Goal: Task Accomplishment & Management: Complete application form

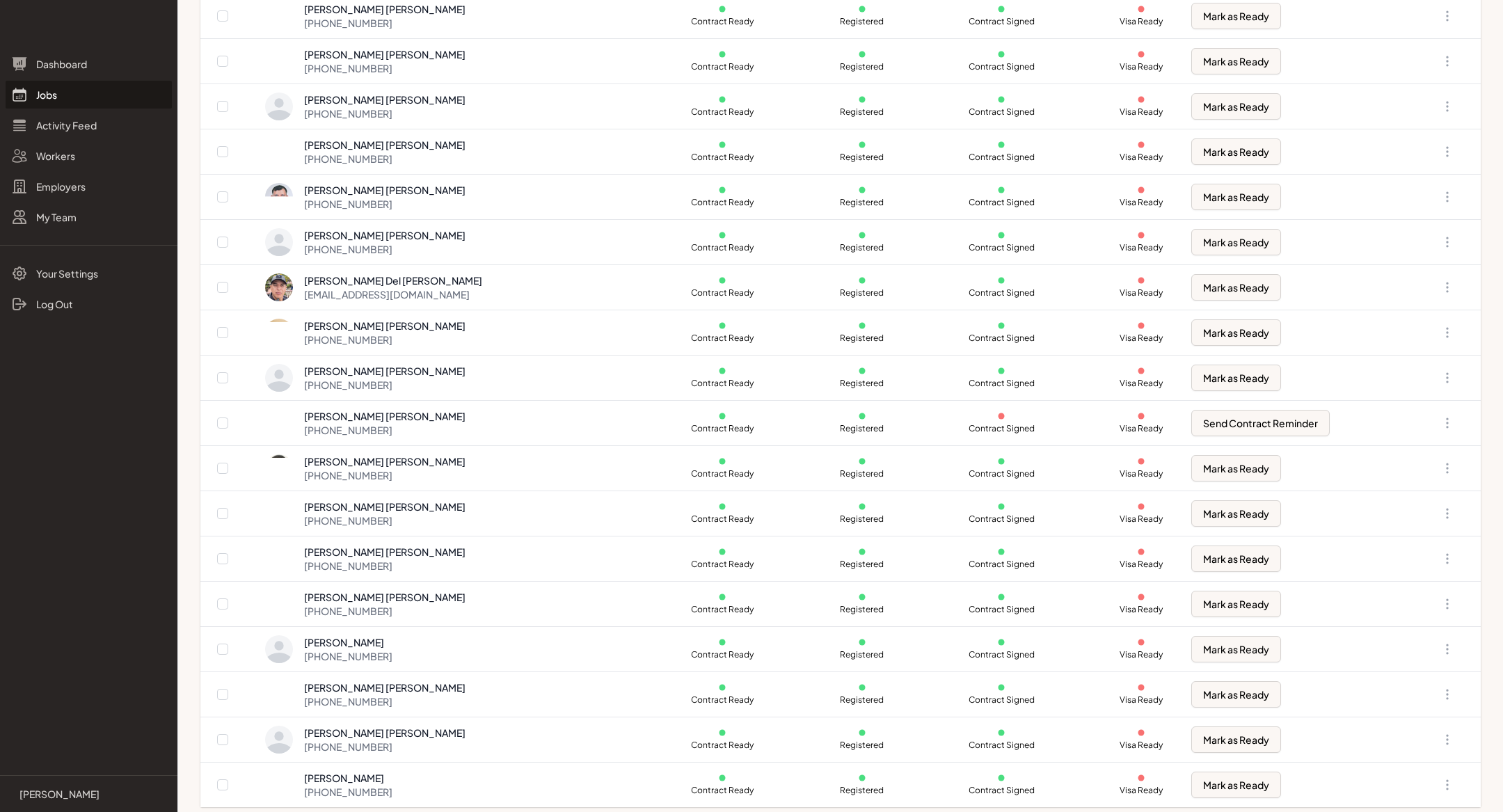
scroll to position [915, 0]
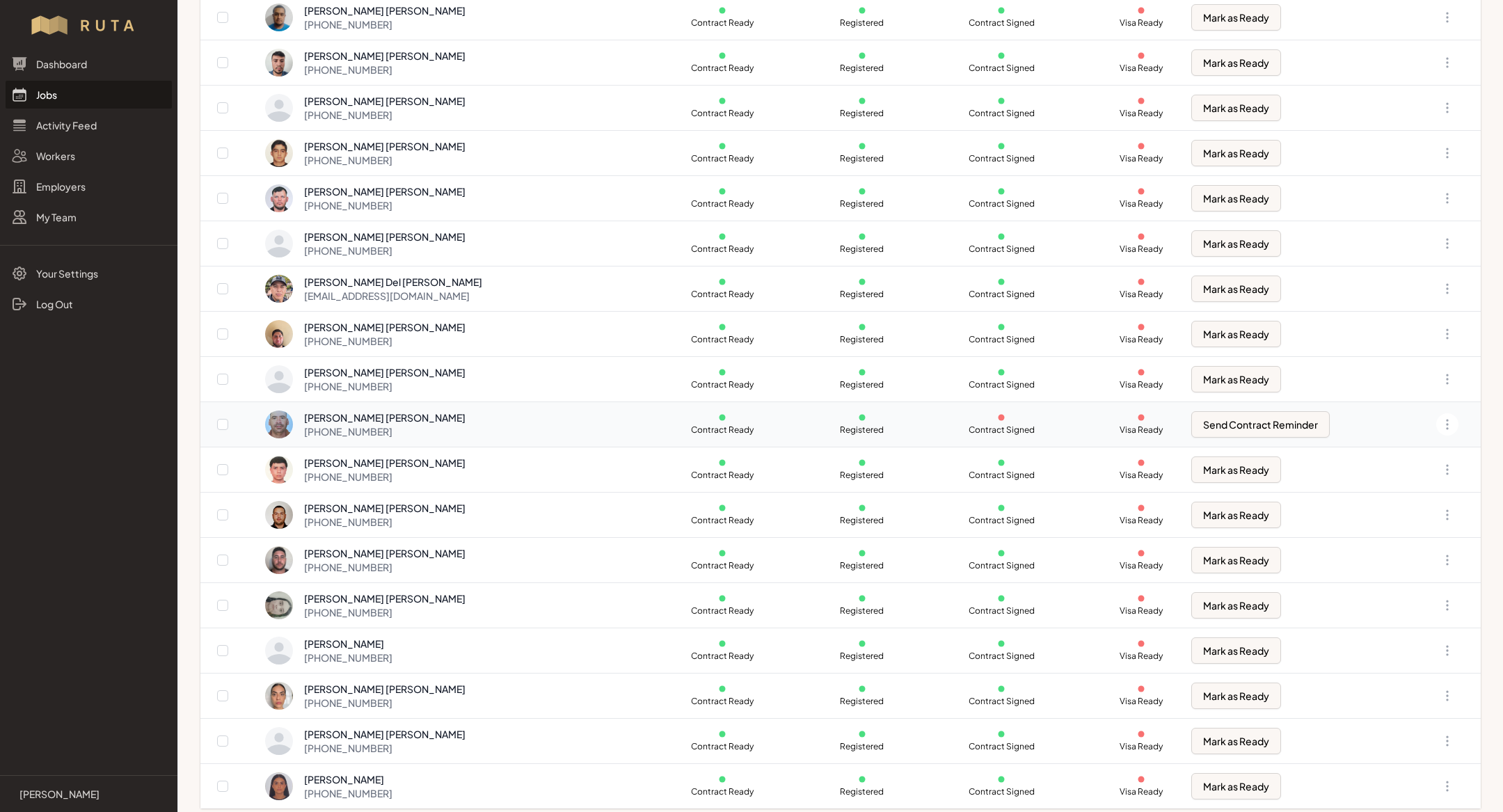
click at [689, 426] on p "Contract Ready" at bounding box center [722, 430] width 67 height 11
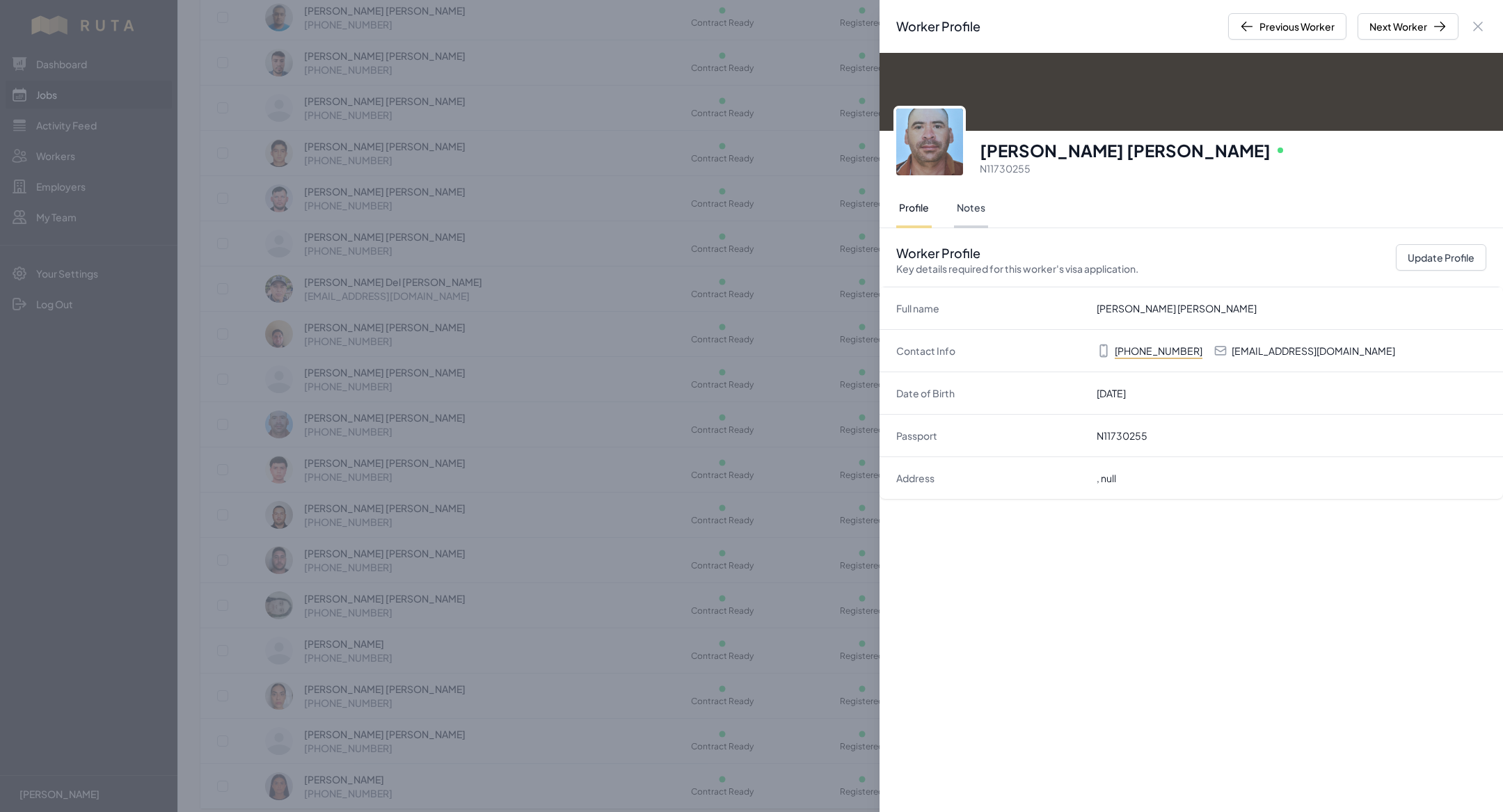
click at [976, 194] on button "Notes" at bounding box center [971, 208] width 34 height 39
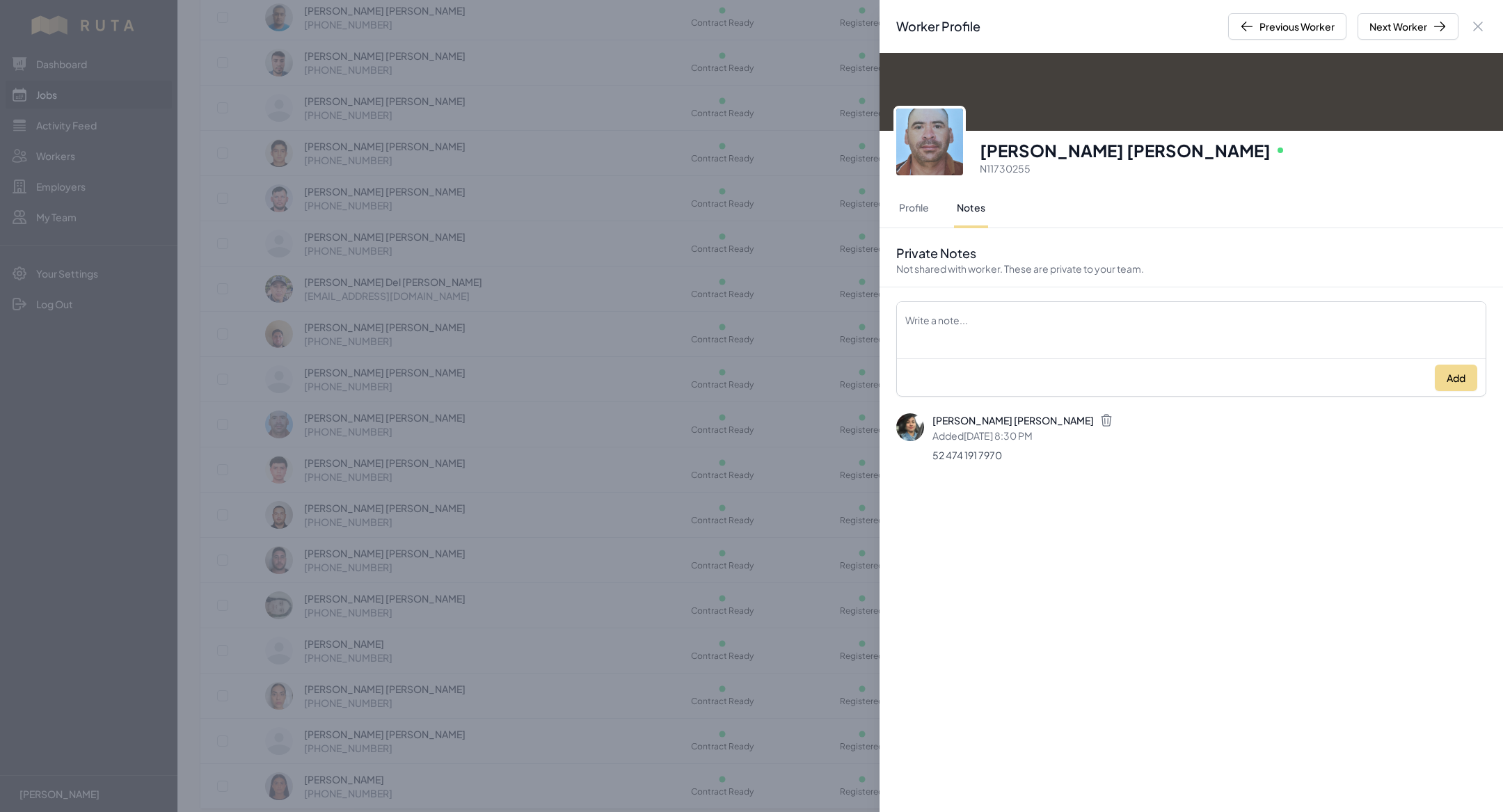
click at [674, 364] on div "Worker Profile Previous Worker Next Worker Close panel [PERSON_NAME] [PERSON_NA…" at bounding box center [752, 406] width 1503 height 812
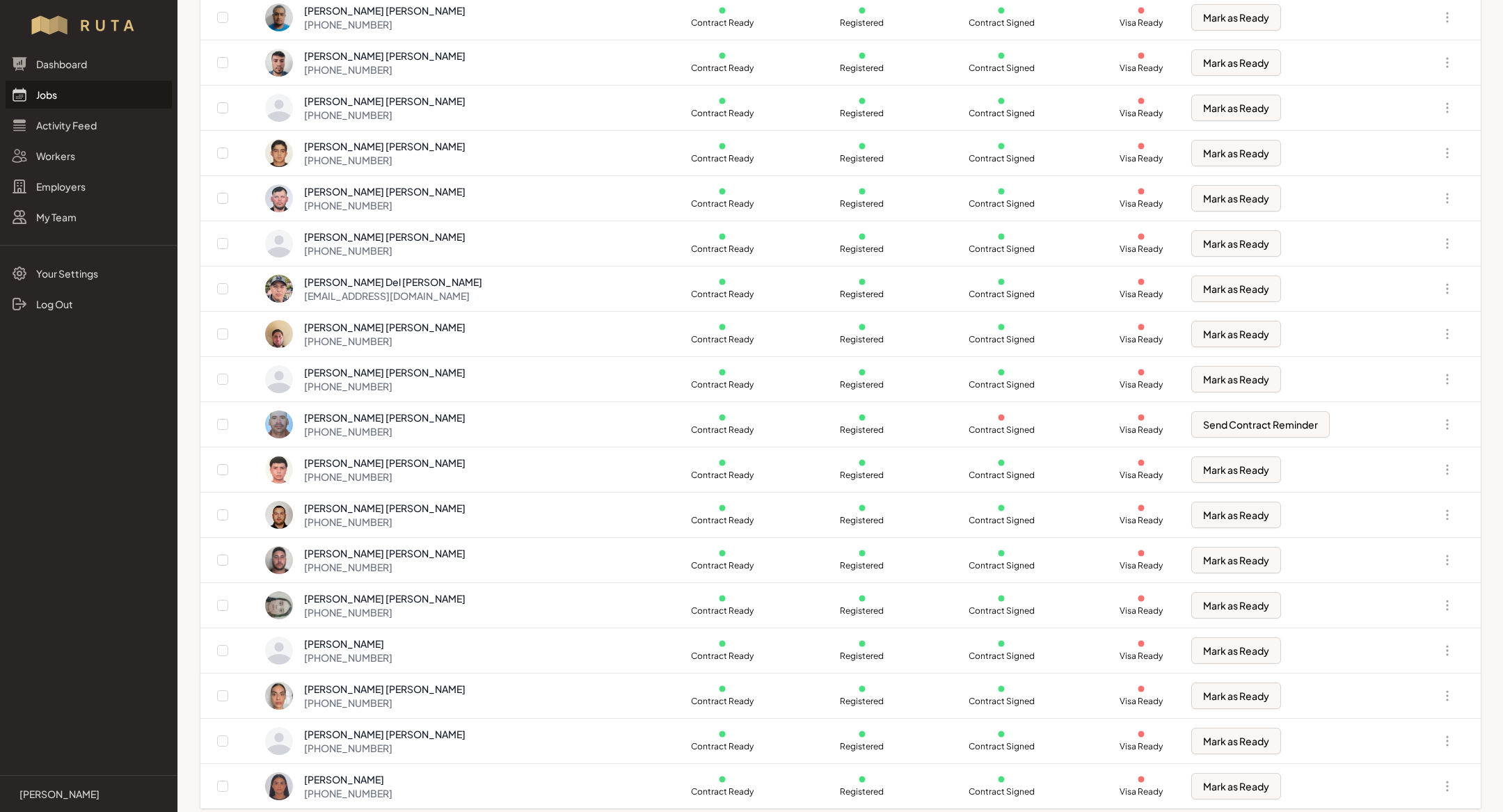
click at [78, 94] on link "Jobs" at bounding box center [89, 95] width 166 height 28
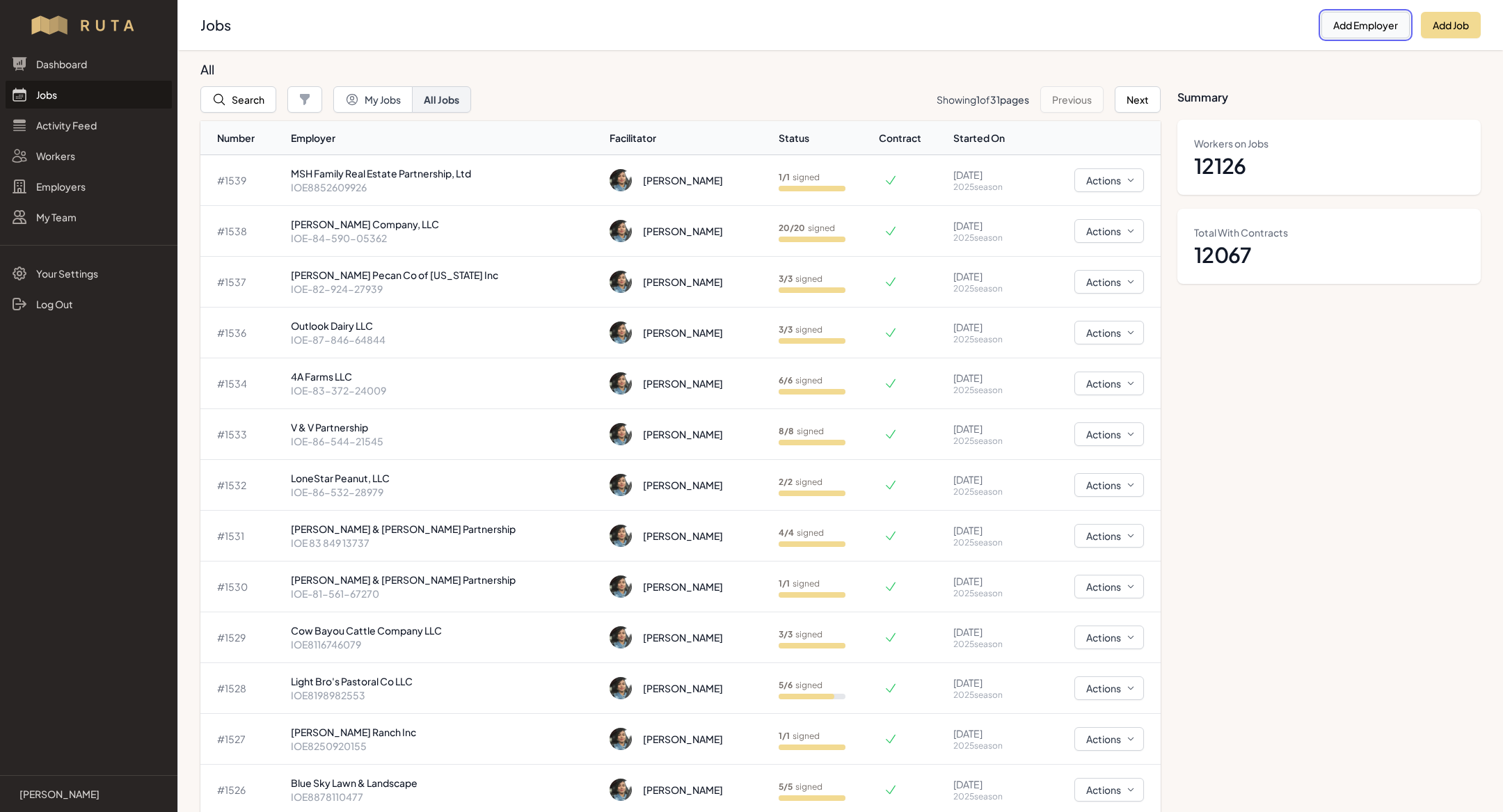
click at [1360, 23] on button "Add Employer" at bounding box center [1366, 25] width 89 height 27
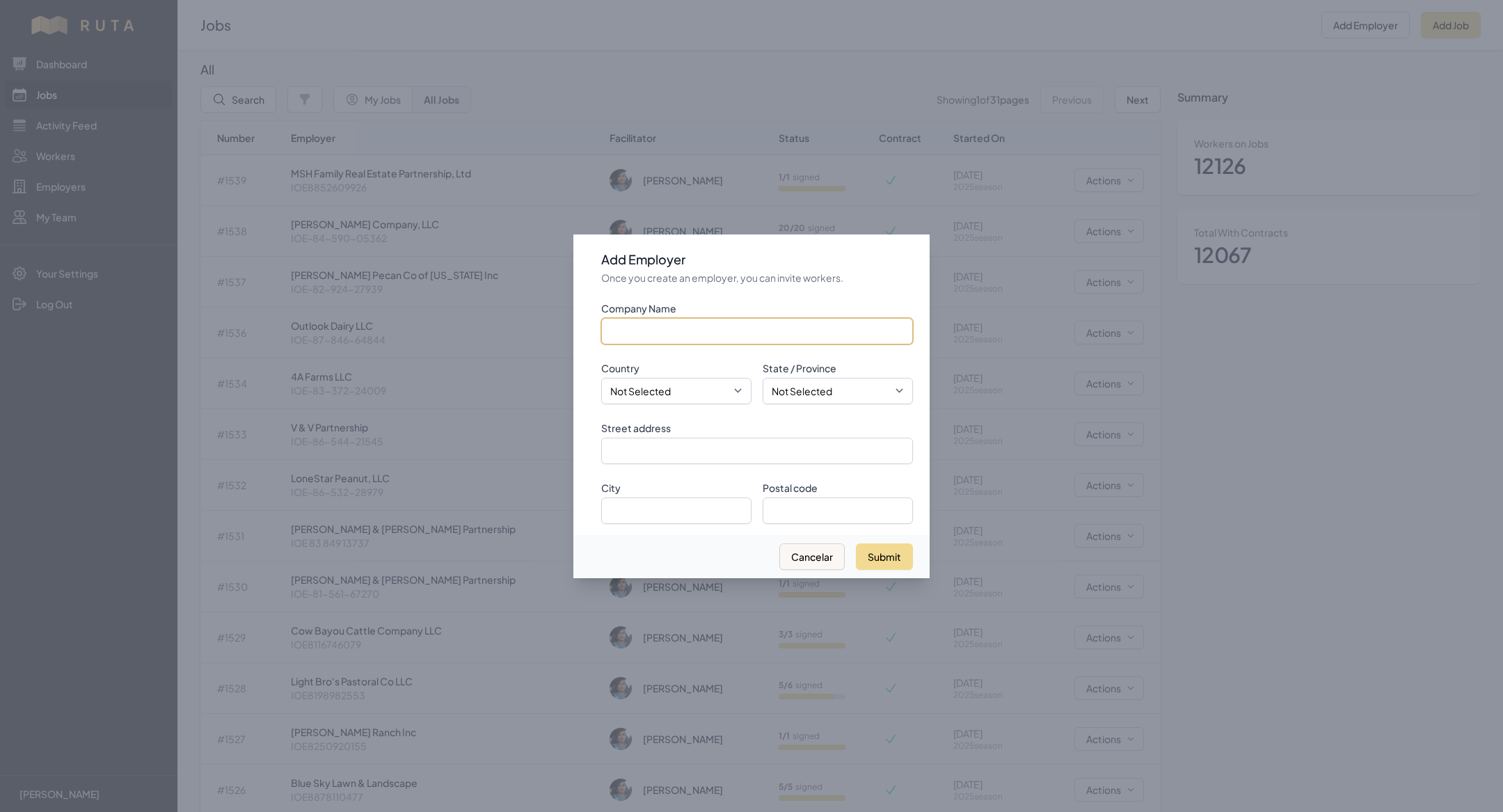
click at [792, 331] on input "Company Name" at bounding box center [756, 331] width 312 height 27
paste input "[PERSON_NAME] Enterprises, Ltd"
type input "[PERSON_NAME] Enterprises, Ltd"
click at [691, 386] on select "Not Selected [GEOGRAPHIC_DATA] [GEOGRAPHIC_DATA]" at bounding box center [676, 391] width 151 height 27
select select "[GEOGRAPHIC_DATA]"
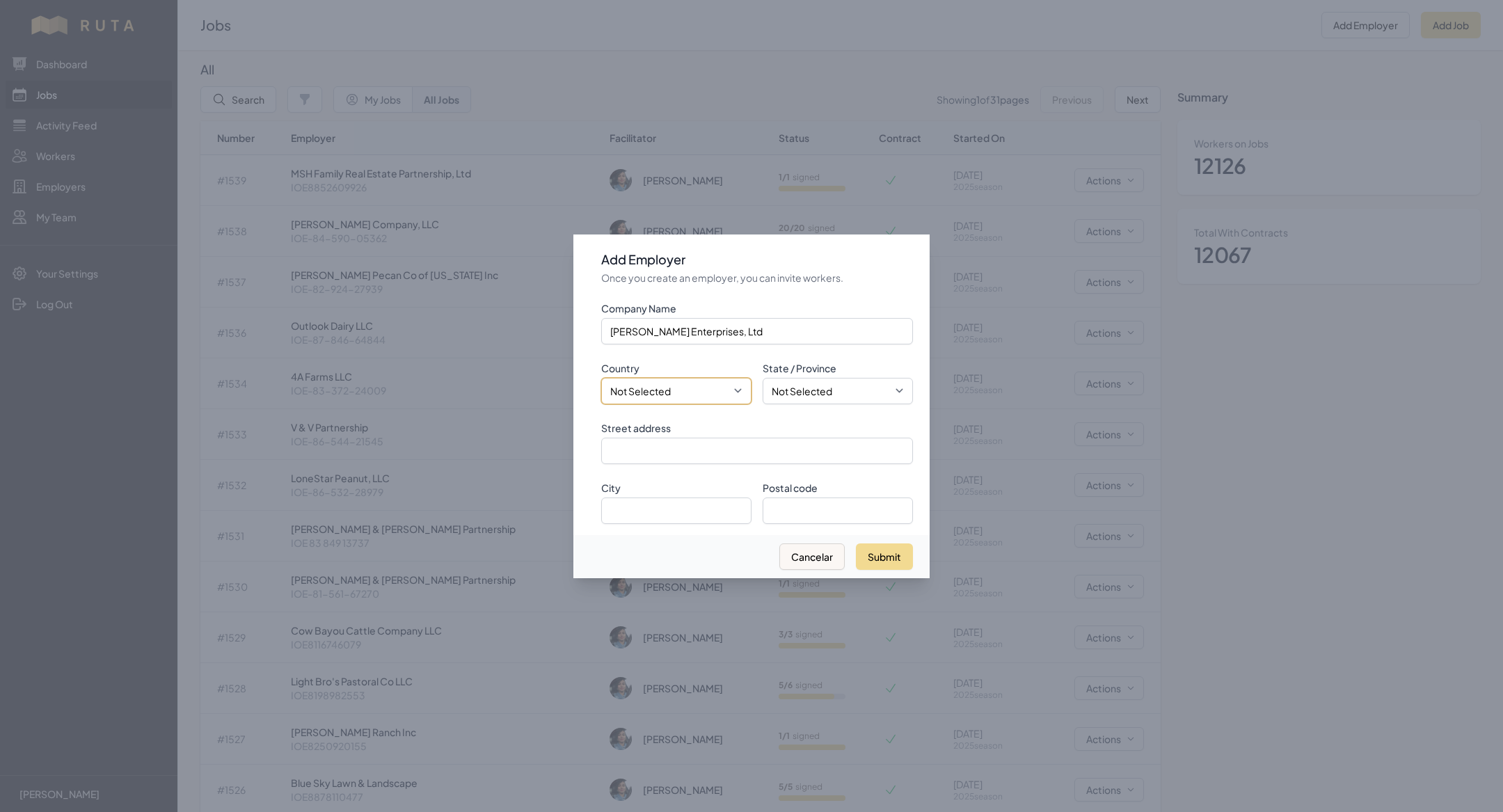
click at [601, 378] on select "Not Selected [GEOGRAPHIC_DATA] [GEOGRAPHIC_DATA]" at bounding box center [676, 391] width 151 height 27
click at [727, 454] on input "Street address" at bounding box center [756, 451] width 312 height 27
paste input "PO Box 1553"
type input "PO Box 1553"
click at [844, 395] on select "Not Selected [US_STATE] [US_STATE] [US_STATE] [US_STATE] [US_STATE] [US_STATE] …" at bounding box center [838, 391] width 151 height 27
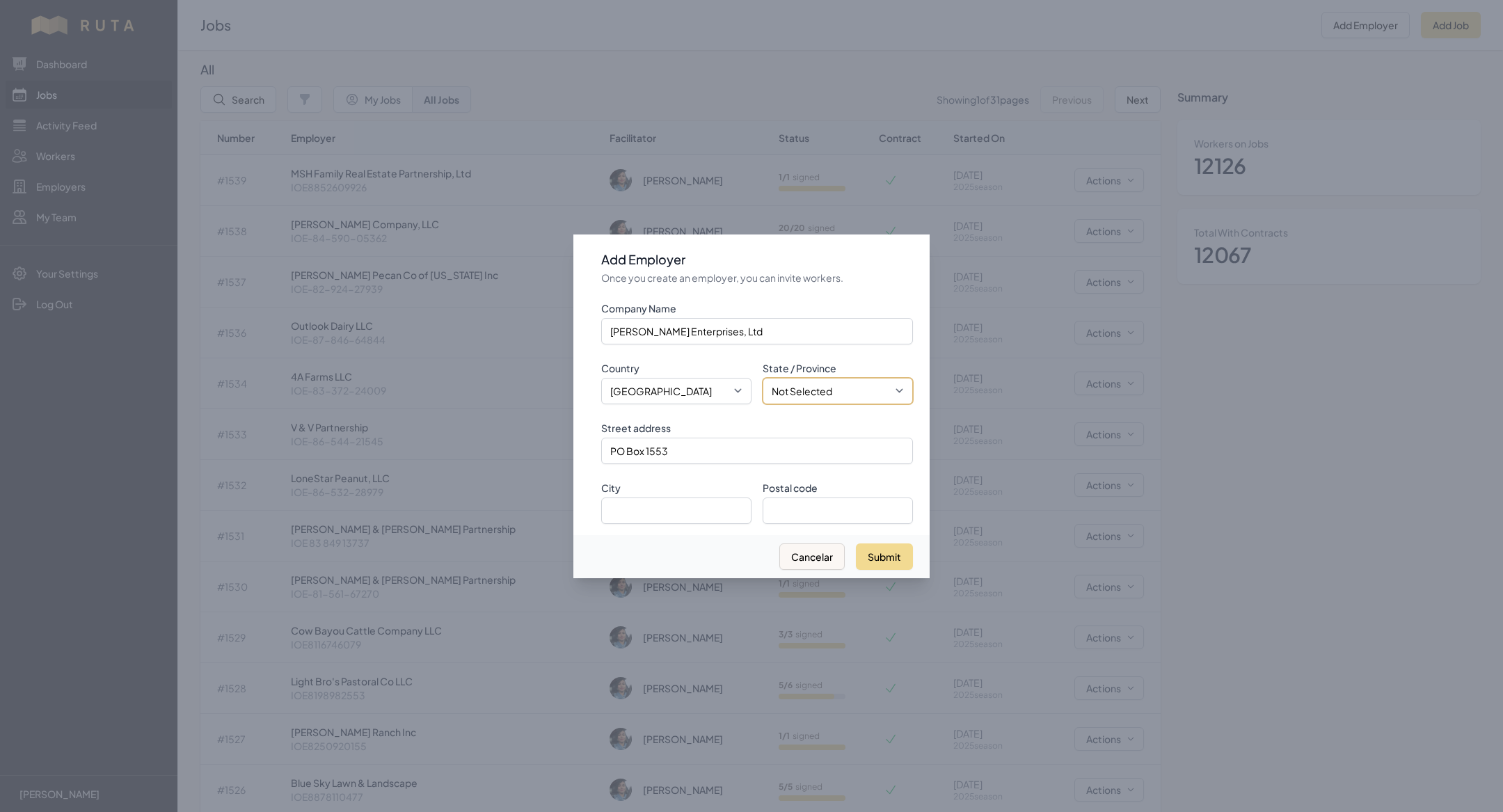
select select "[GEOGRAPHIC_DATA]"
click at [763, 378] on select "Not Selected [US_STATE] [US_STATE] [US_STATE] [US_STATE] [US_STATE] [US_STATE] …" at bounding box center [838, 391] width 151 height 27
click at [650, 512] on input "City" at bounding box center [676, 511] width 151 height 27
type input "Lampasas"
click at [804, 507] on input "Postal code" at bounding box center [838, 511] width 151 height 27
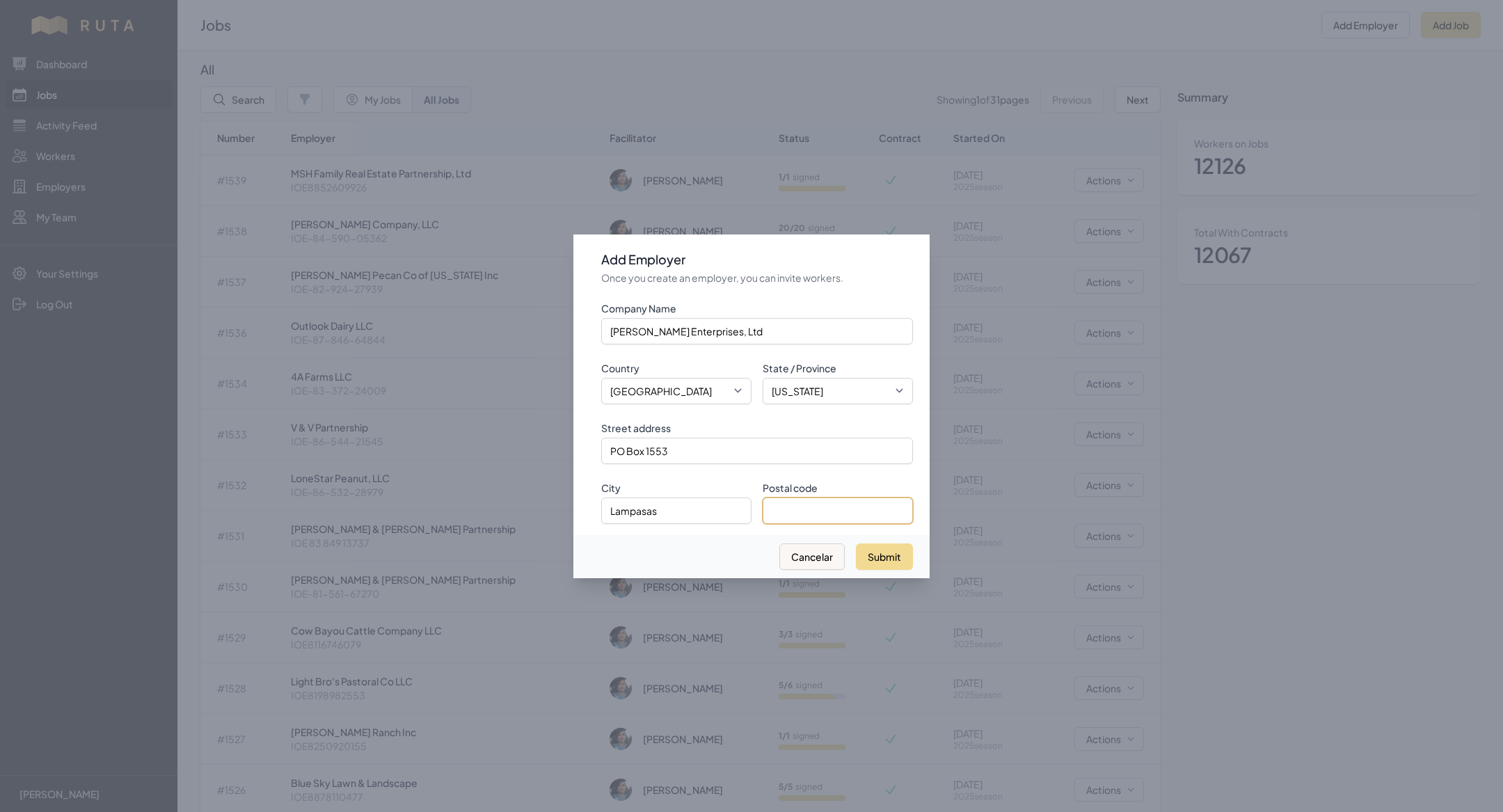
paste input "76550"
type input "76550"
click at [869, 558] on button "Submit" at bounding box center [884, 557] width 57 height 27
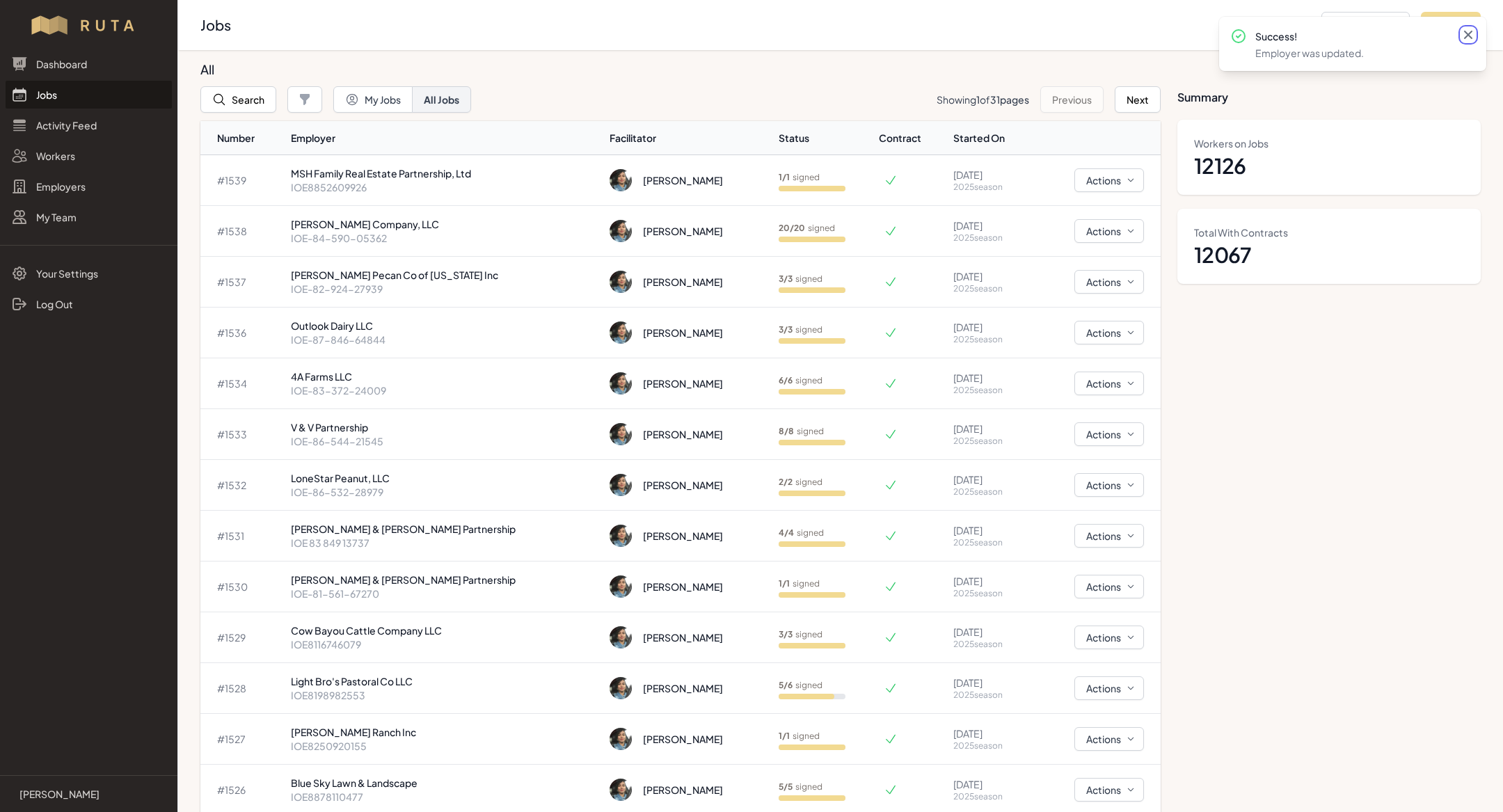
click at [1470, 40] on icon at bounding box center [1469, 35] width 14 height 14
click at [1435, 31] on button "Add Job" at bounding box center [1450, 25] width 60 height 27
select select "2023"
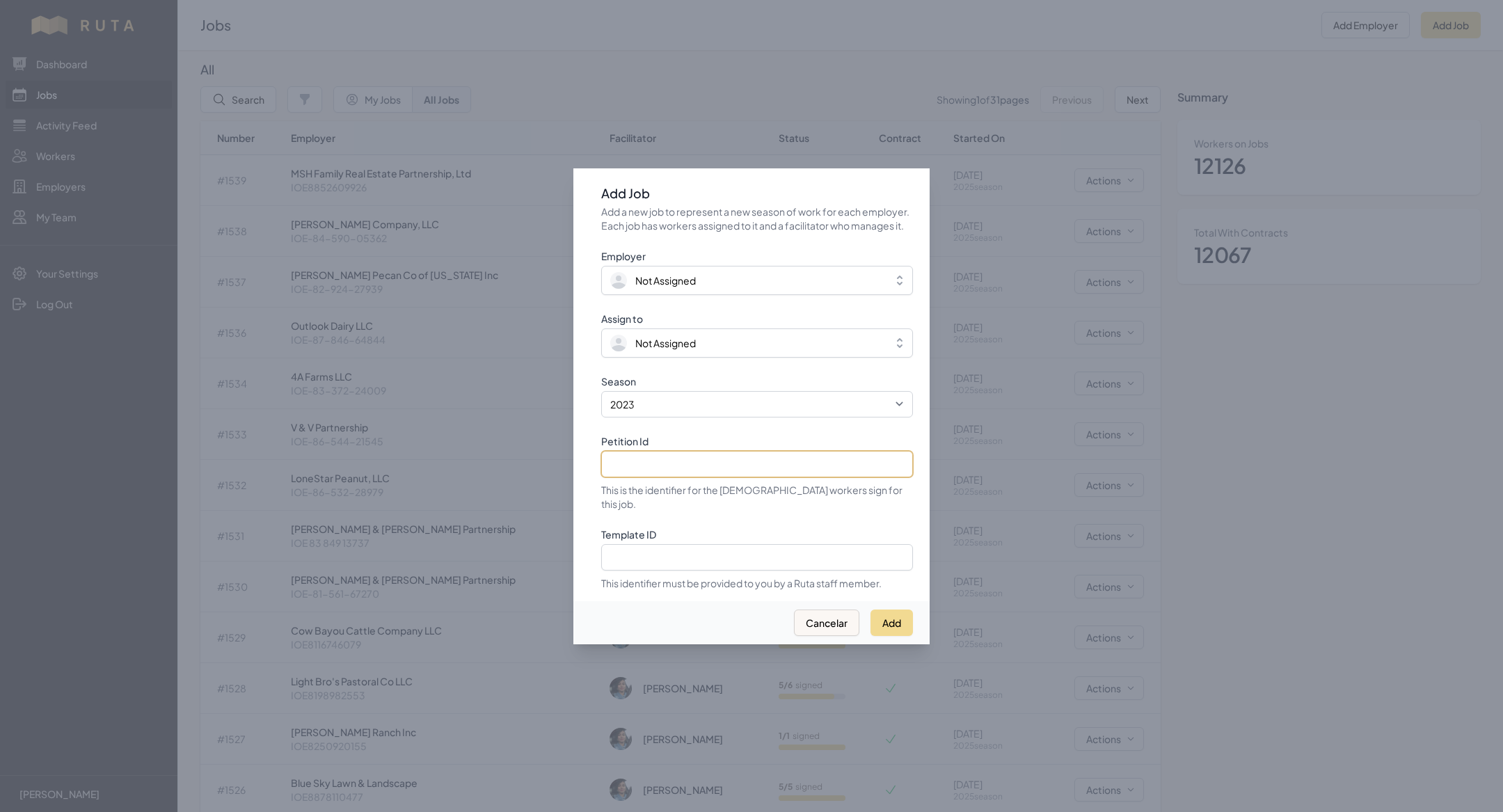
click at [720, 472] on input "Petition Id" at bounding box center [756, 464] width 312 height 27
paste input "IOE8017500354"
type input "IOE8017500354"
click at [661, 410] on select "2021 2022 2023 2024 2025" at bounding box center [756, 405] width 312 height 27
click at [601, 398] on select "2021 2022 2023 2024 2025" at bounding box center [756, 405] width 312 height 27
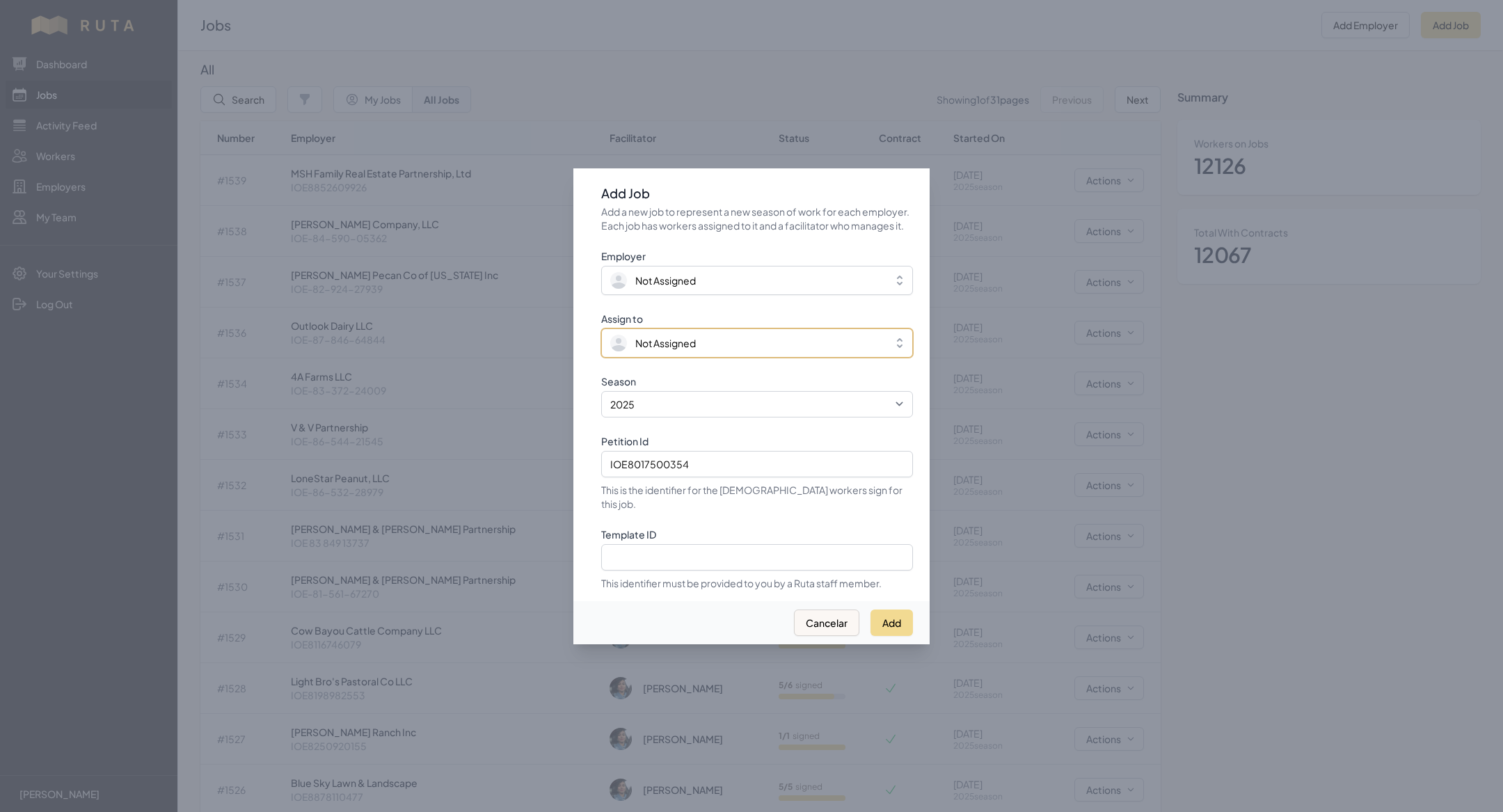
click at [656, 343] on span "Not Assigned" at bounding box center [666, 343] width 61 height 14
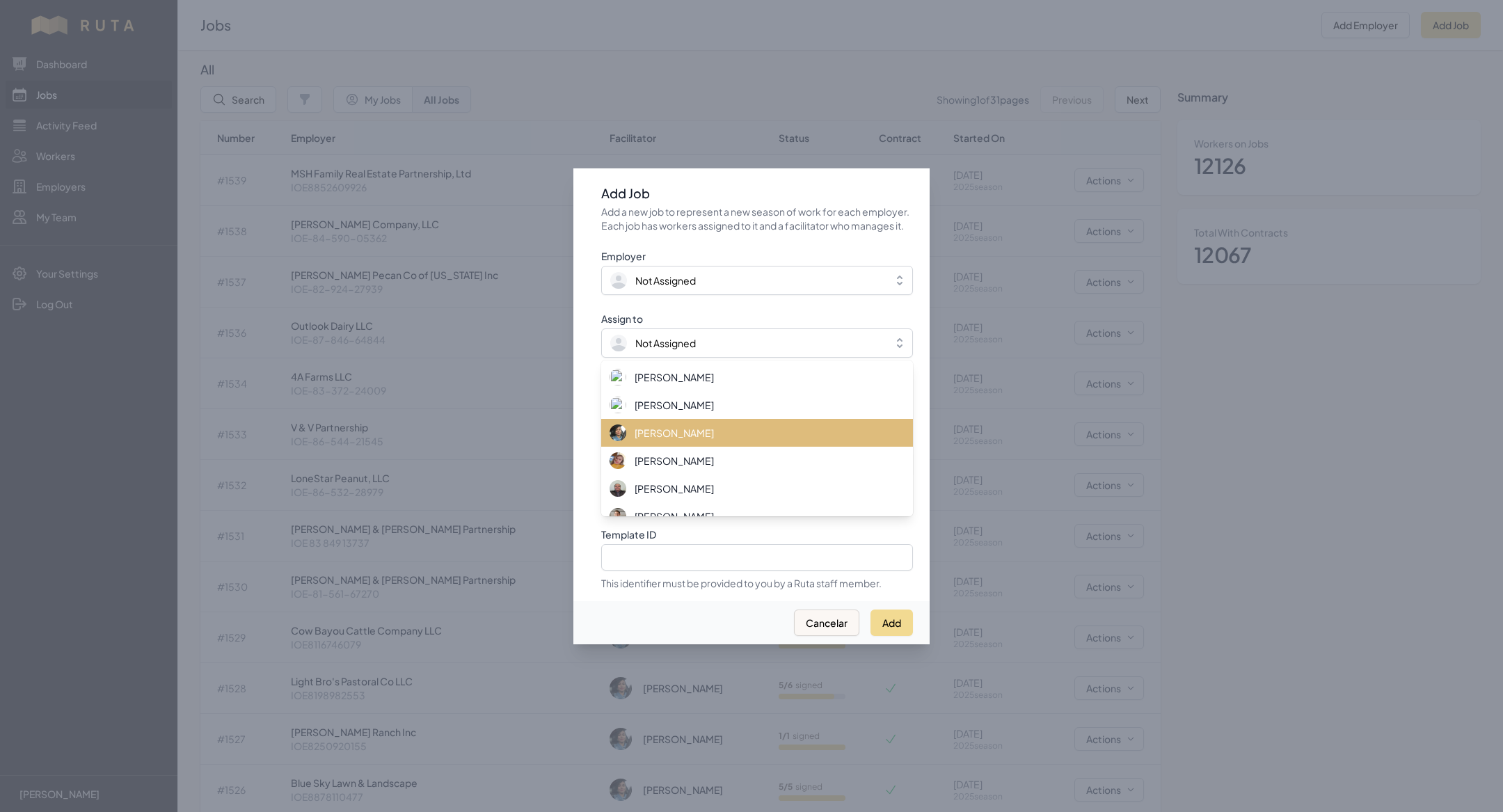
click at [683, 441] on div "[PERSON_NAME]" at bounding box center [749, 433] width 279 height 17
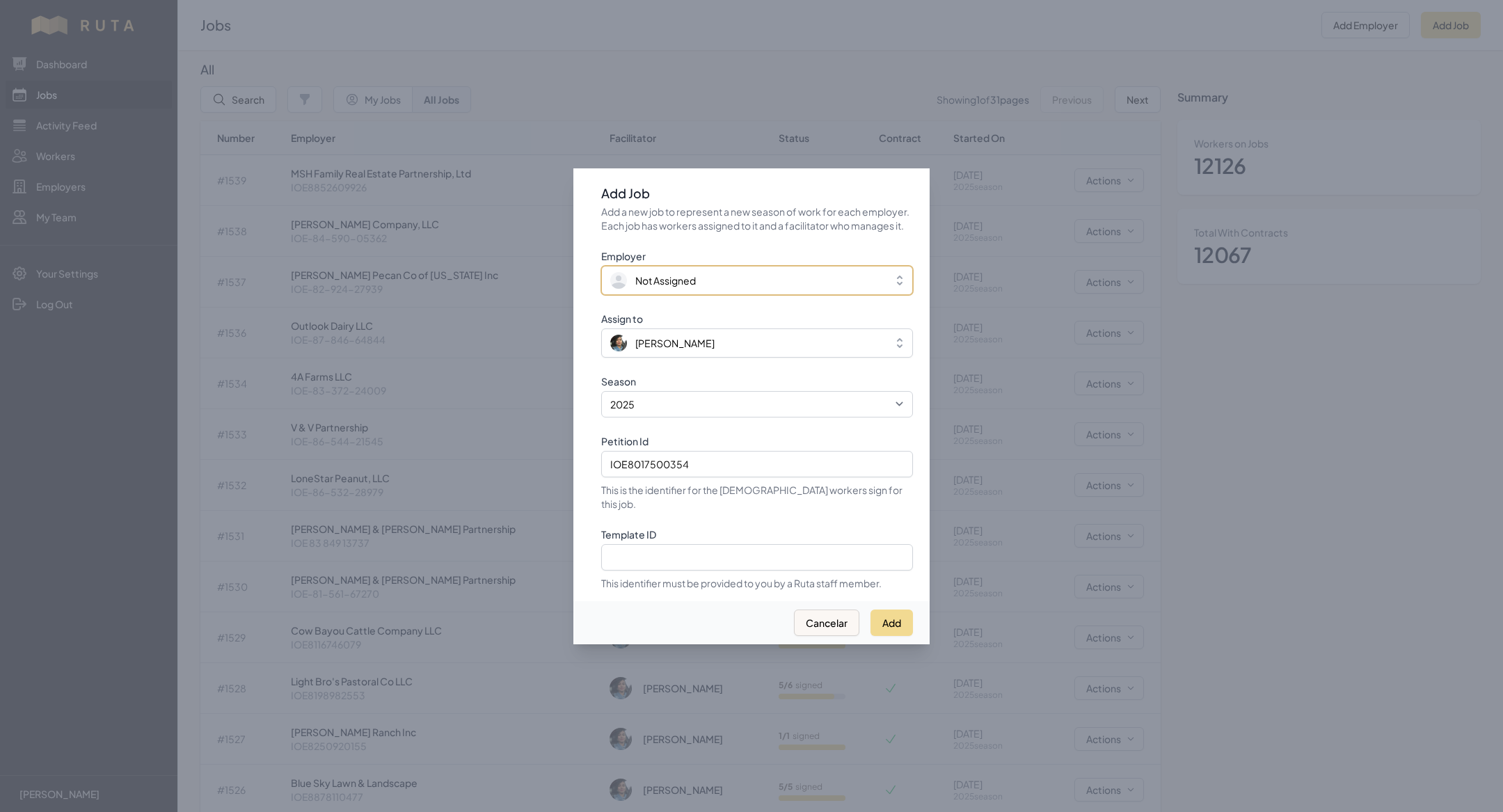
click at [659, 287] on span "Not Assigned" at bounding box center [666, 281] width 61 height 14
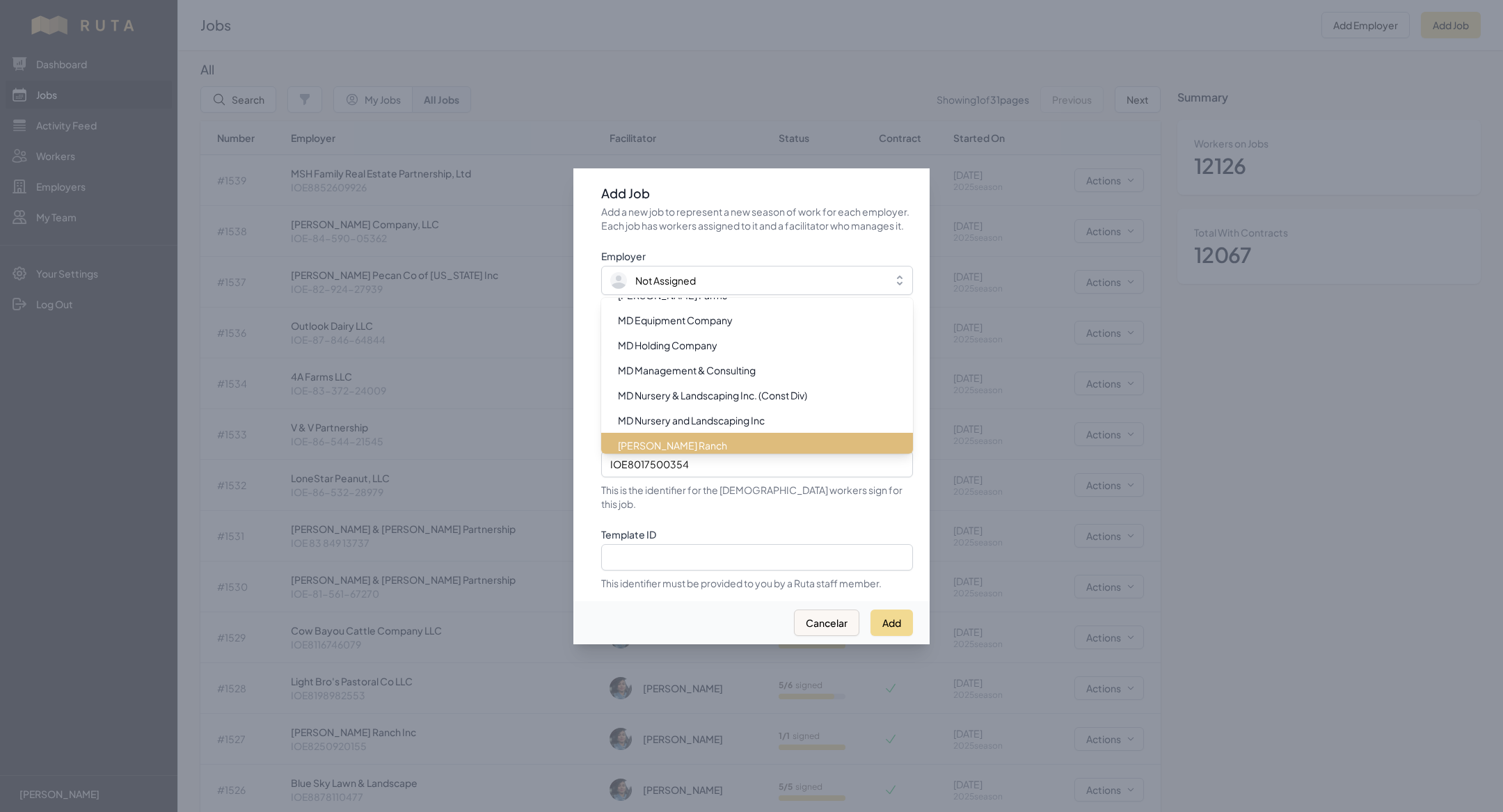
scroll to position [10400, 0]
click at [725, 448] on div "[PERSON_NAME] Enterprises, Ltd" at bounding box center [749, 445] width 279 height 14
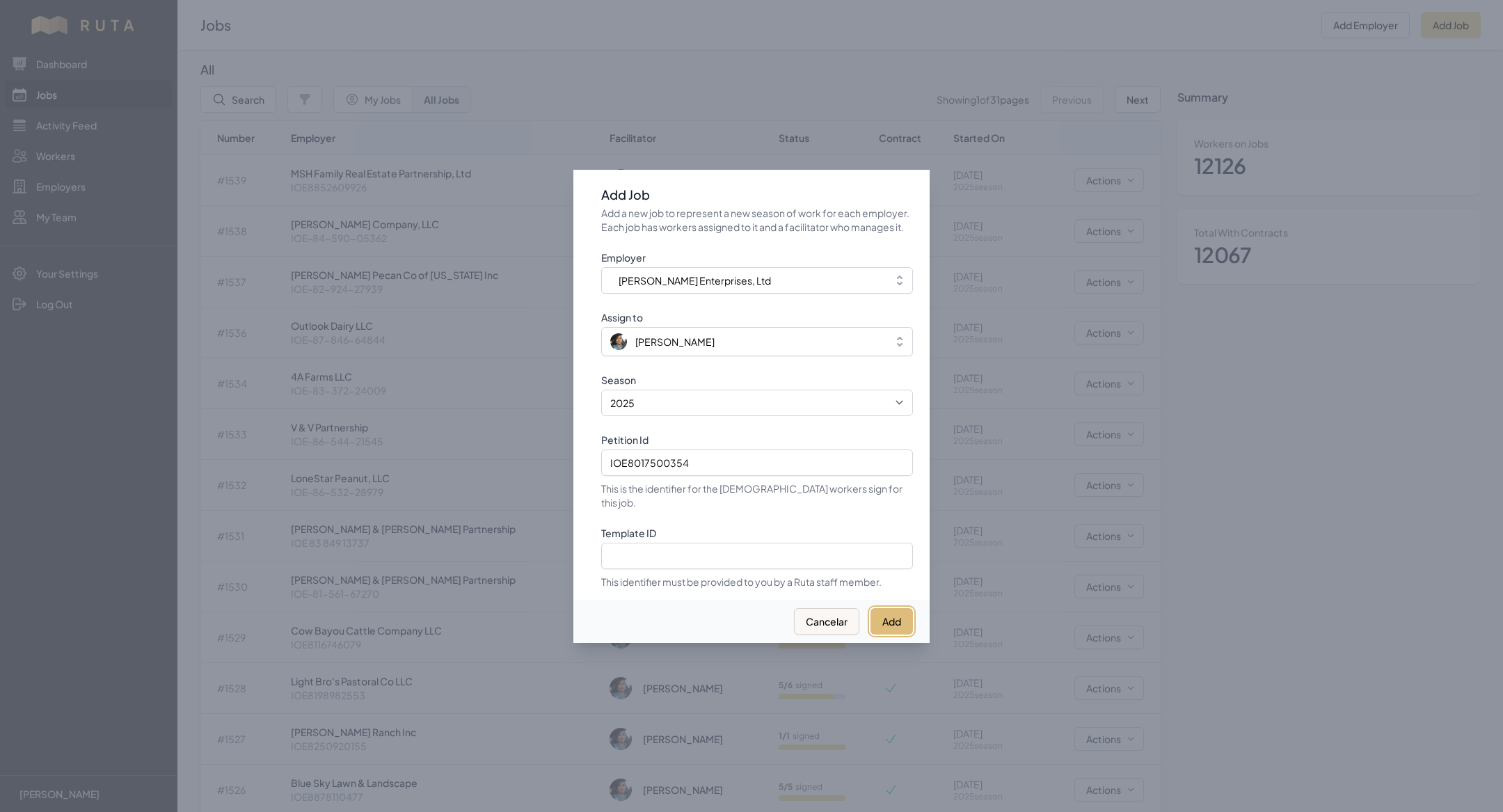
click at [883, 619] on button "Add" at bounding box center [892, 621] width 42 height 27
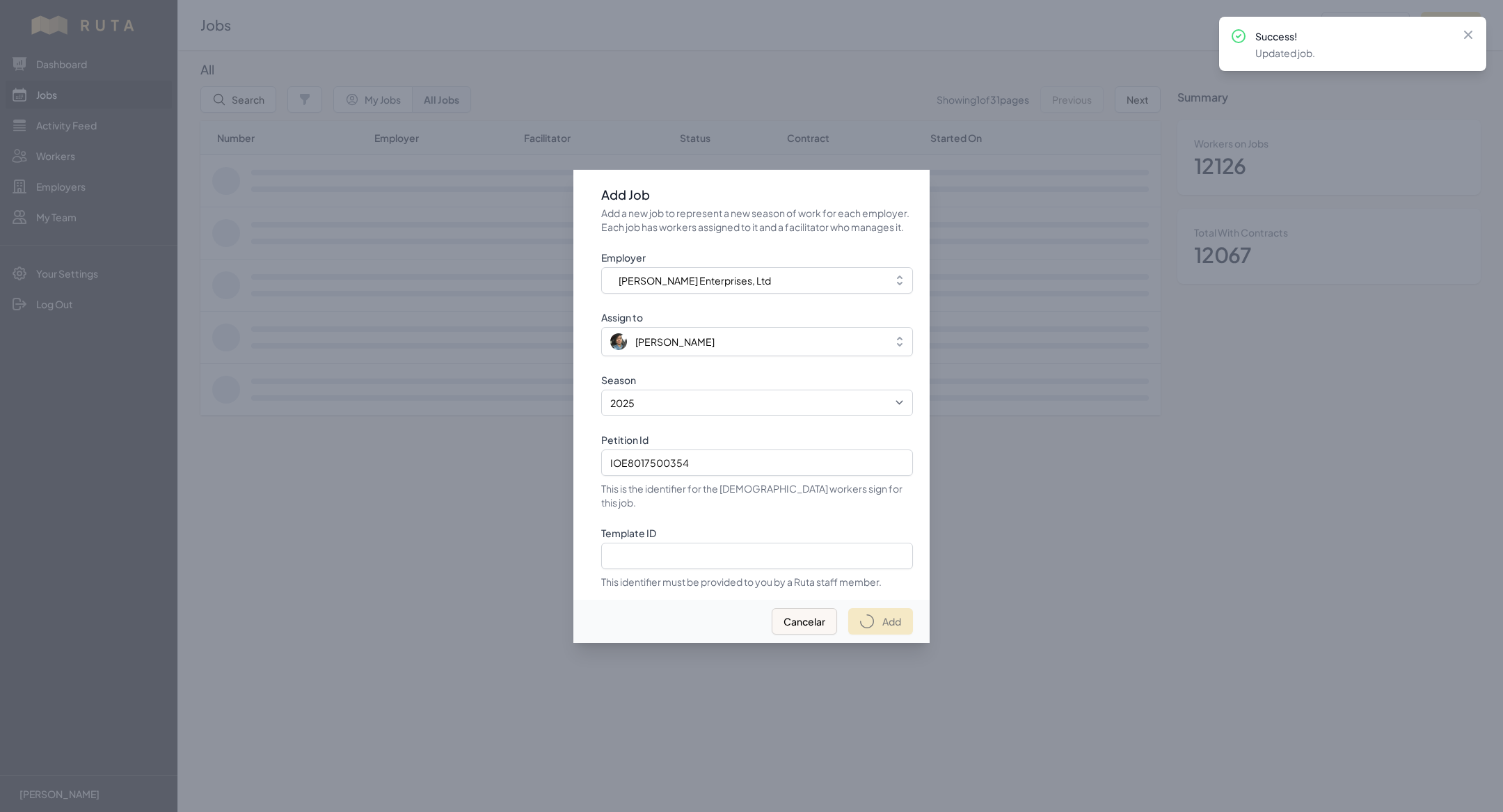
select select "2023"
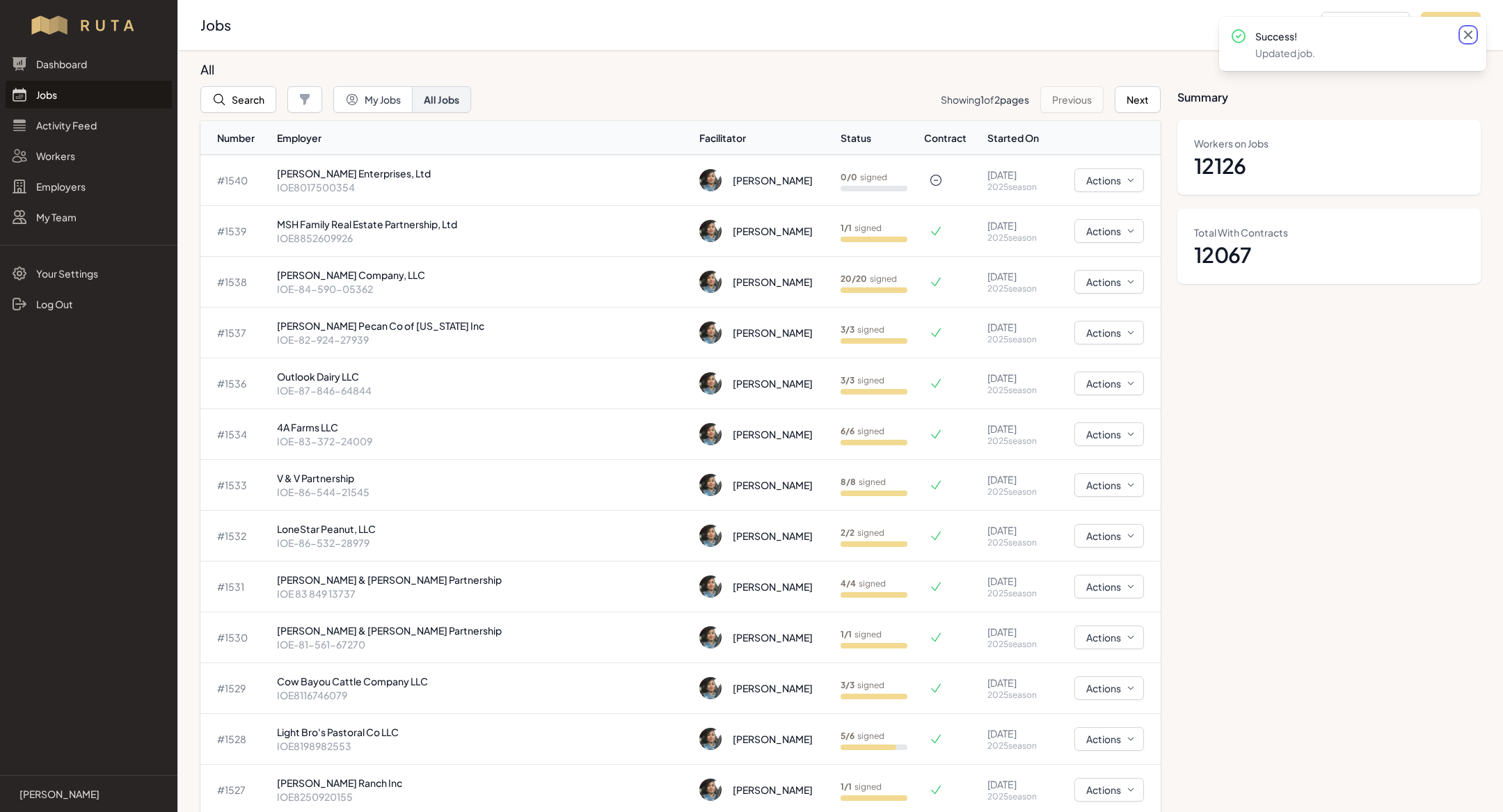
click at [1473, 39] on icon at bounding box center [1469, 35] width 14 height 14
click at [1463, 20] on button "Add Job" at bounding box center [1450, 25] width 60 height 27
select select "2023"
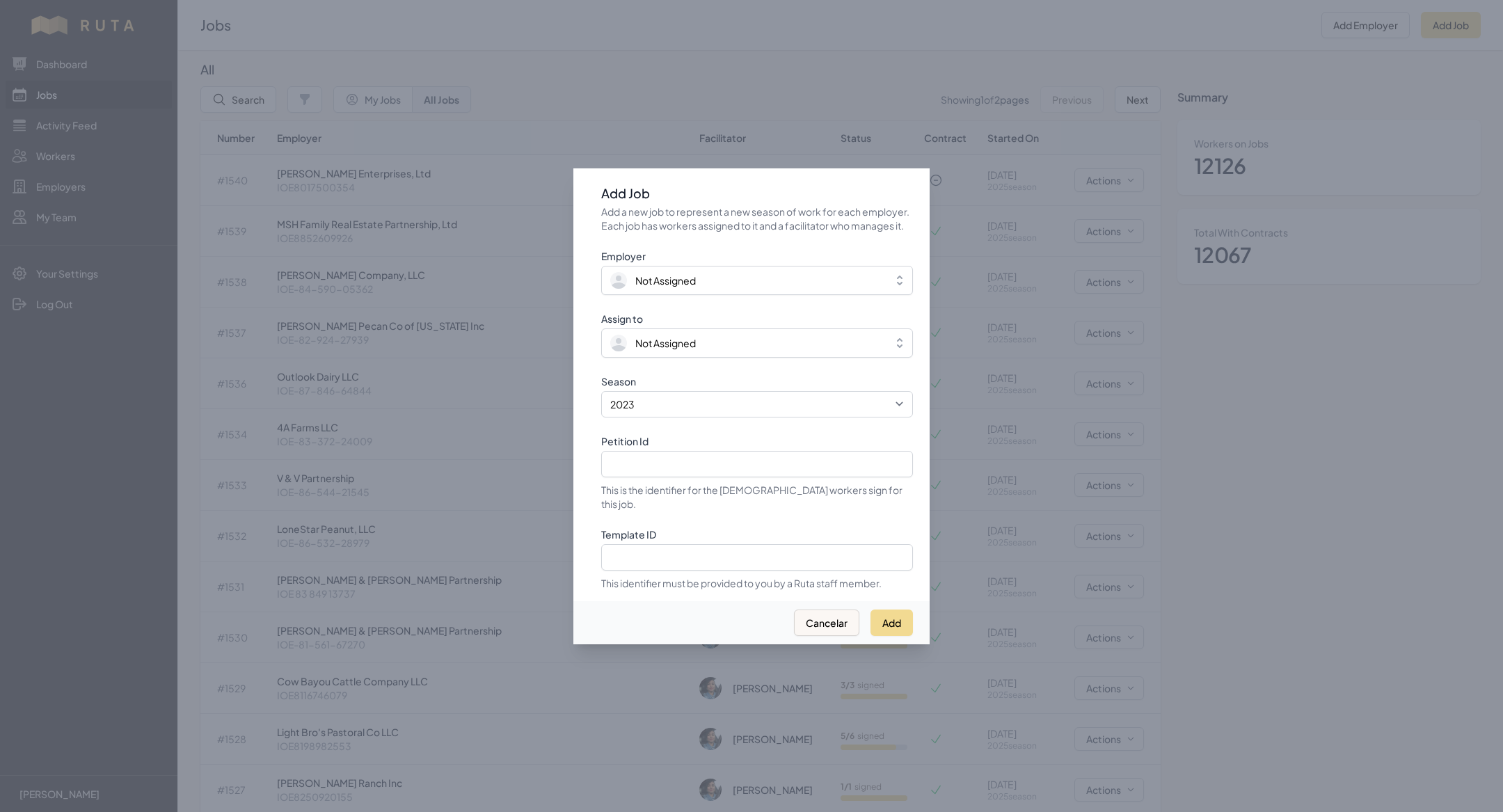
click at [262, 353] on div at bounding box center [752, 406] width 1503 height 812
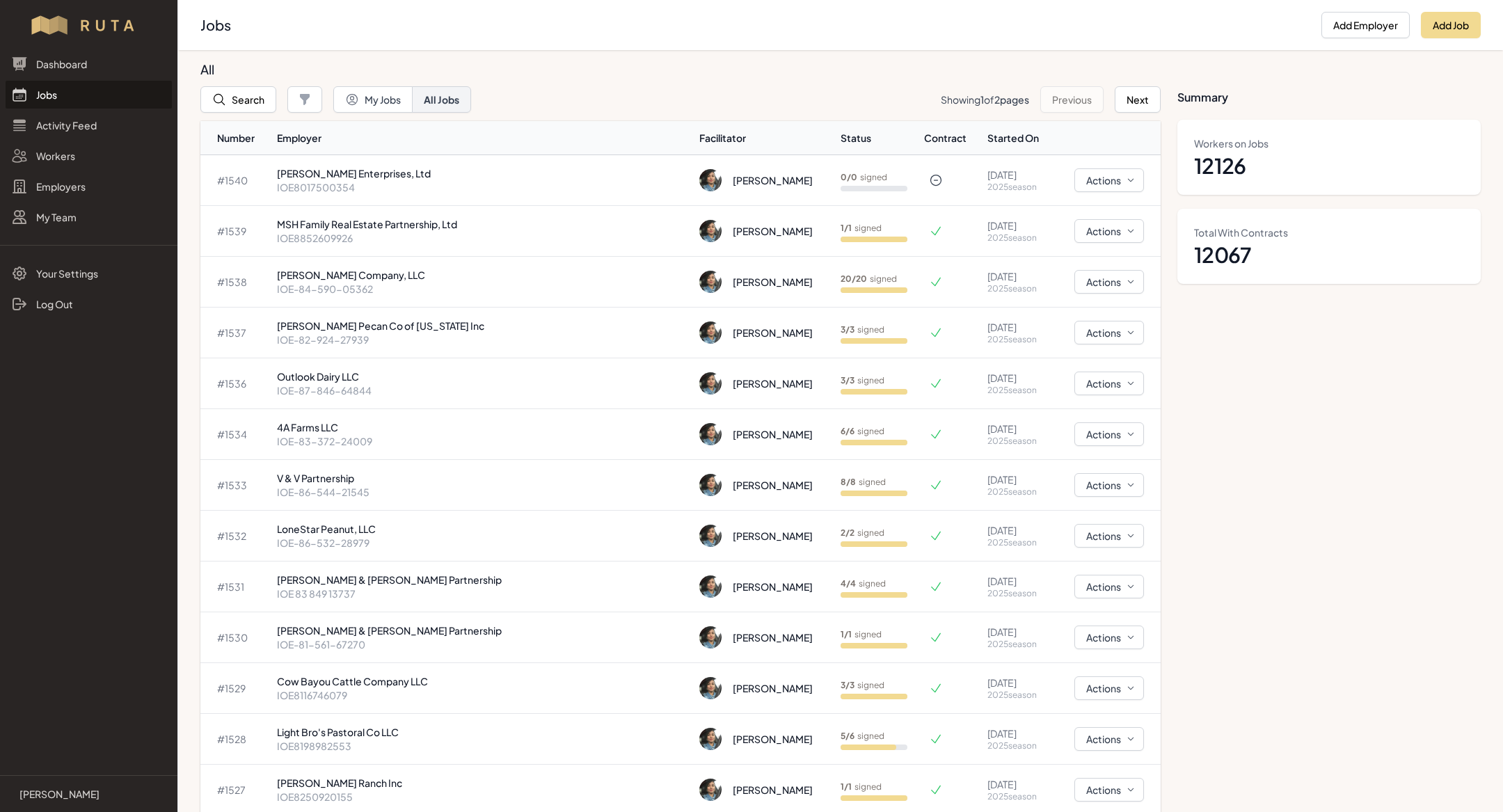
click at [262, 353] on div at bounding box center [752, 406] width 1503 height 812
click at [1461, 20] on button "Add Job" at bounding box center [1450, 25] width 60 height 27
select select "2023"
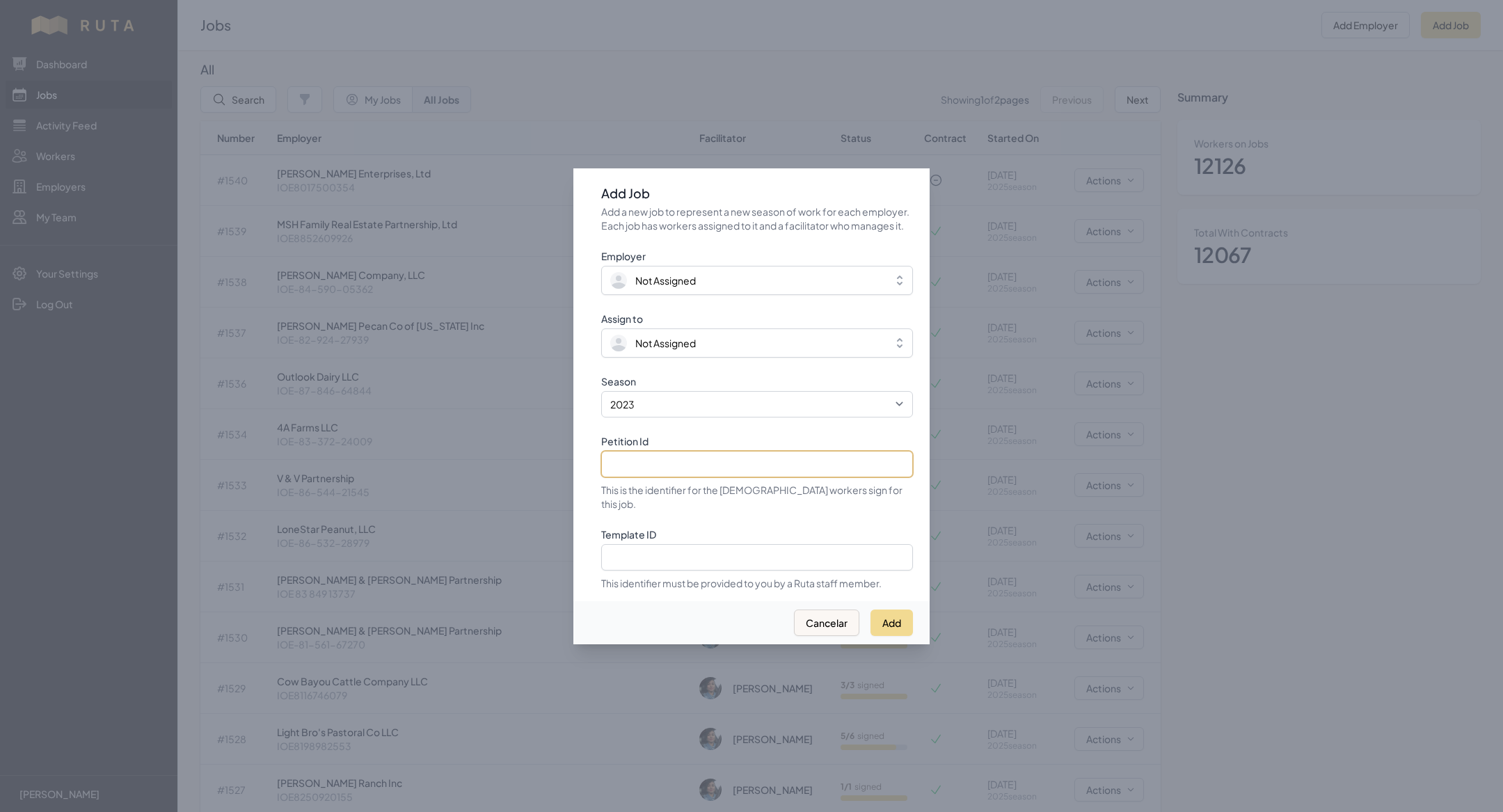
click at [645, 473] on input "Petition Id" at bounding box center [756, 464] width 312 height 27
paste input "IOE8017500354"
type input "IOE8017500354"
click at [650, 429] on div "Employer Not Assigned Assign to Not Assigned Season 2021 2022 2023 2024 2025 Pe…" at bounding box center [756, 419] width 312 height 341
click at [657, 409] on select "2021 2022 2023 2024 2025" at bounding box center [756, 405] width 312 height 27
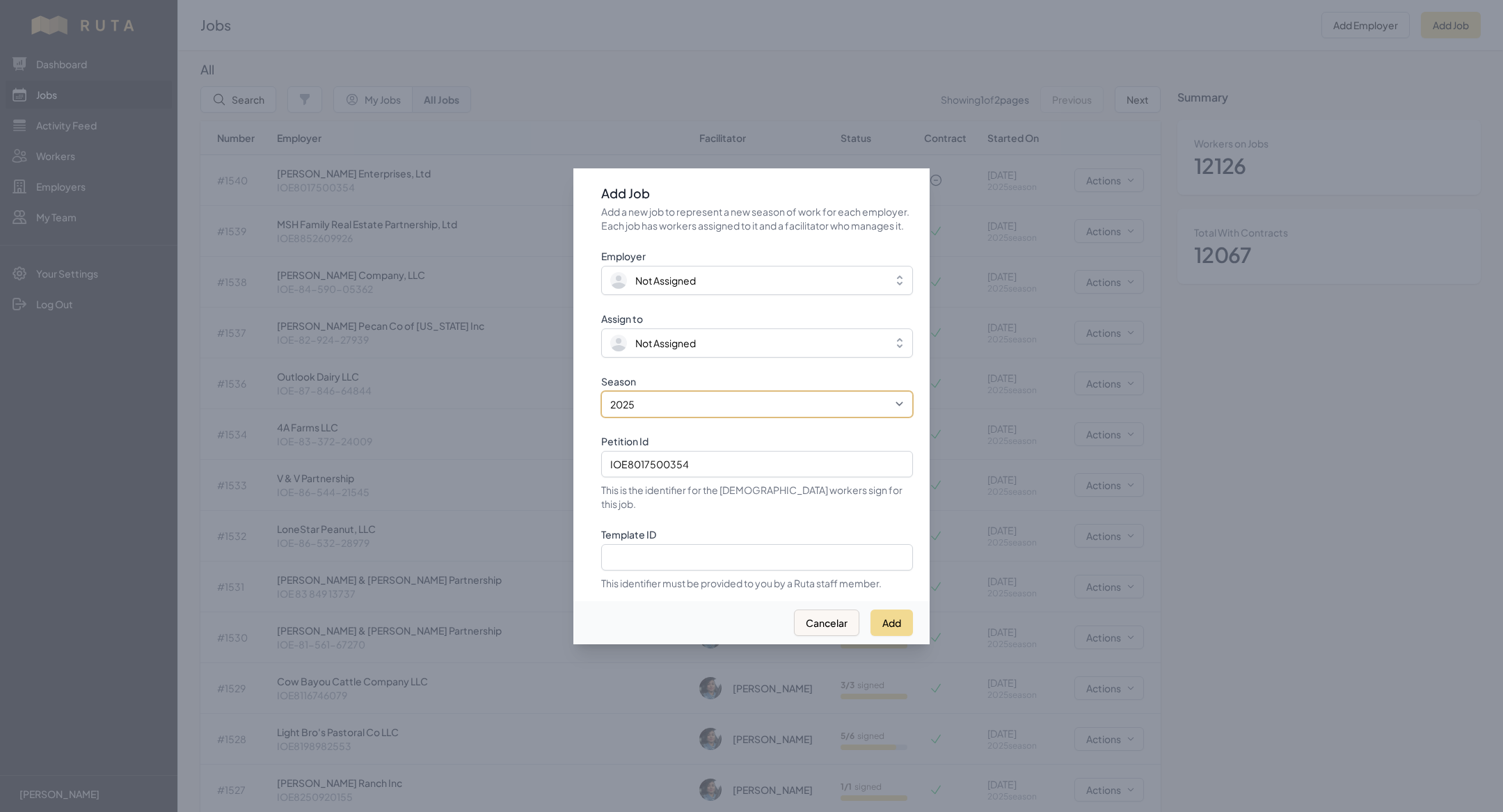
click at [601, 398] on select "2021 2022 2023 2024 2025" at bounding box center [756, 405] width 312 height 27
click at [667, 348] on span "Not Assigned" at bounding box center [666, 343] width 61 height 14
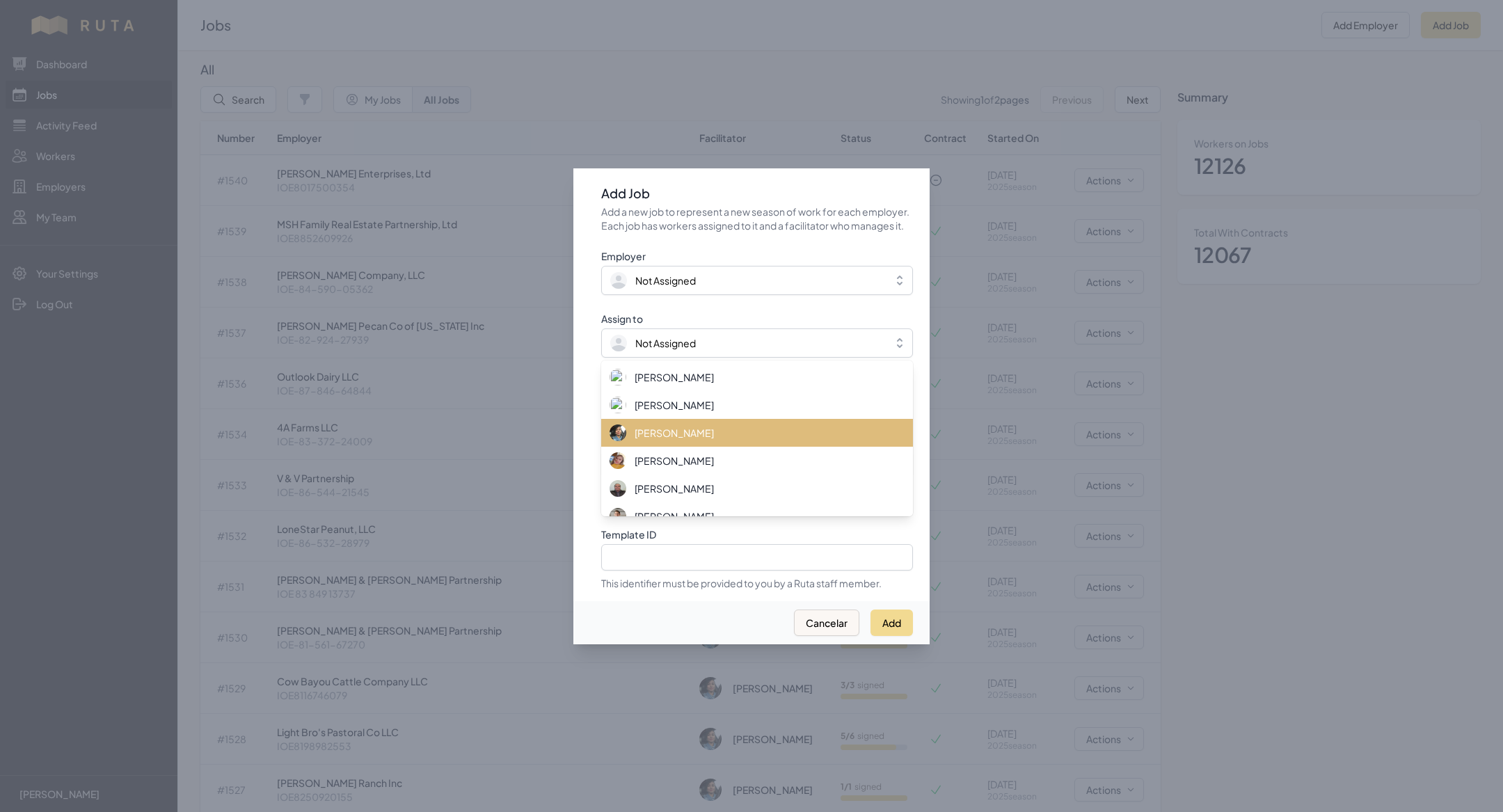
click at [668, 434] on span "[PERSON_NAME]" at bounding box center [674, 433] width 80 height 14
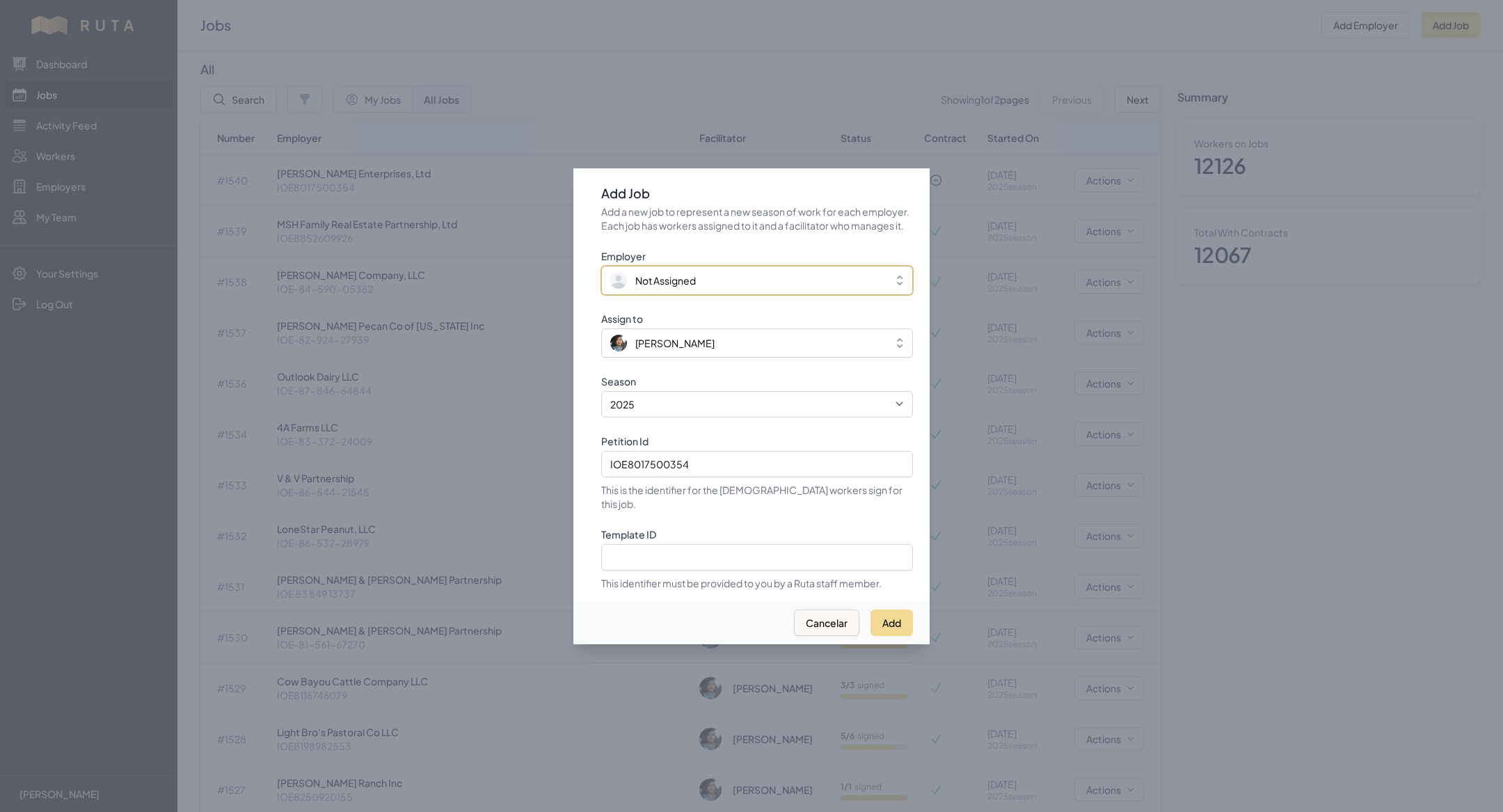
click at [666, 287] on span "Not Assigned" at bounding box center [666, 281] width 61 height 14
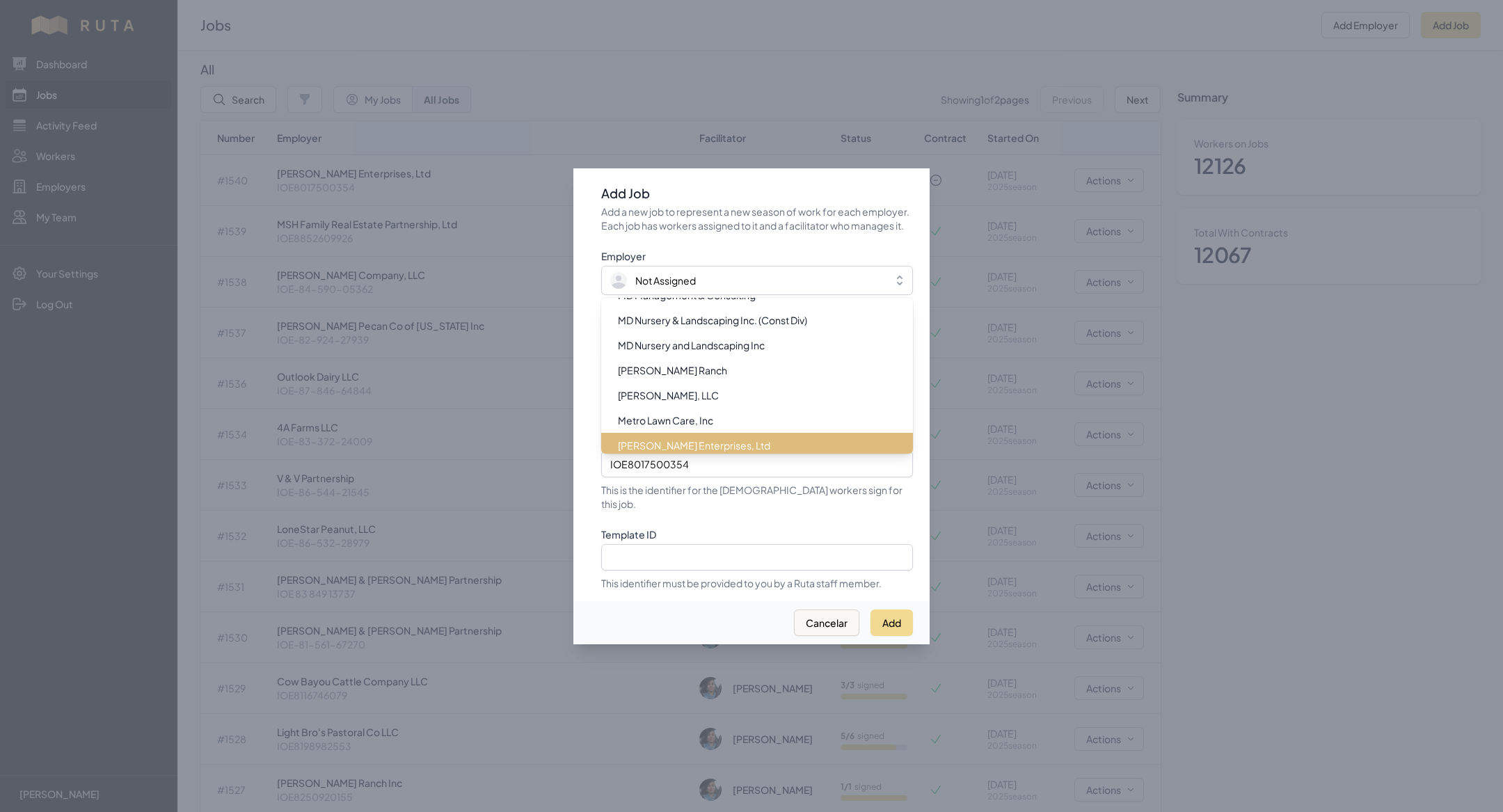
click at [681, 452] on span "[PERSON_NAME] Enterprises, Ltd" at bounding box center [694, 445] width 153 height 14
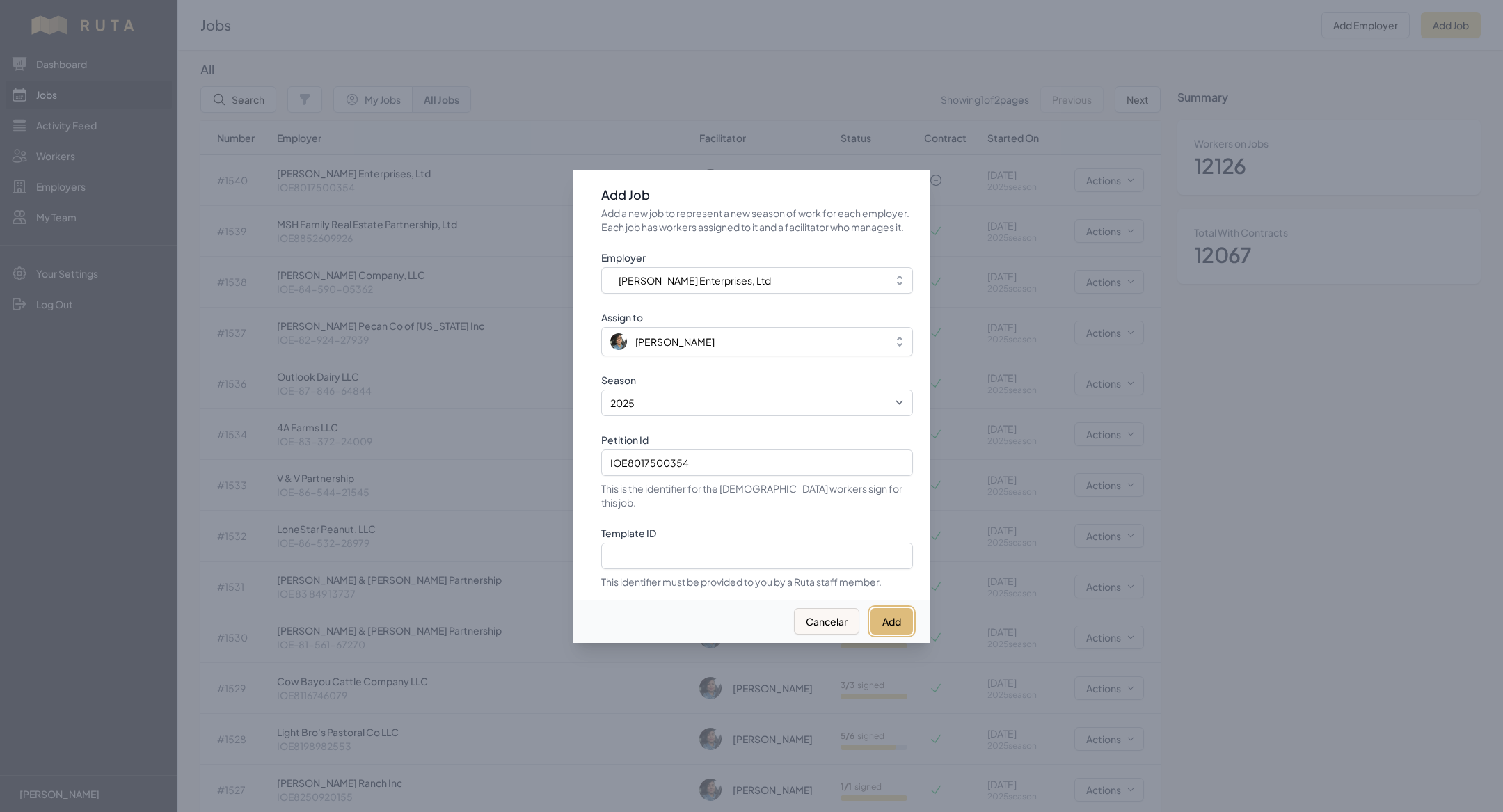
click at [900, 608] on button "Add" at bounding box center [892, 621] width 42 height 27
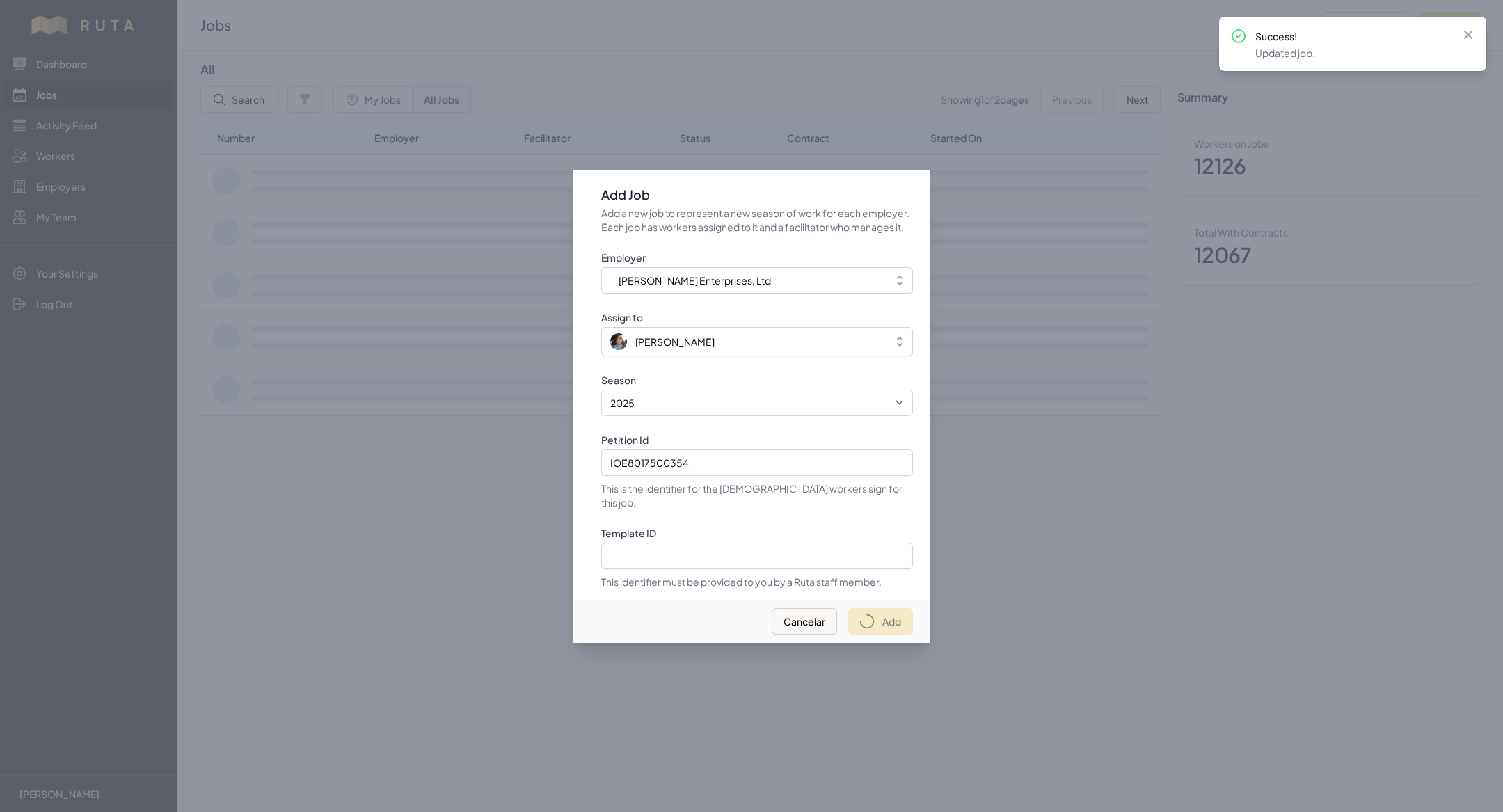
click at [379, 261] on div at bounding box center [752, 406] width 1503 height 812
select select "2023"
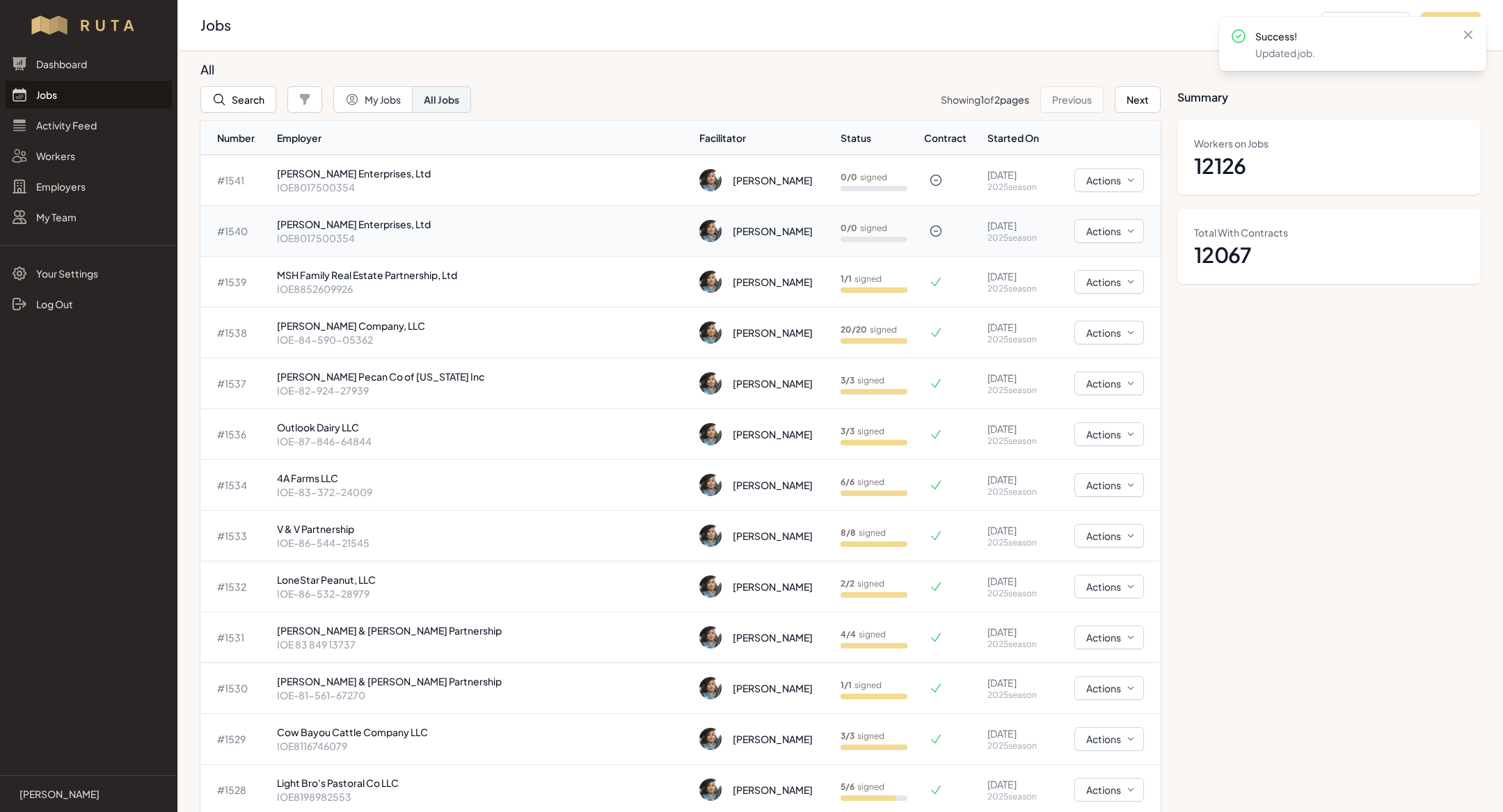
click at [437, 229] on p "[PERSON_NAME] Enterprises, Ltd" at bounding box center [483, 224] width 411 height 14
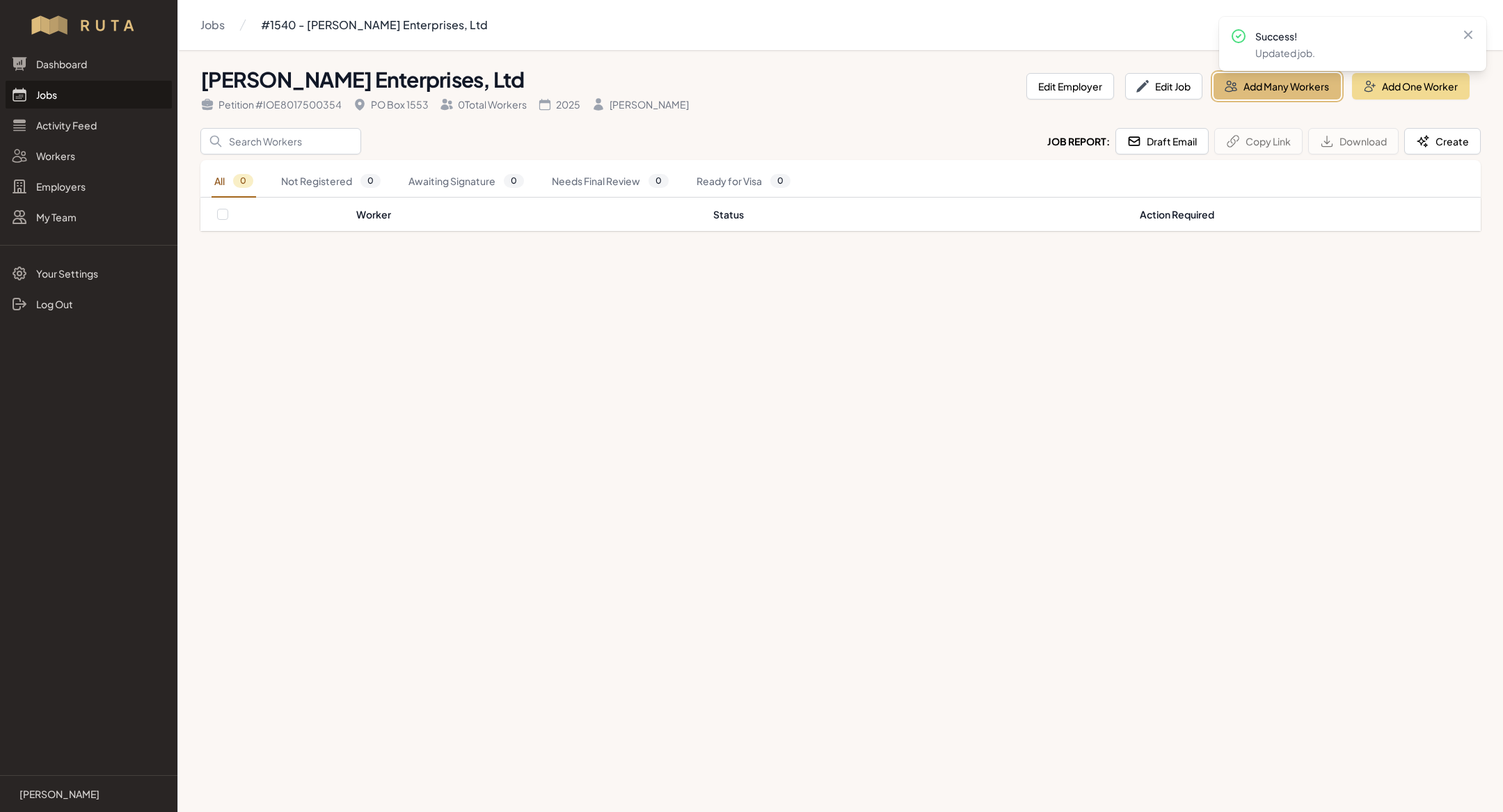
click at [1288, 89] on button "Add Many Workers" at bounding box center [1277, 87] width 127 height 27
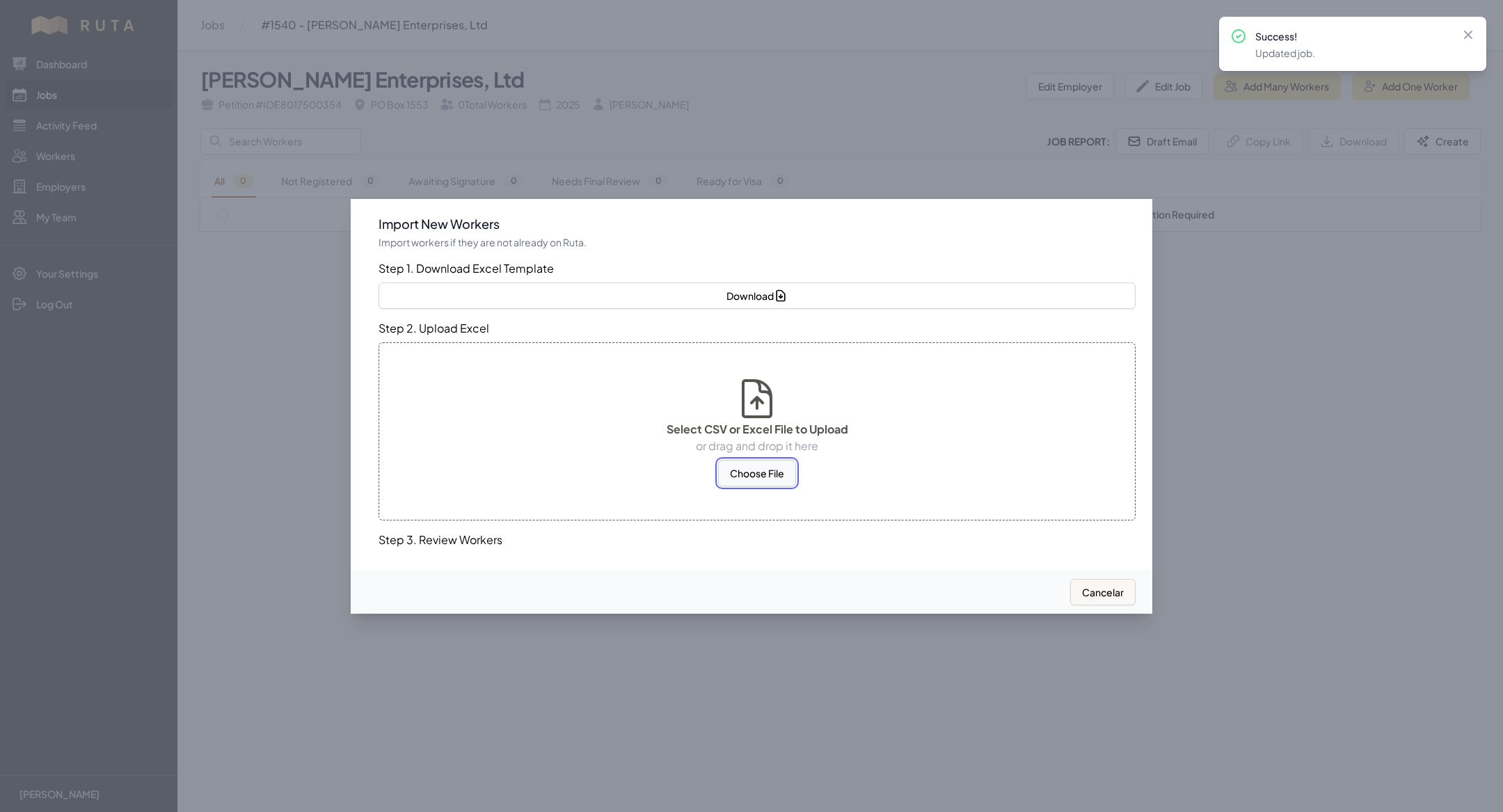
click at [749, 470] on button "Choose File" at bounding box center [757, 474] width 78 height 27
select select "MX"
select select "US"
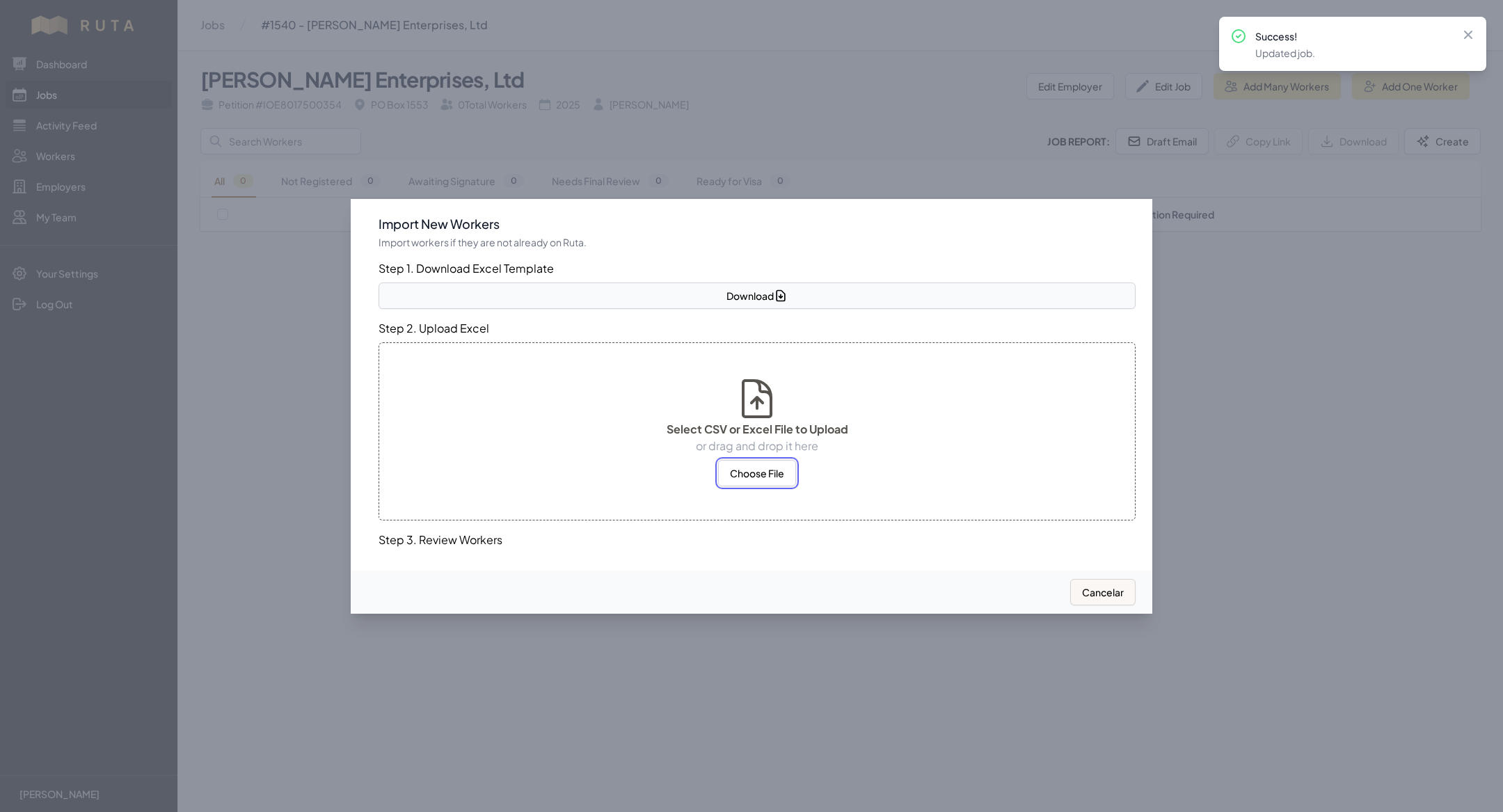
select select "US"
select select "MX"
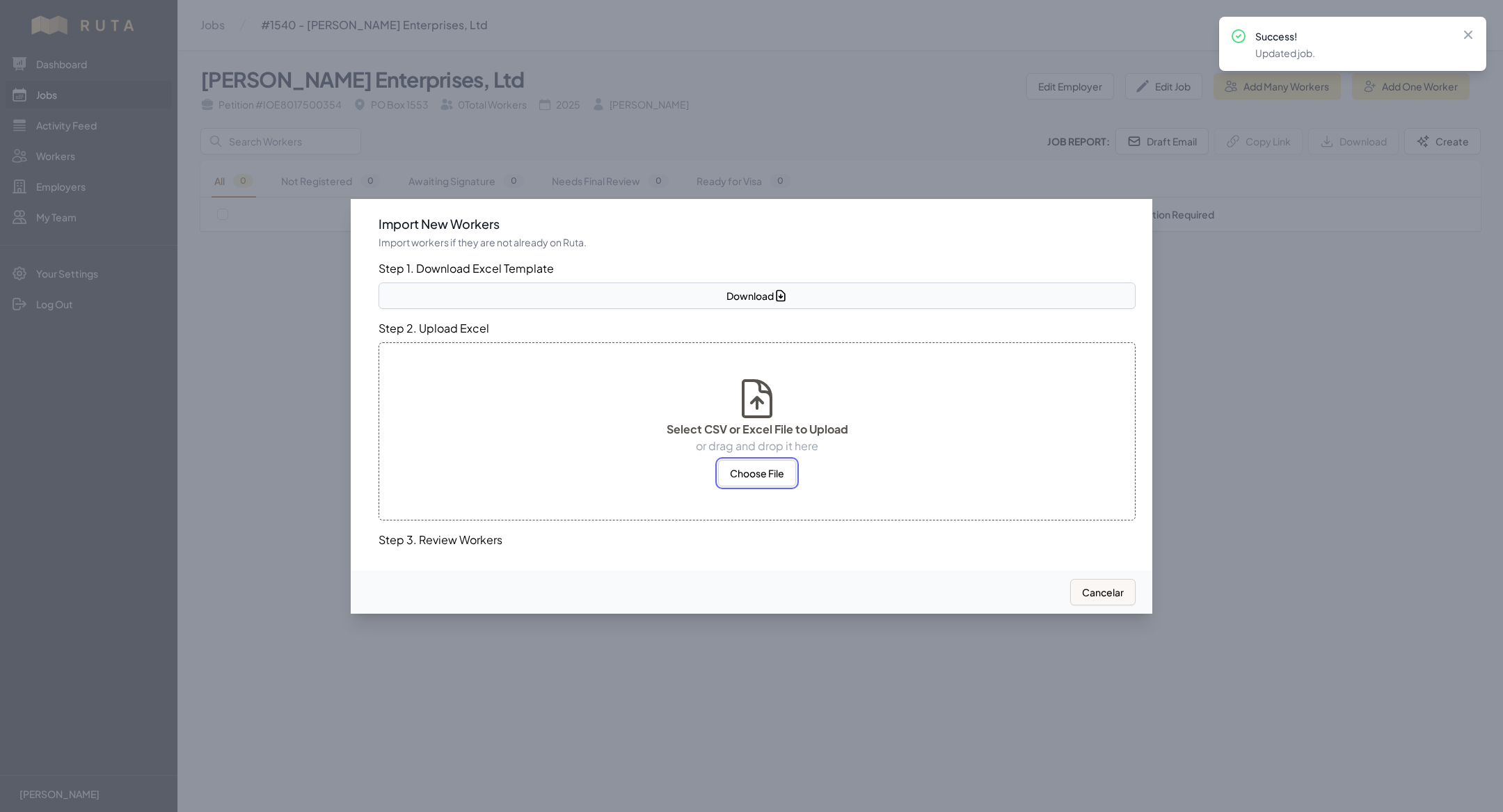
select select "MX"
select select "US"
select select "MX"
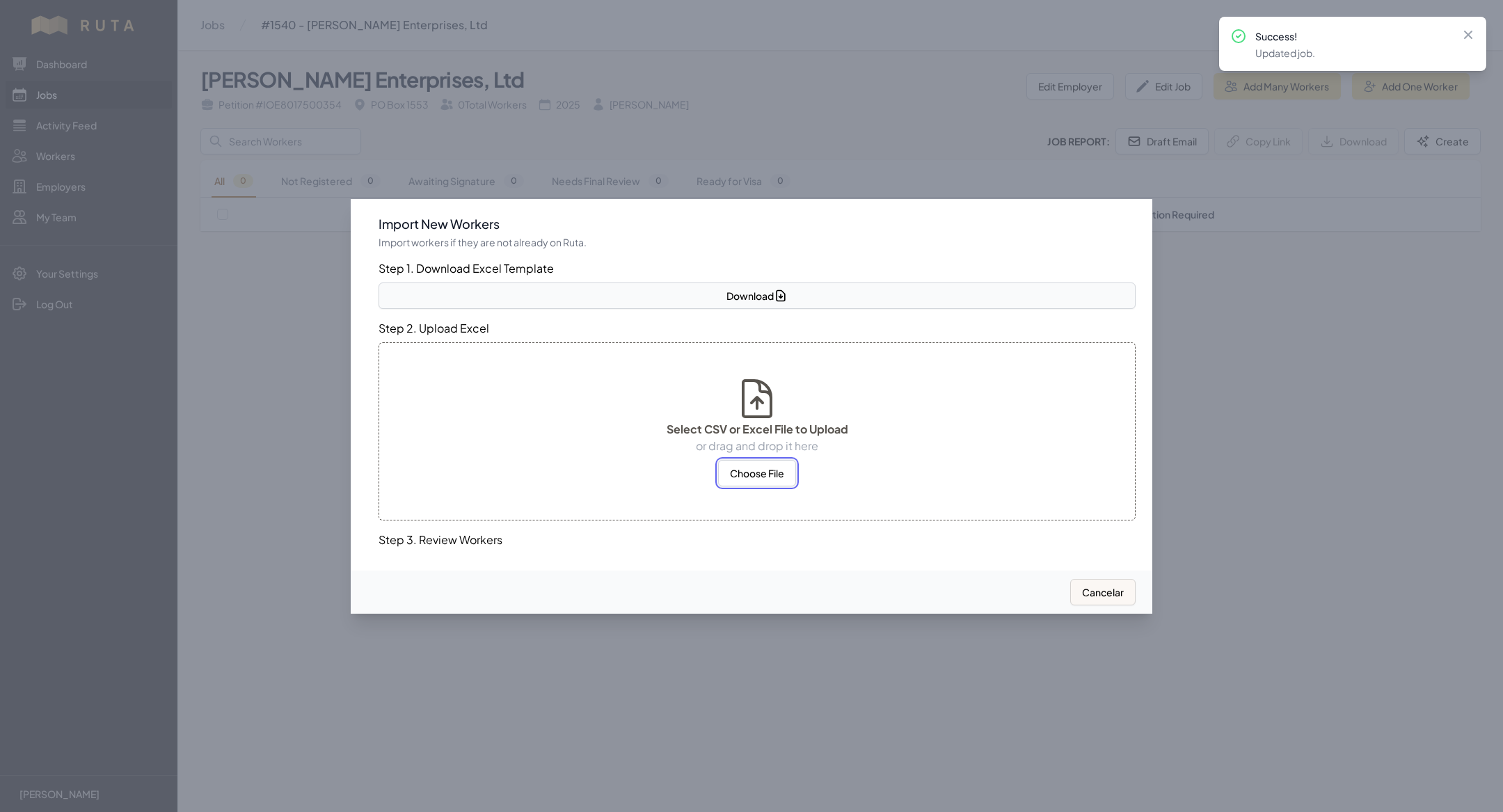
select select "US"
select select "MX"
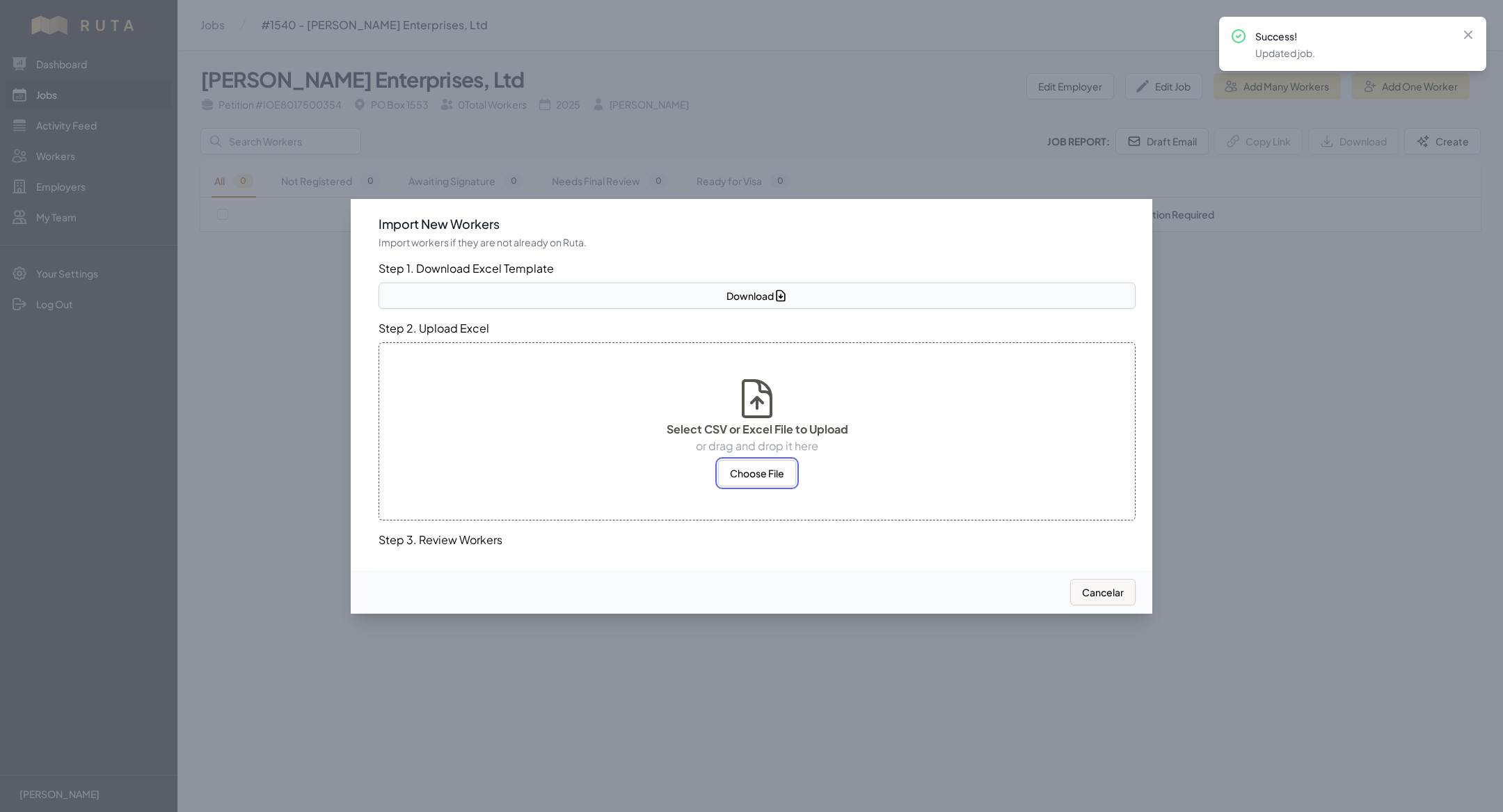
select select "MX"
select select "US"
select select "MX"
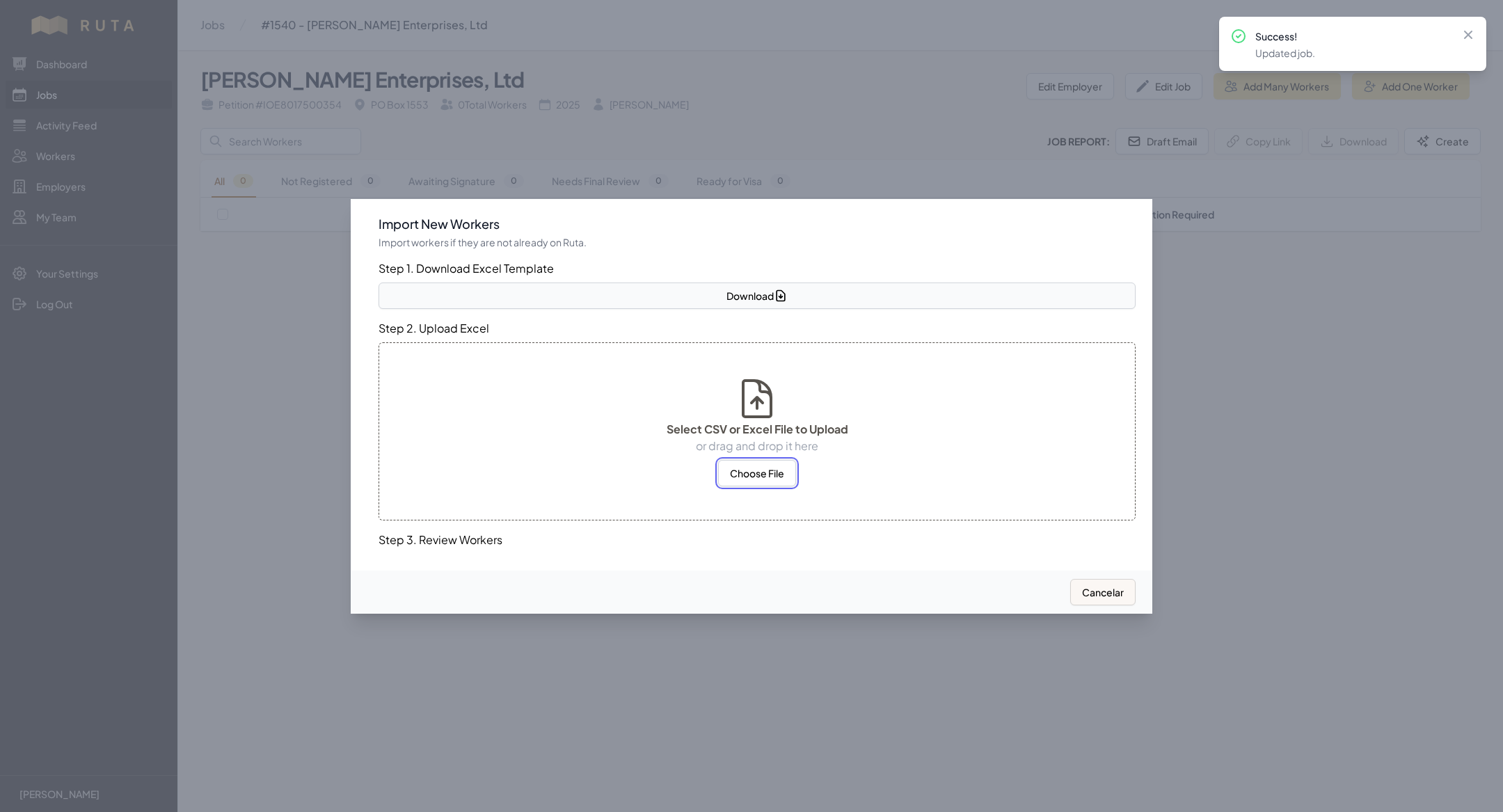
select select "MX"
select select "US"
select select "MX"
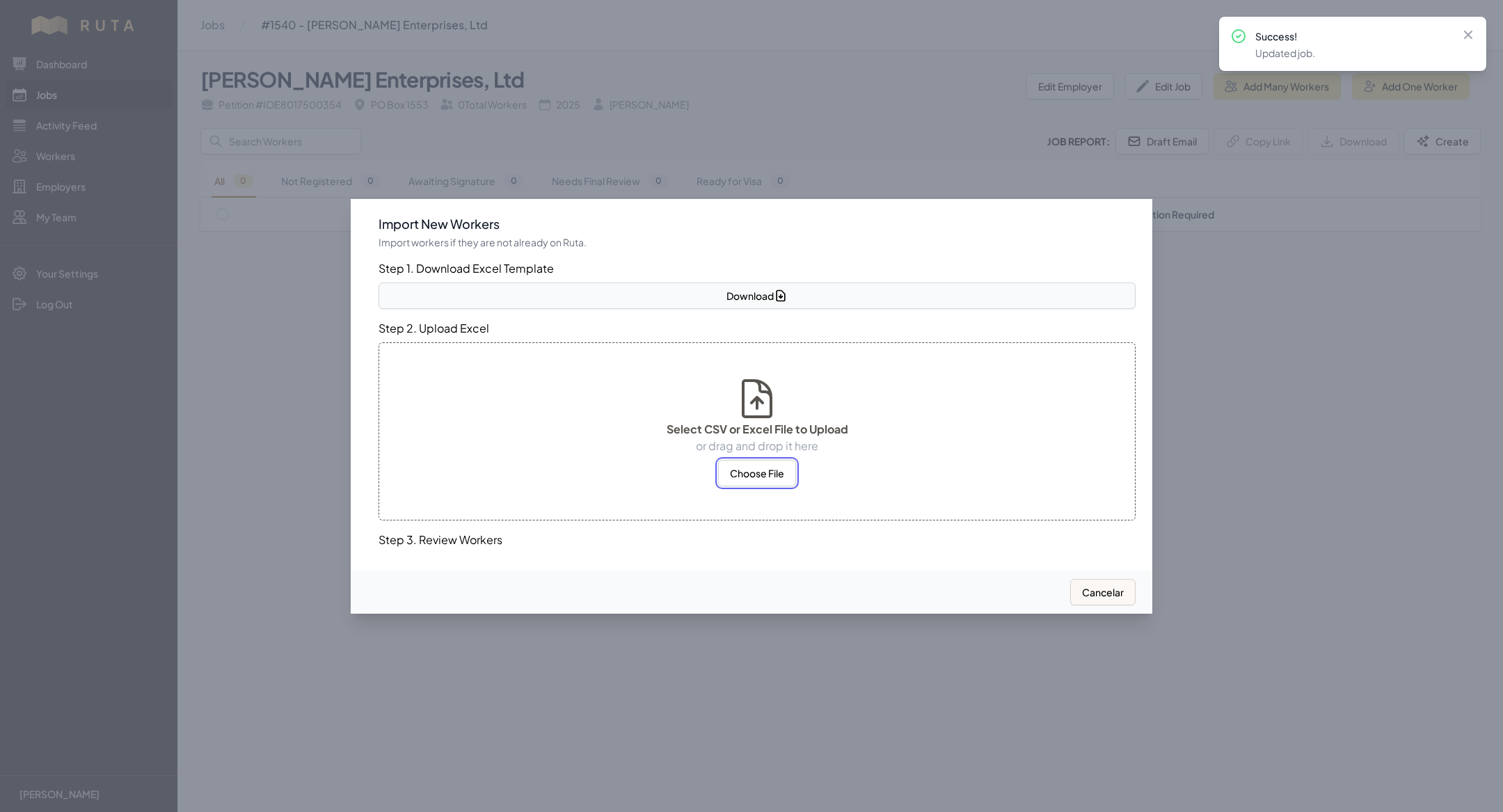
select select "MX"
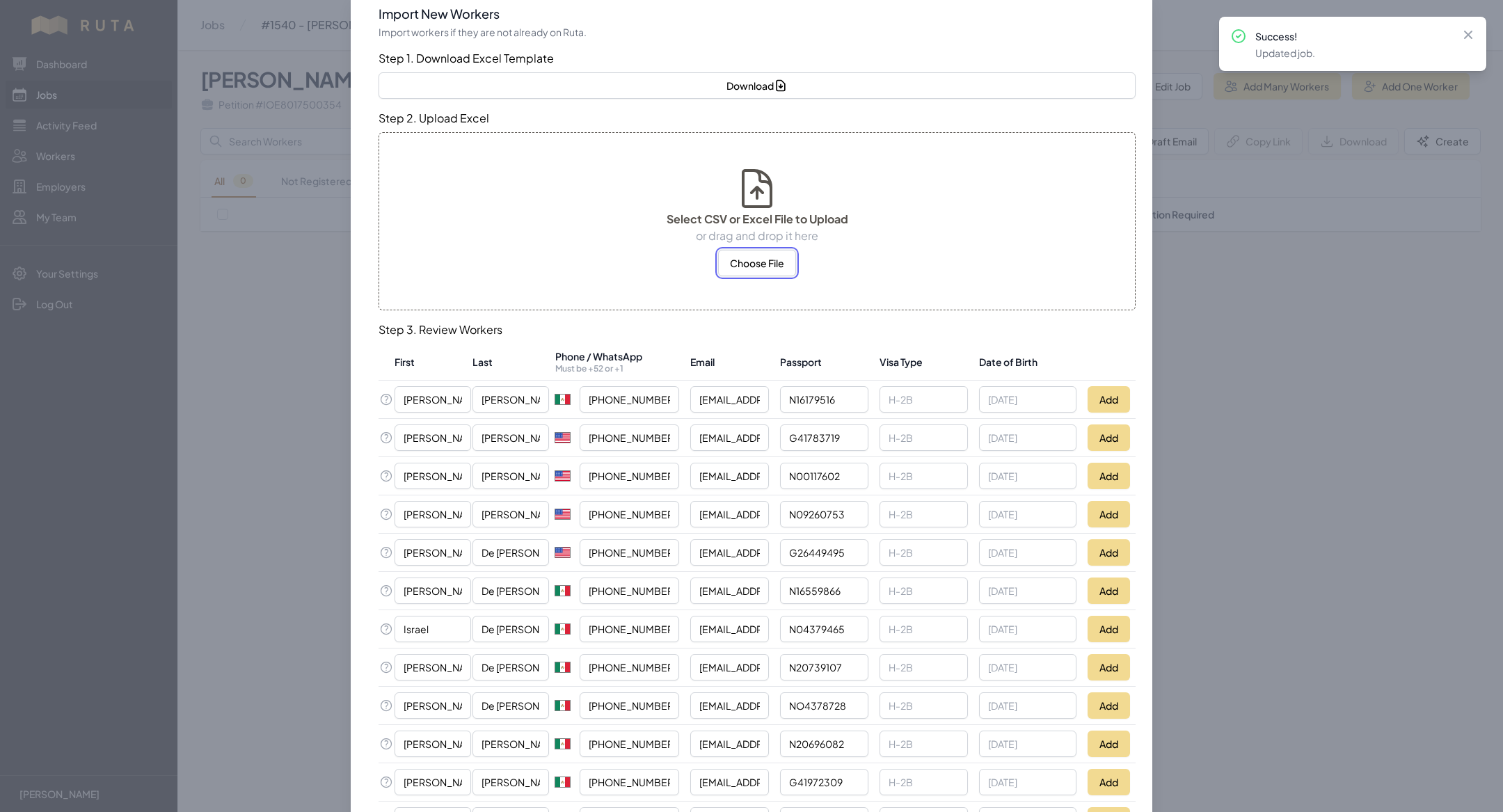
scroll to position [38, 0]
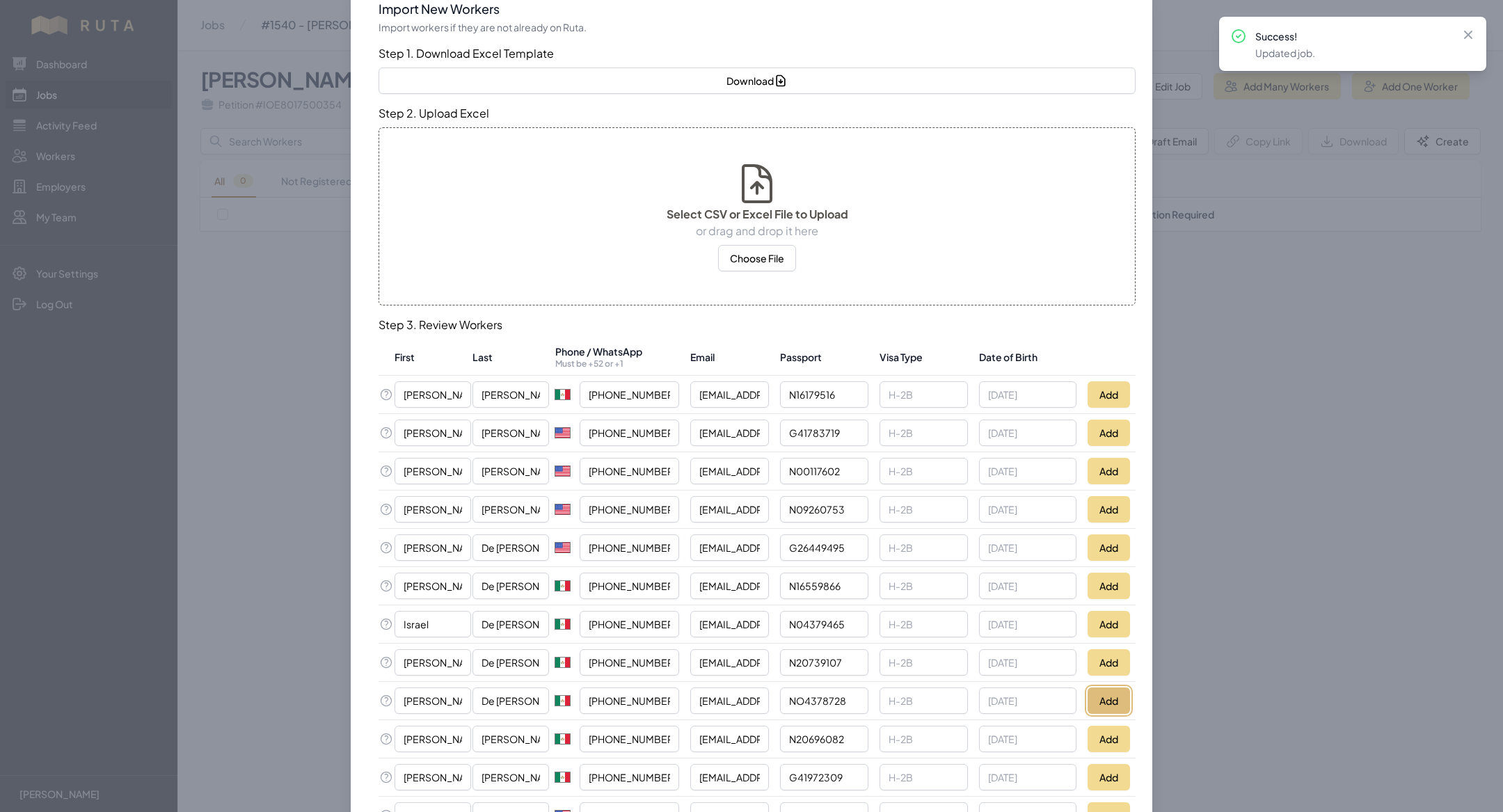
click at [1109, 687] on button "Add" at bounding box center [1109, 701] width 42 height 27
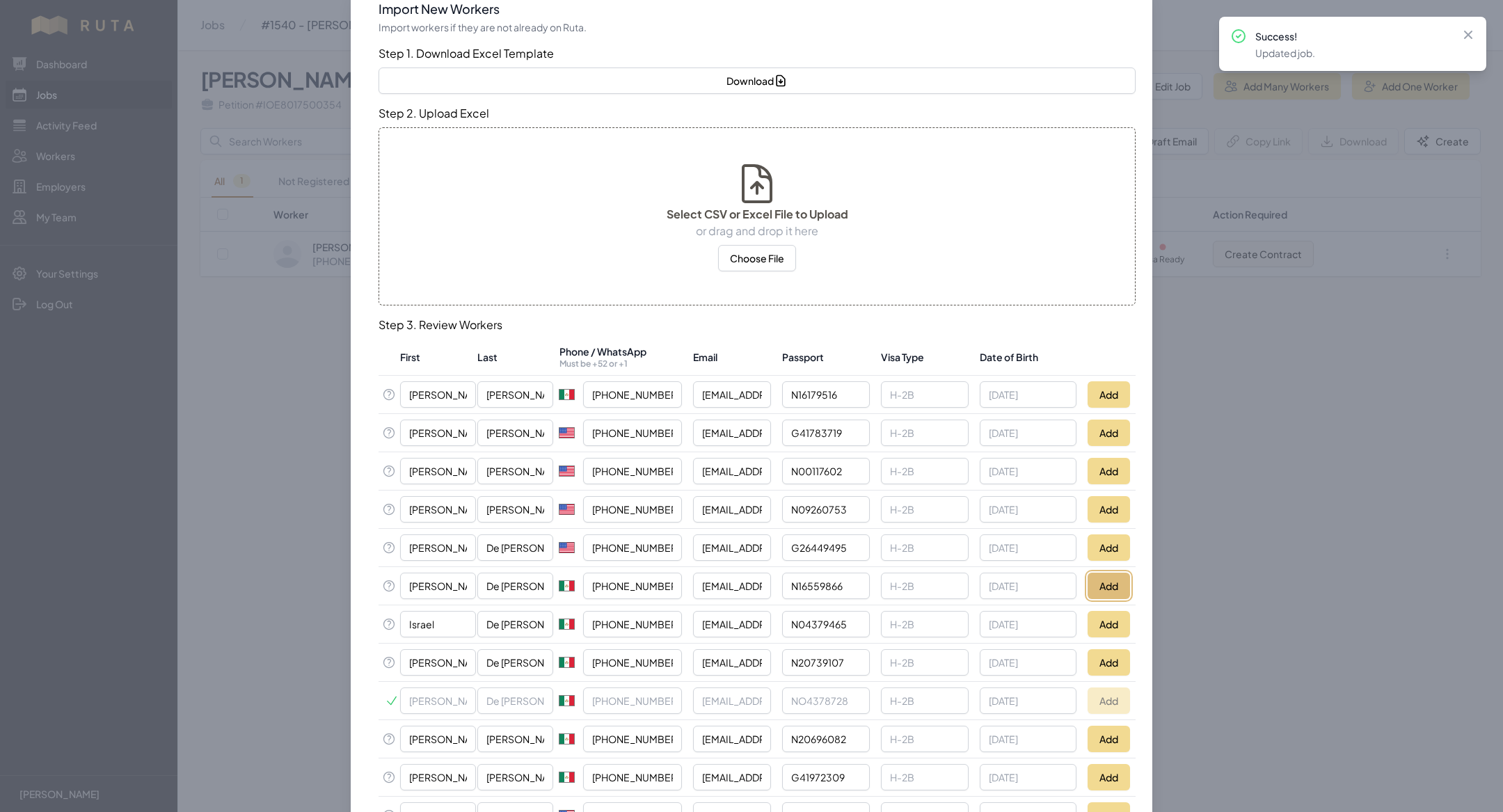
click at [1122, 579] on button "Add" at bounding box center [1109, 586] width 42 height 27
click at [1110, 466] on button "Add" at bounding box center [1109, 471] width 42 height 27
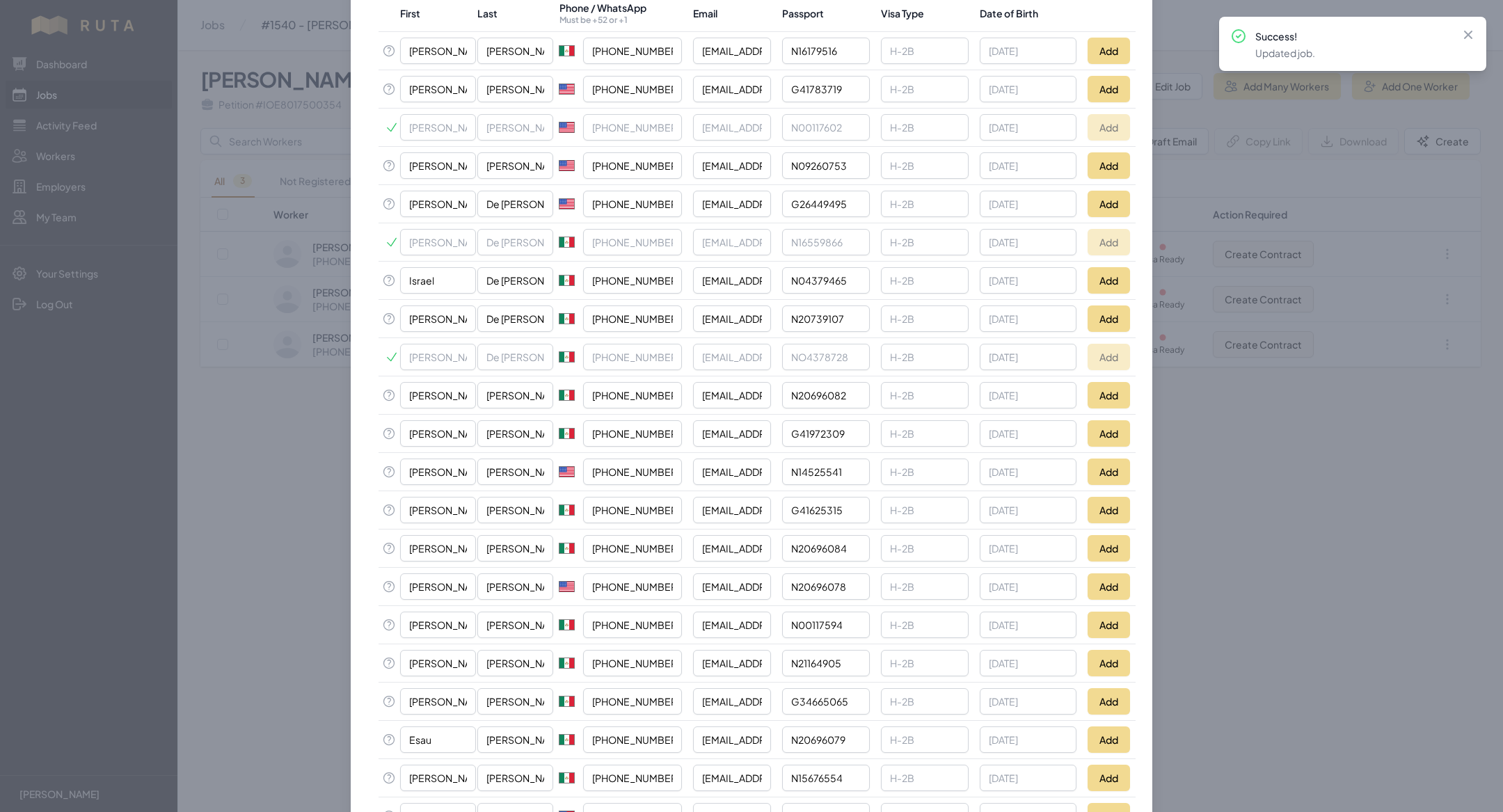
scroll to position [417, 0]
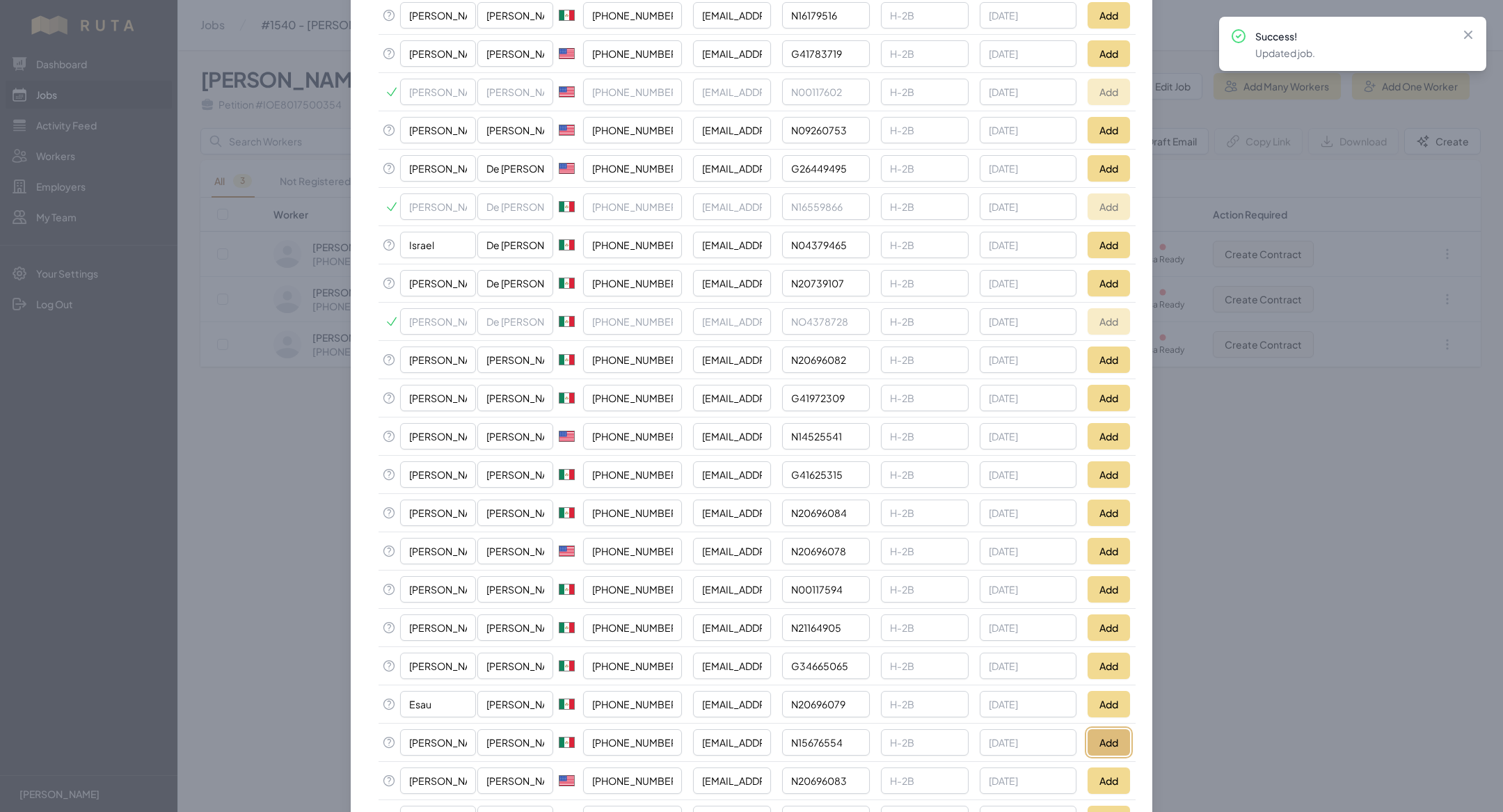
click at [1107, 730] on button "Add" at bounding box center [1109, 742] width 42 height 27
click at [1120, 697] on button "Add" at bounding box center [1109, 704] width 42 height 27
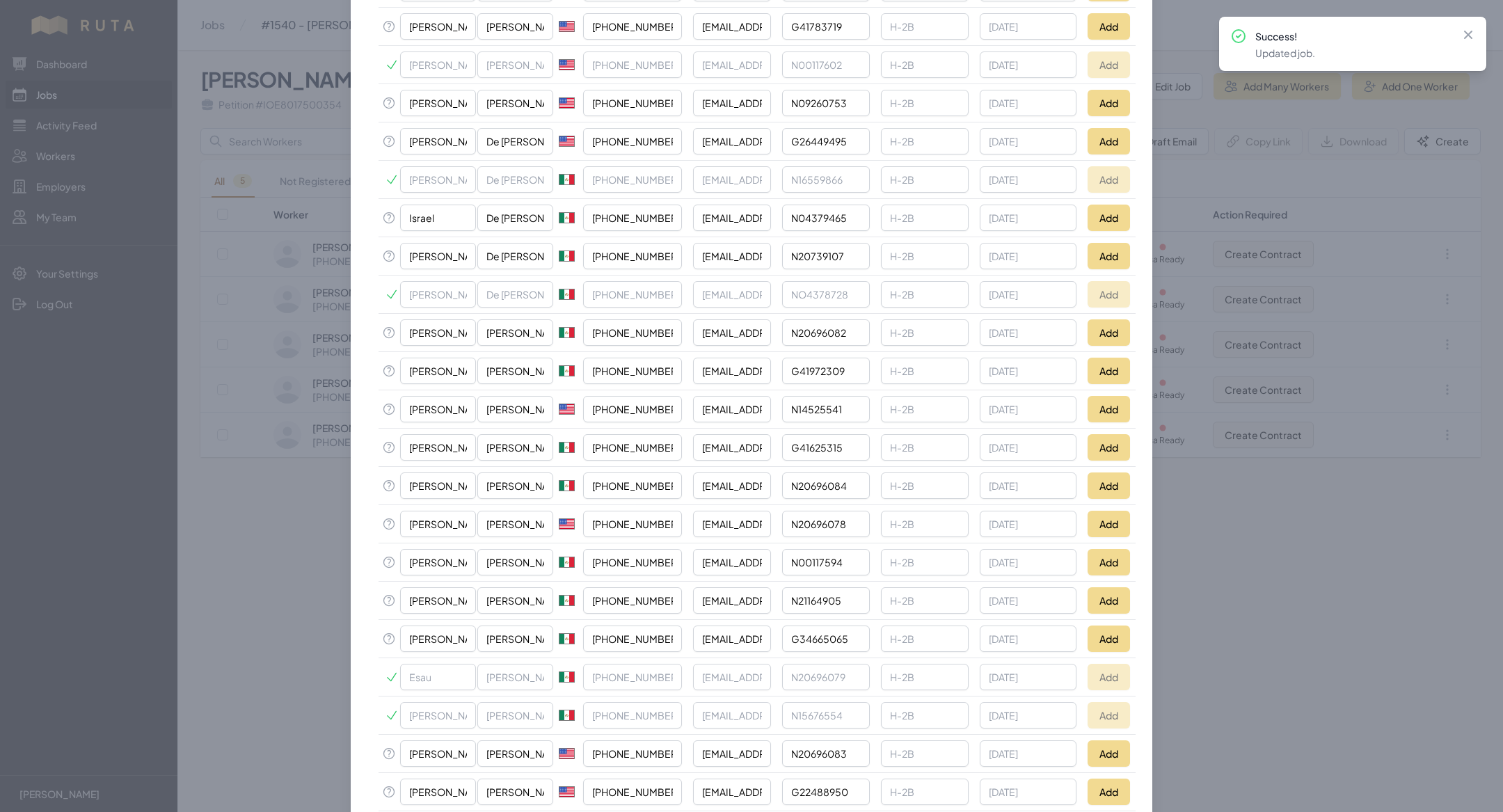
scroll to position [445, 0]
click at [1106, 590] on button "Add" at bounding box center [1109, 600] width 42 height 27
click at [1100, 553] on button "Add" at bounding box center [1109, 562] width 42 height 27
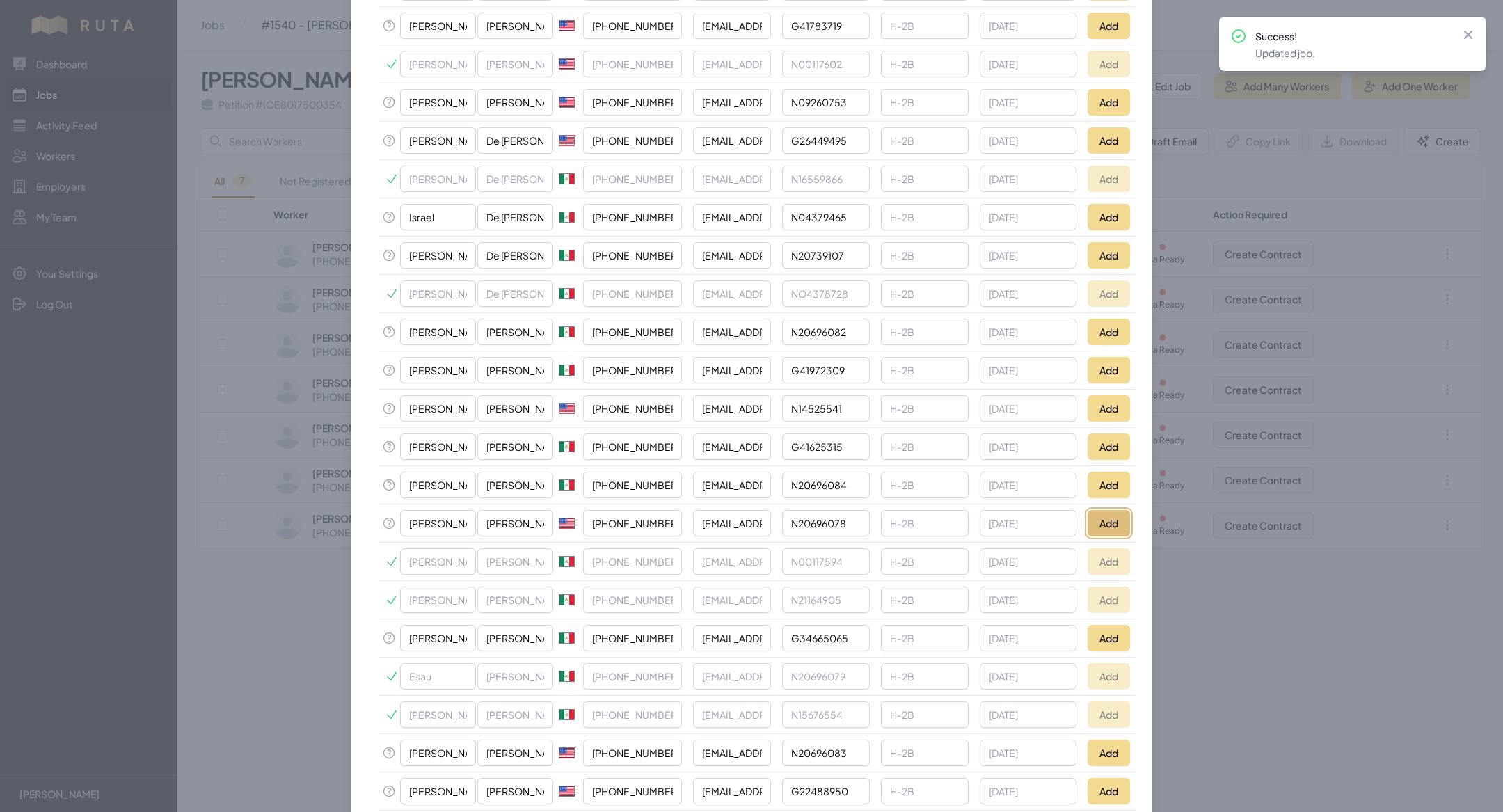
click at [1110, 512] on button "Add" at bounding box center [1109, 524] width 42 height 27
click at [1114, 478] on button "Add" at bounding box center [1109, 485] width 42 height 27
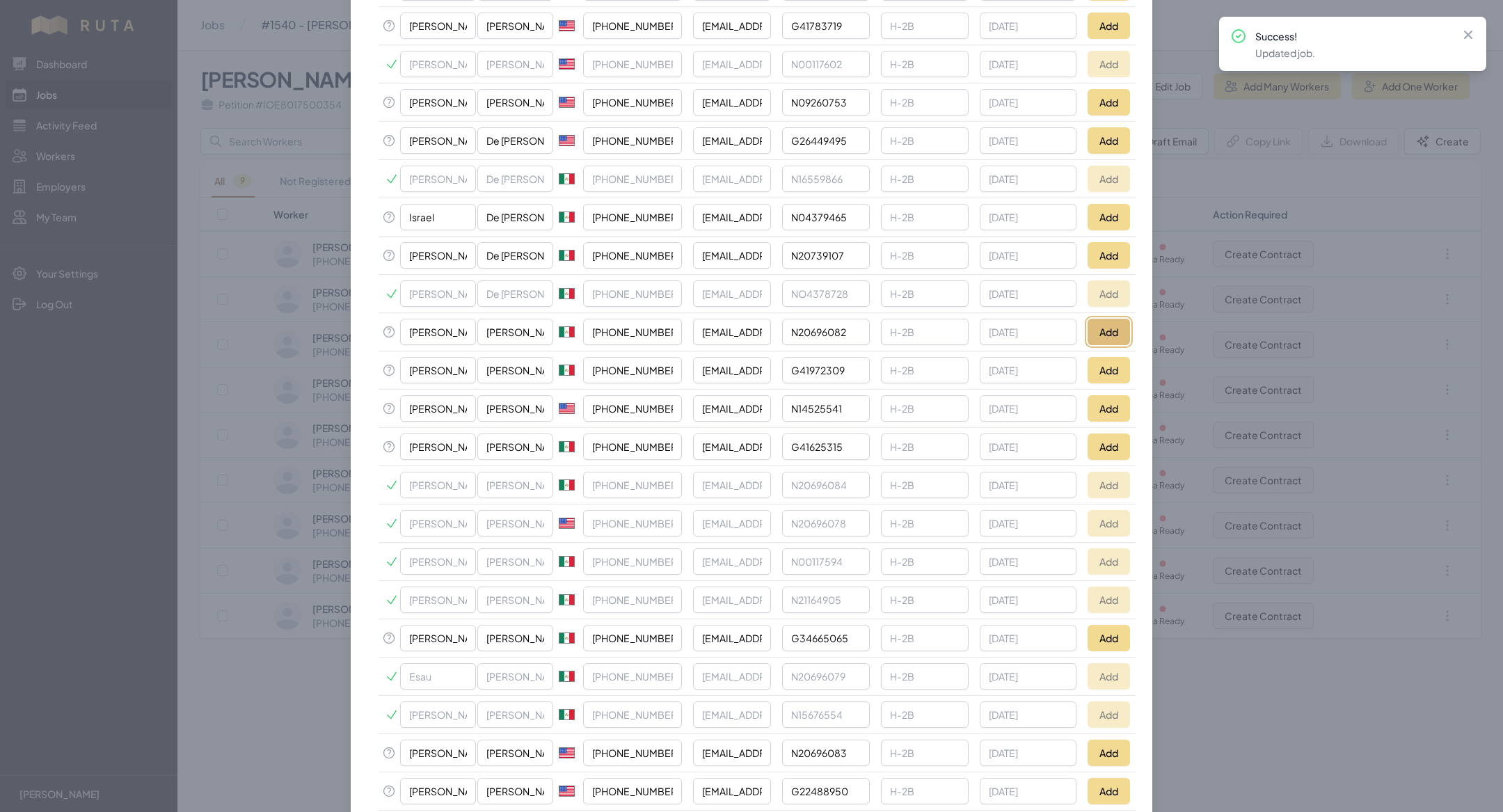
click at [1110, 329] on button "Add" at bounding box center [1109, 332] width 42 height 27
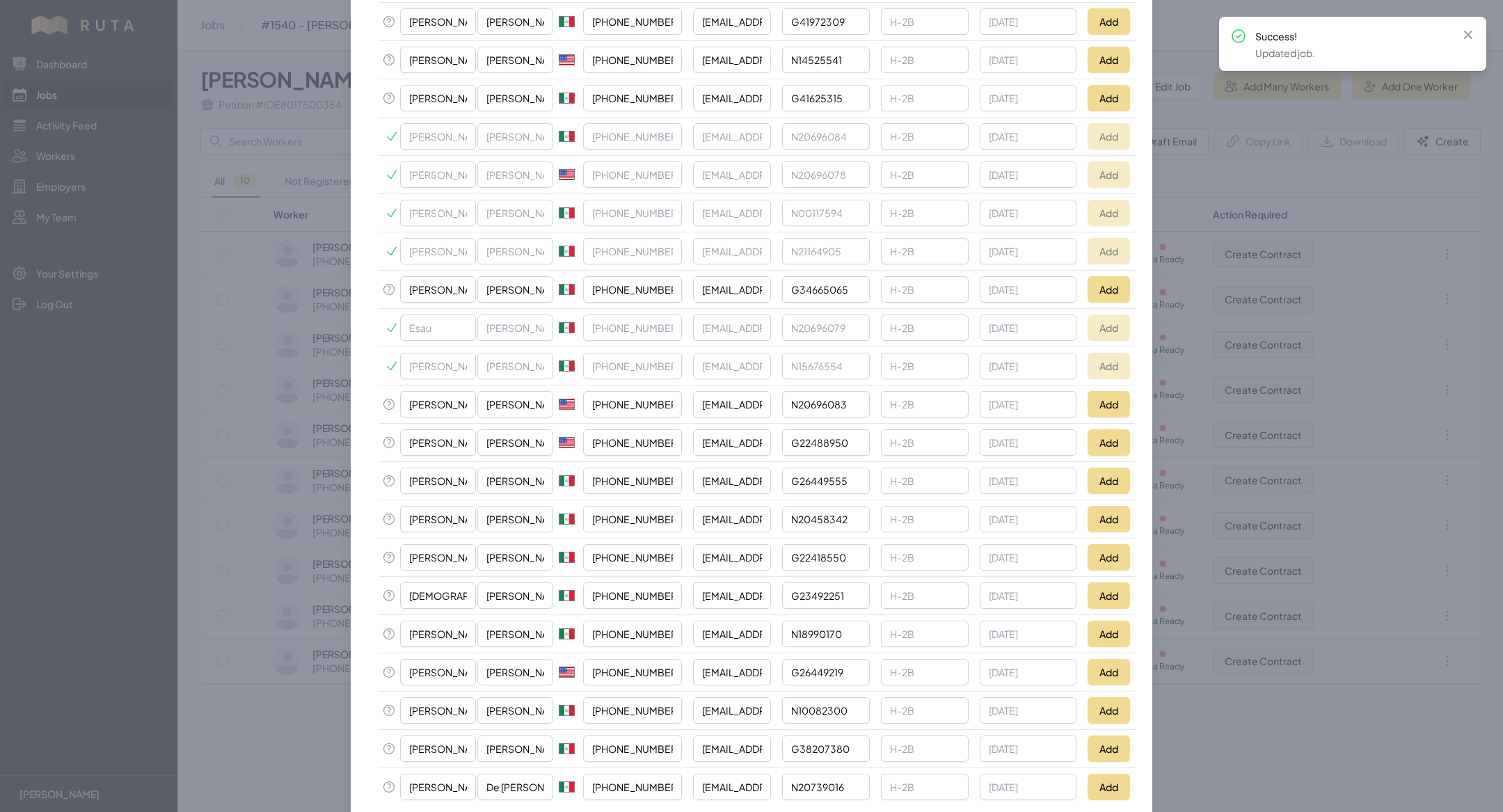
scroll to position [795, 0]
click at [1109, 619] on button "Add" at bounding box center [1109, 633] width 42 height 27
click at [1106, 581] on button "Add" at bounding box center [1109, 595] width 42 height 27
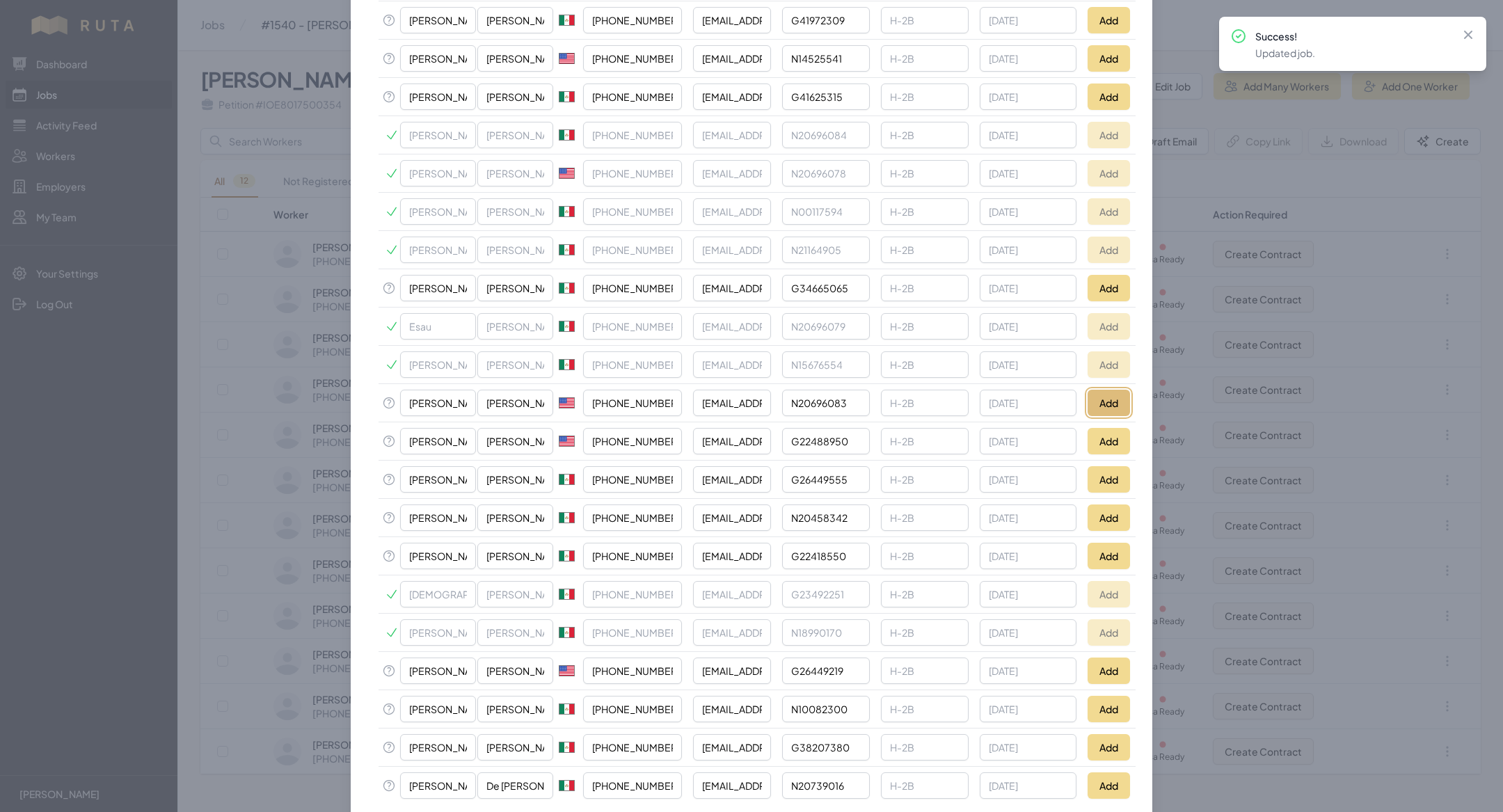
click at [1106, 391] on button "Add" at bounding box center [1109, 403] width 42 height 27
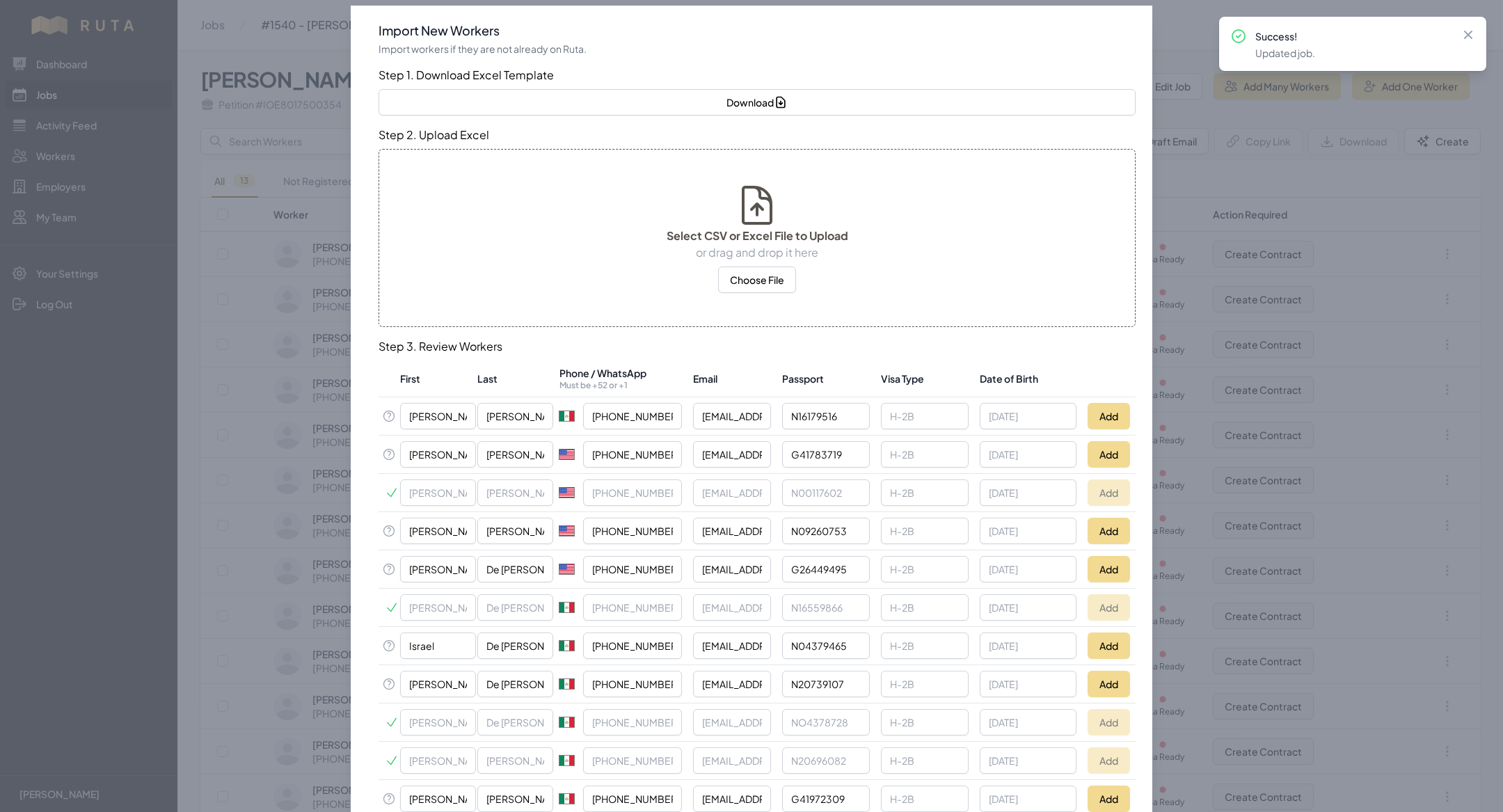
scroll to position [0, 0]
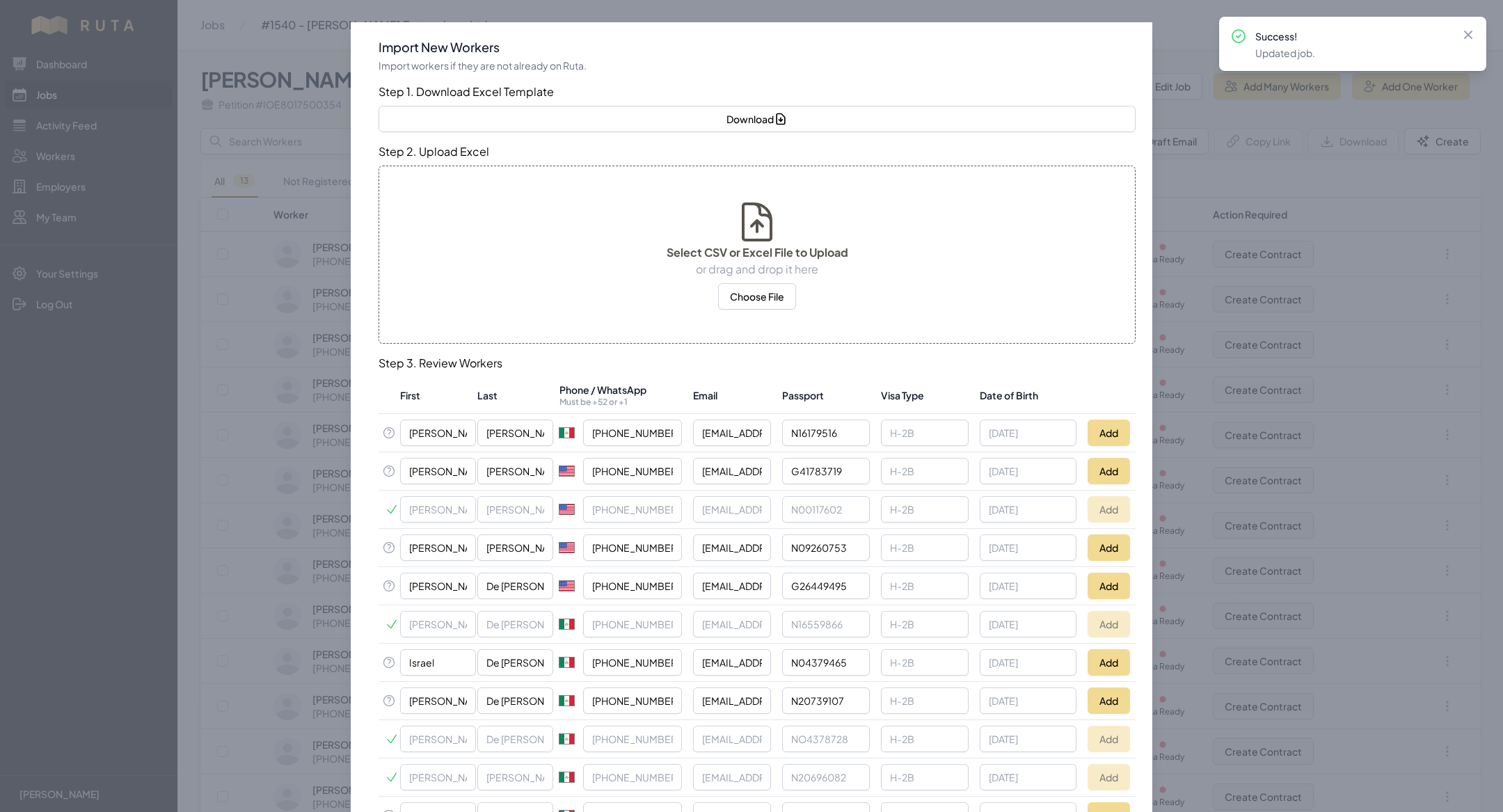
click at [298, 120] on div at bounding box center [752, 406] width 1503 height 812
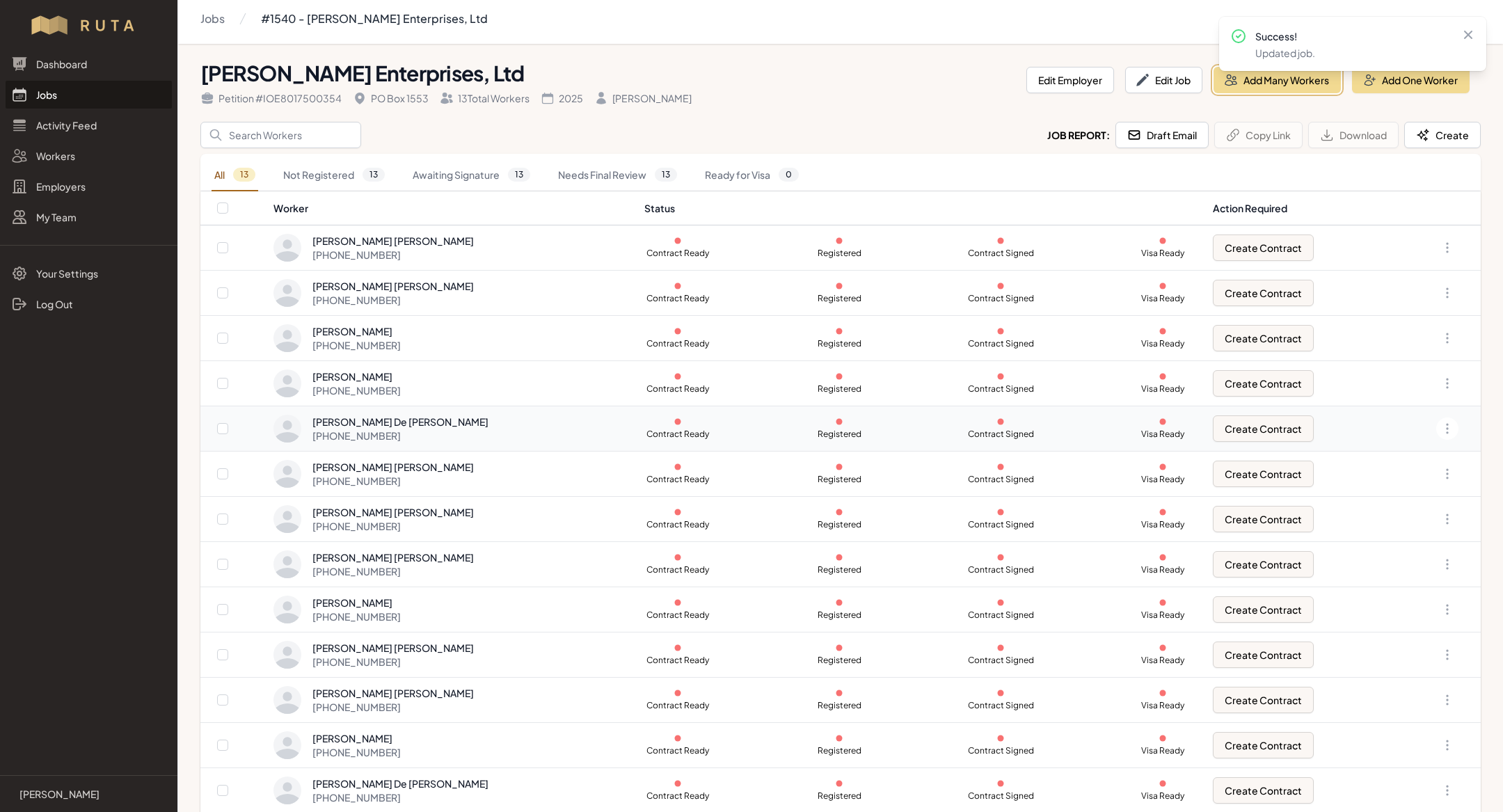
scroll to position [15, 0]
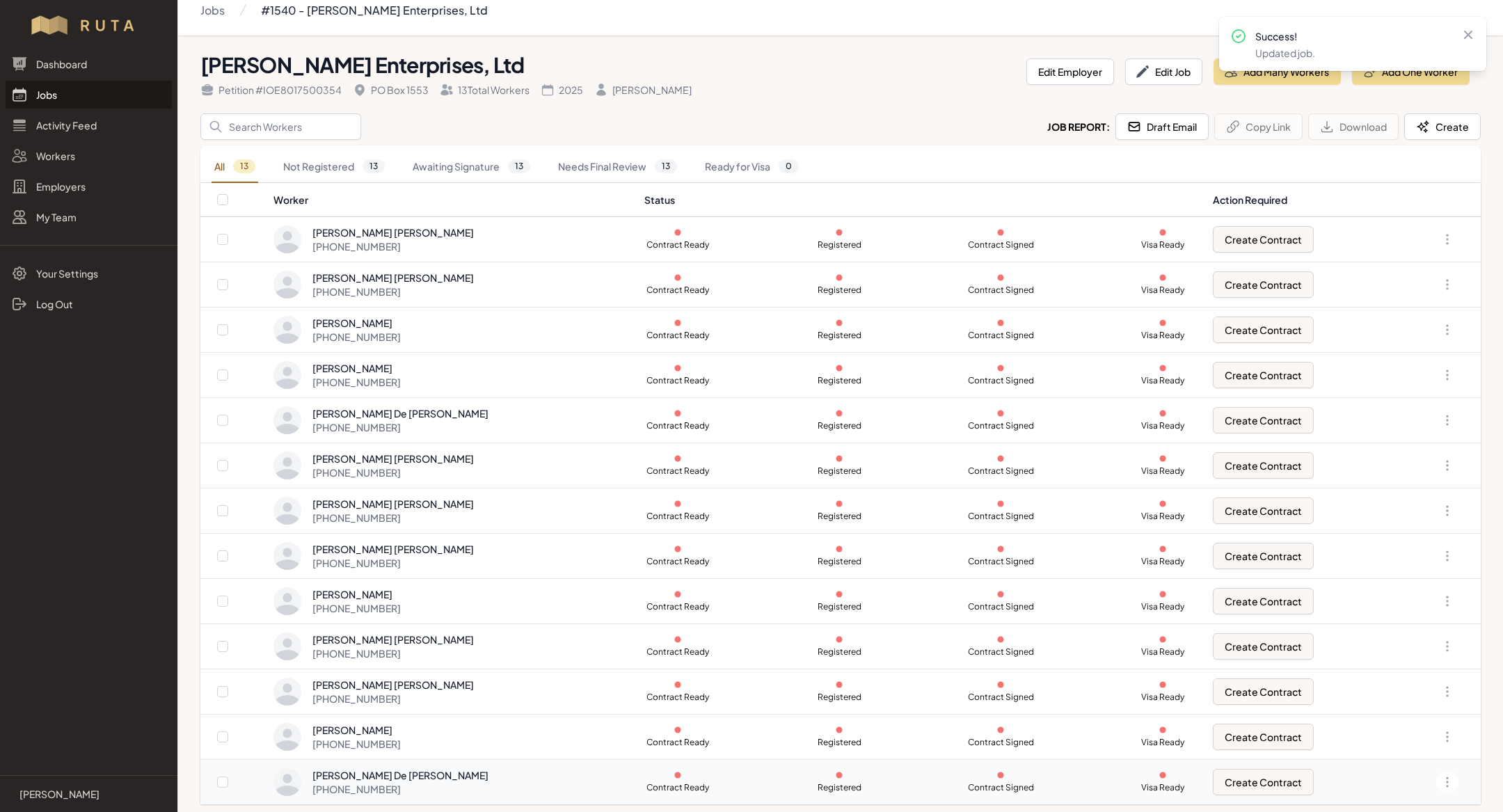
click at [497, 782] on div "[PERSON_NAME] De [PERSON_NAME] [PHONE_NUMBER]" at bounding box center [450, 782] width 354 height 28
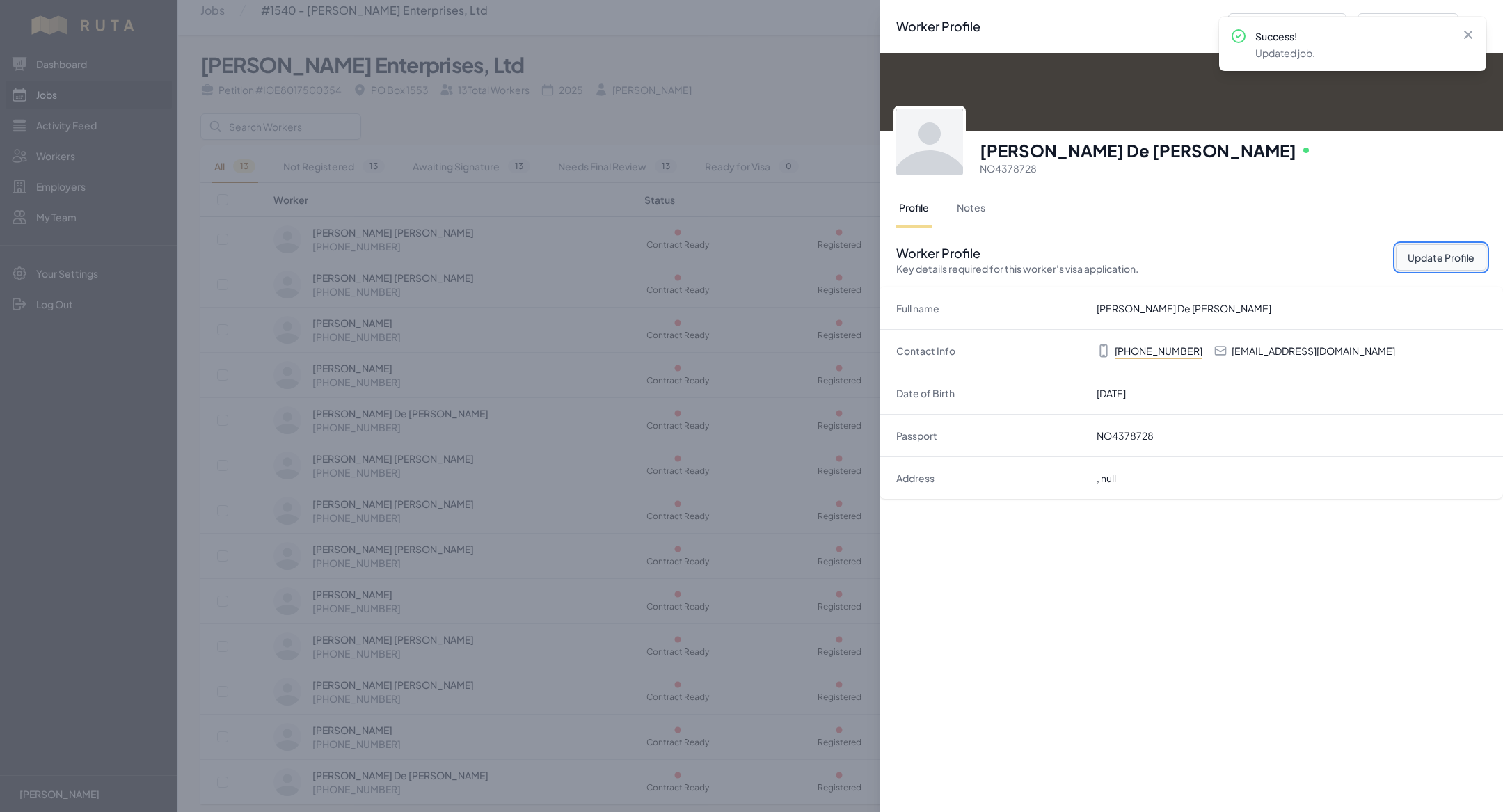
click at [1436, 255] on button "Update Profile" at bounding box center [1441, 258] width 91 height 27
select select "MX"
select select "H-2B"
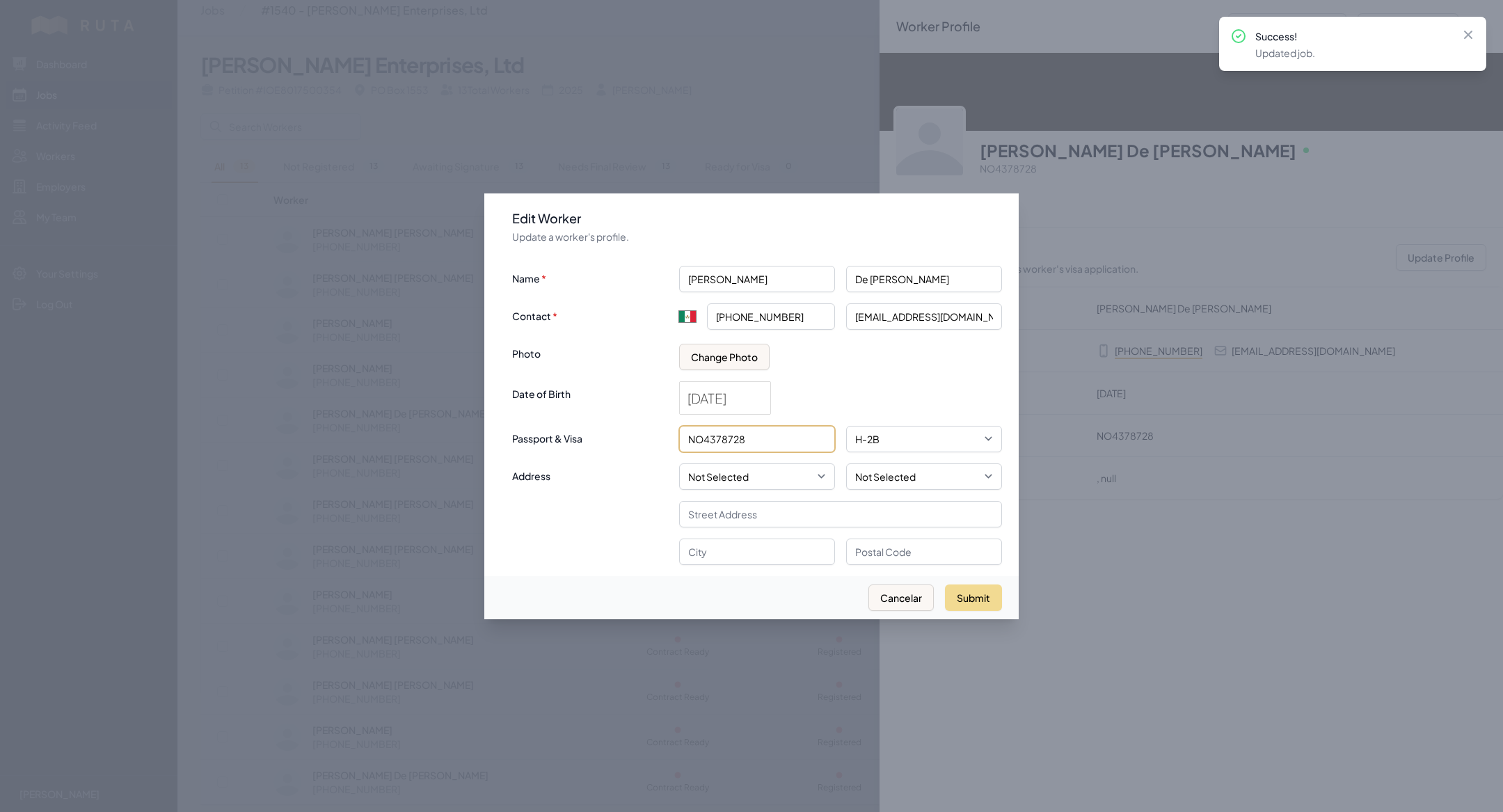
click at [704, 437] on input "NO4378728" at bounding box center [757, 439] width 156 height 27
type input "N04378728"
click at [979, 597] on button "Submit" at bounding box center [973, 598] width 57 height 27
type input "+52"
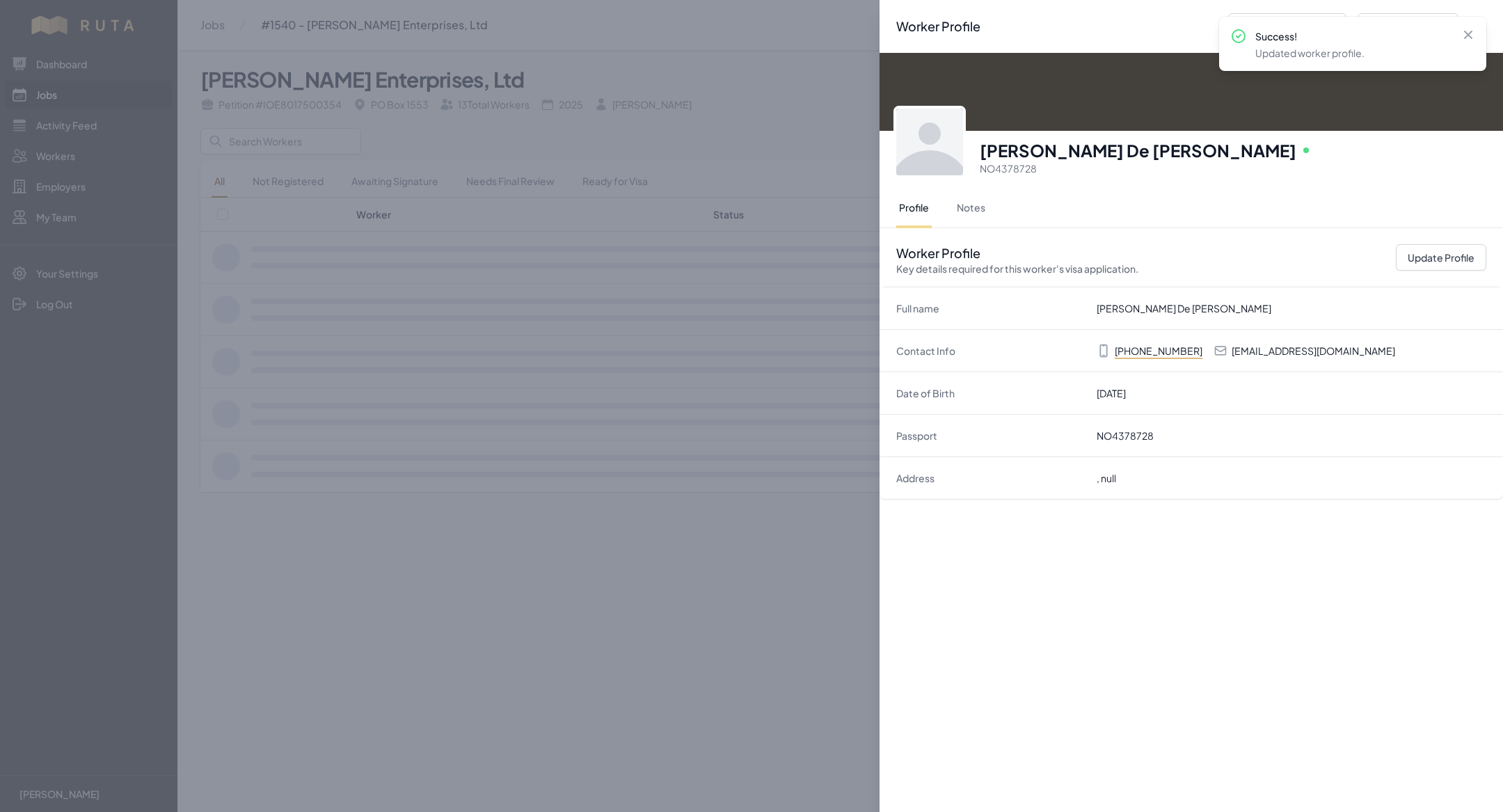
scroll to position [0, 0]
click at [789, 250] on div "Worker Profile Previous Worker Next Worker Close panel [PERSON_NAME] De [PERSON…" at bounding box center [752, 406] width 1503 height 812
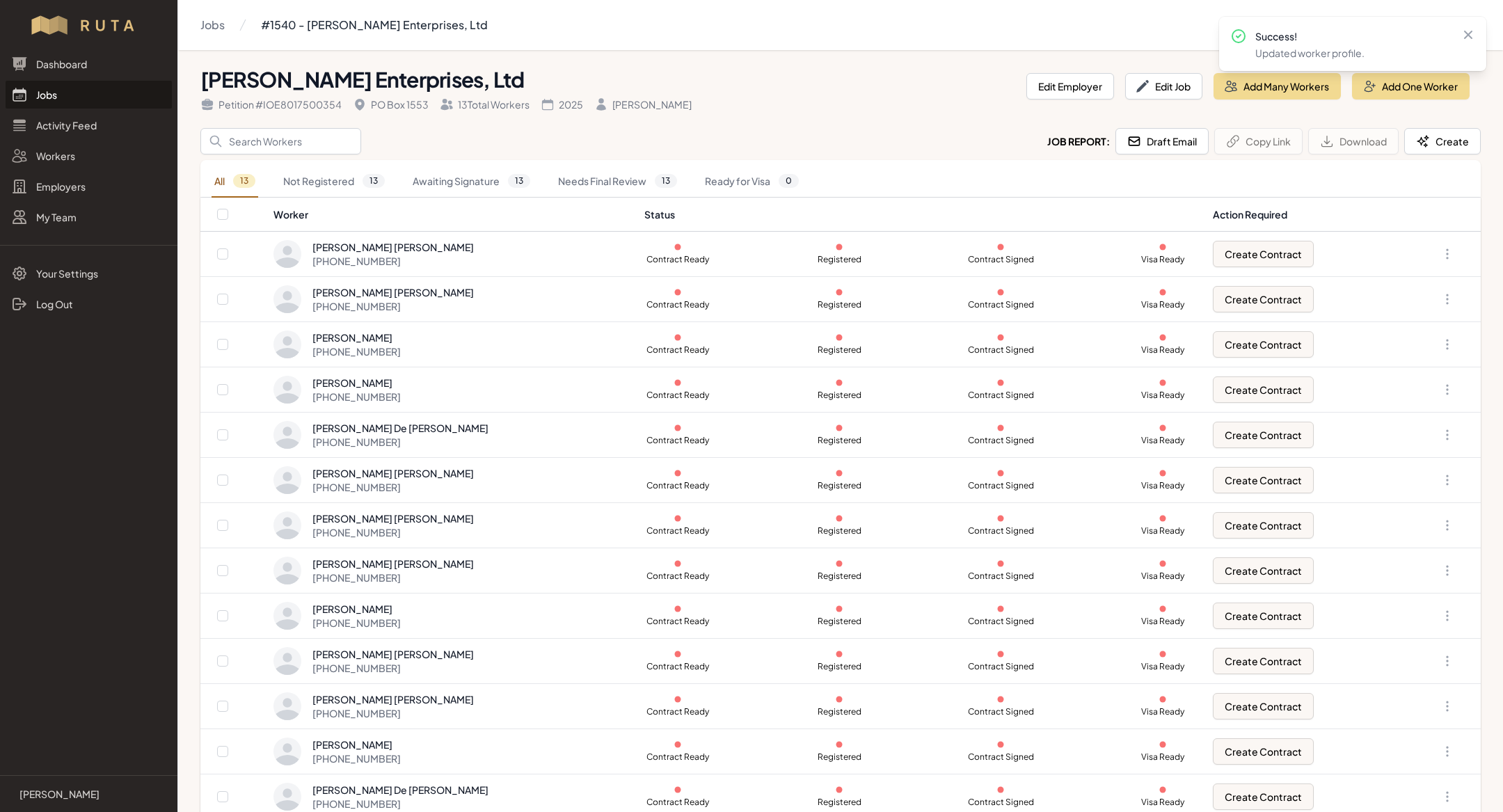
click at [103, 92] on link "Jobs" at bounding box center [89, 95] width 166 height 28
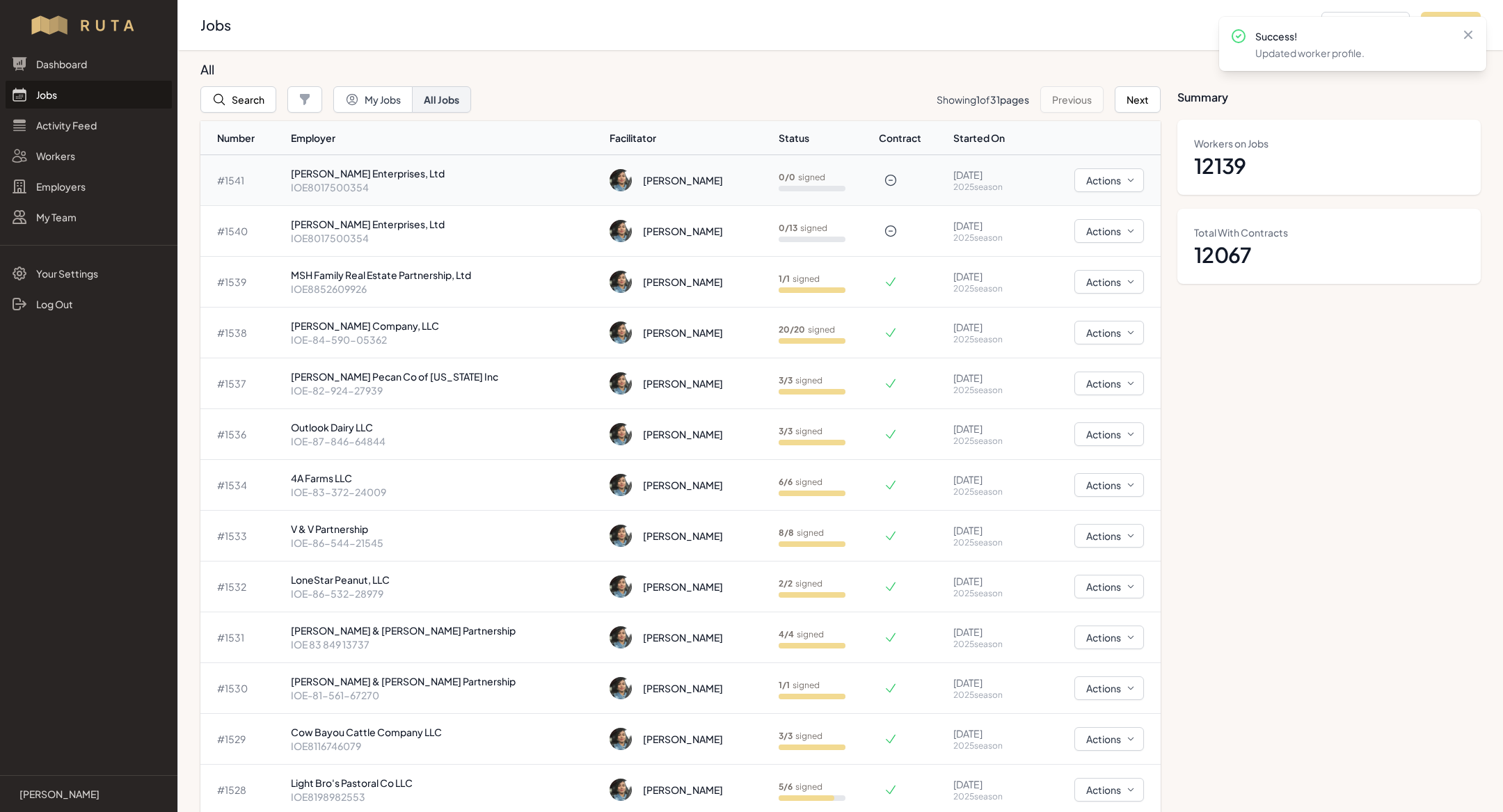
click at [477, 164] on td "[PERSON_NAME] Enterprises, Ltd IOE8017500354" at bounding box center [445, 181] width 319 height 51
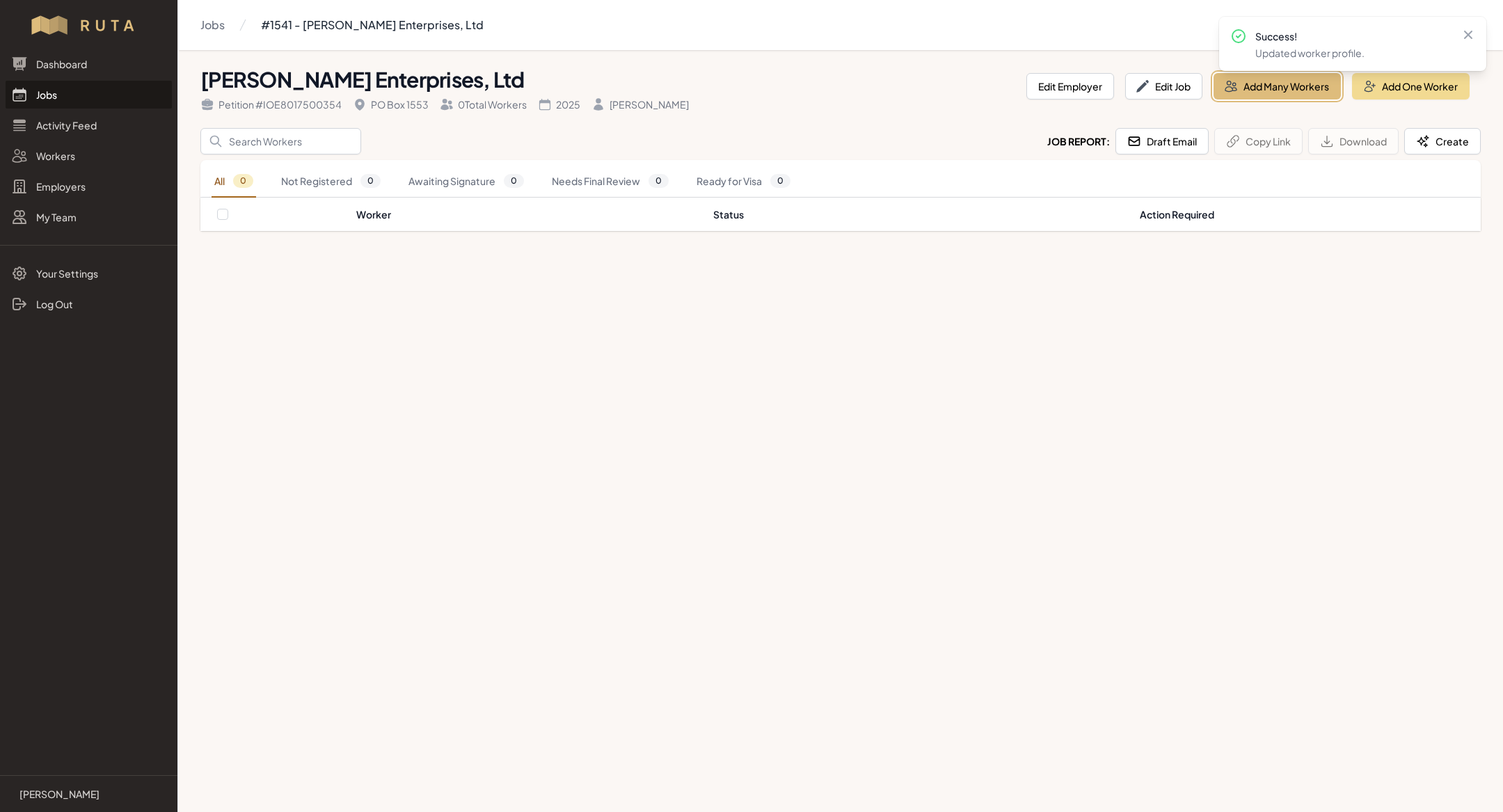
click at [1262, 83] on button "Add Many Workers" at bounding box center [1277, 87] width 127 height 27
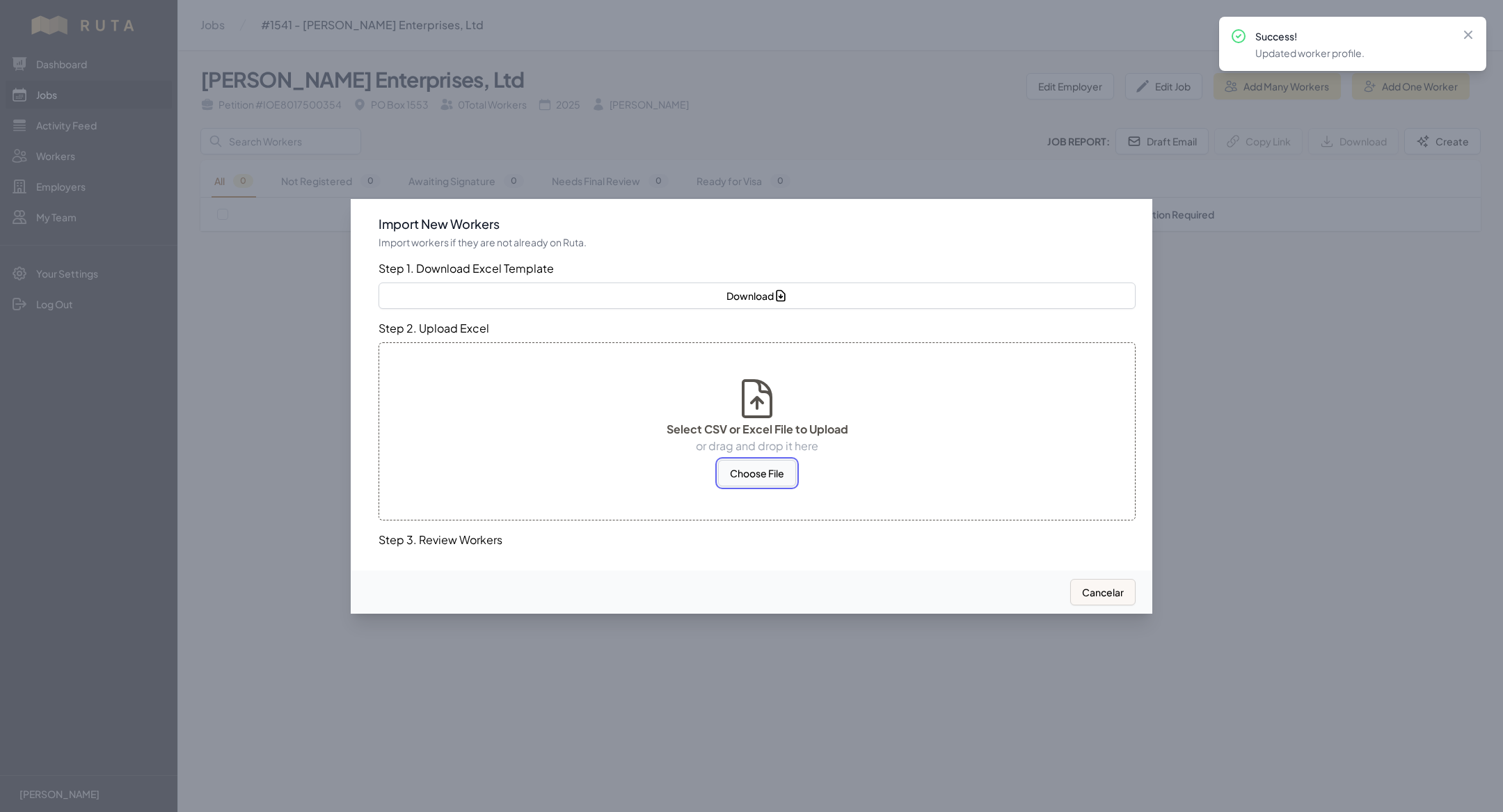
click at [776, 466] on button "Choose File" at bounding box center [757, 474] width 78 height 27
select select "MX"
select select "US"
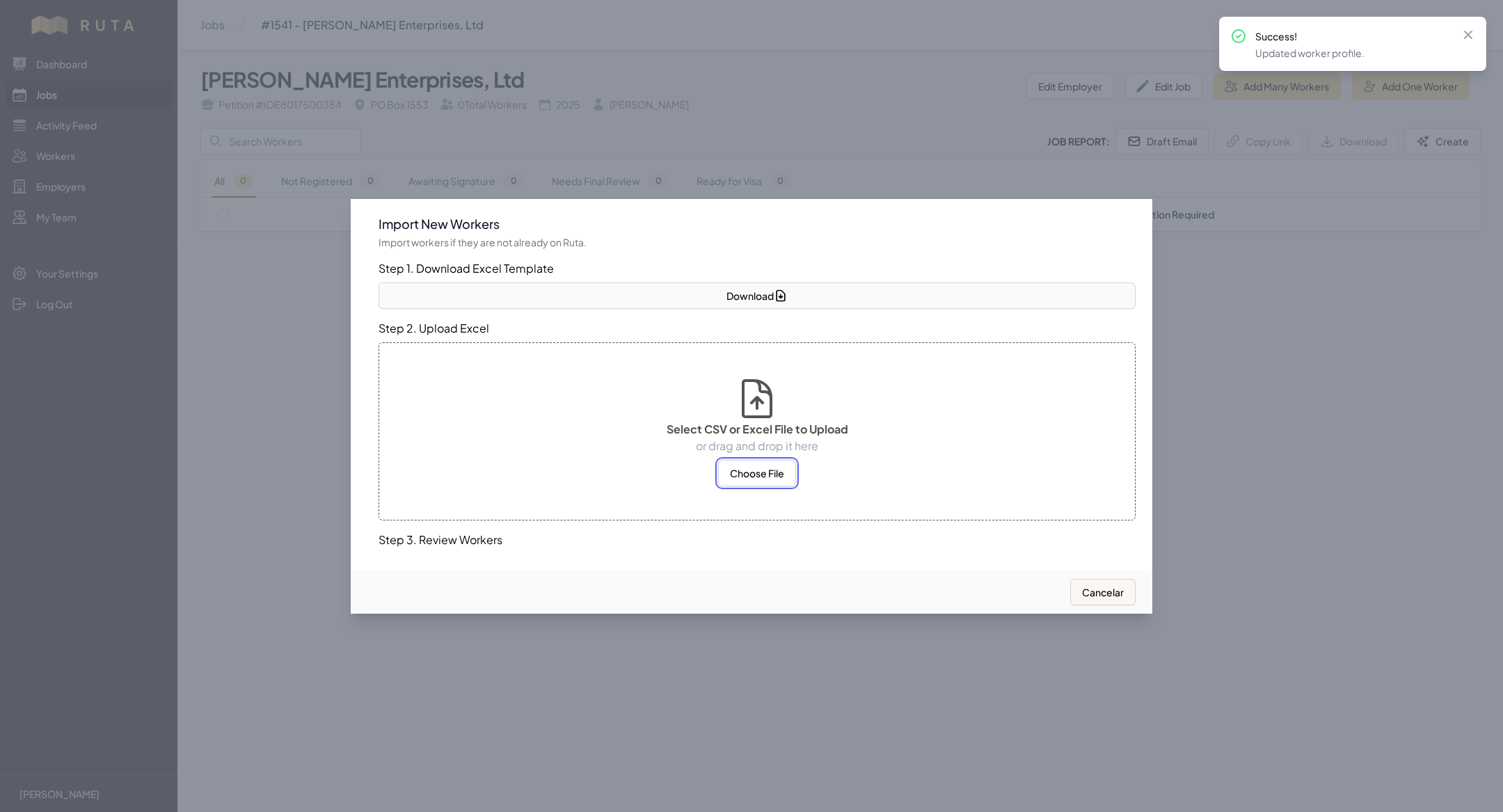
select select "US"
select select "MX"
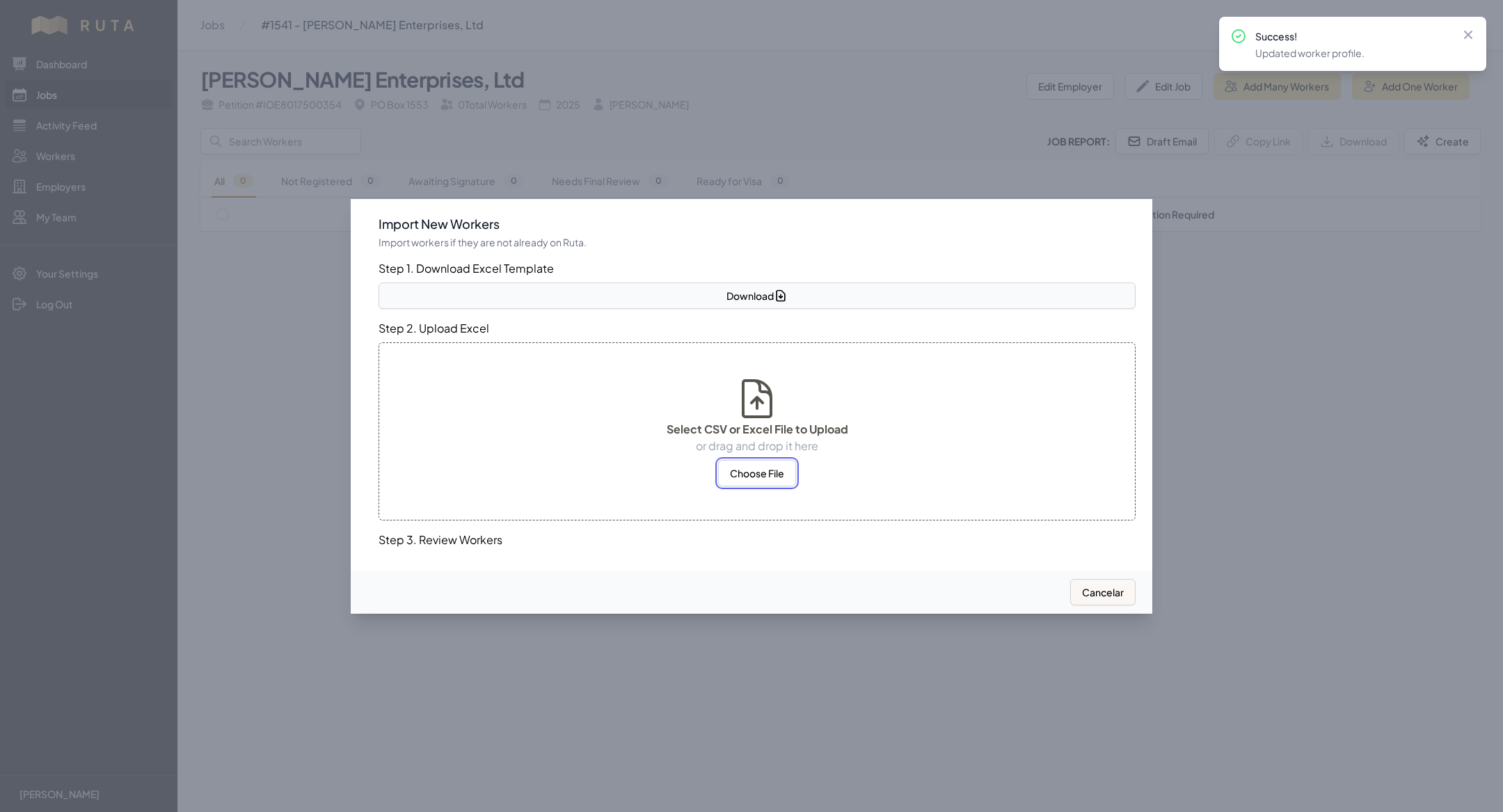
select select "MX"
select select "US"
select select "MX"
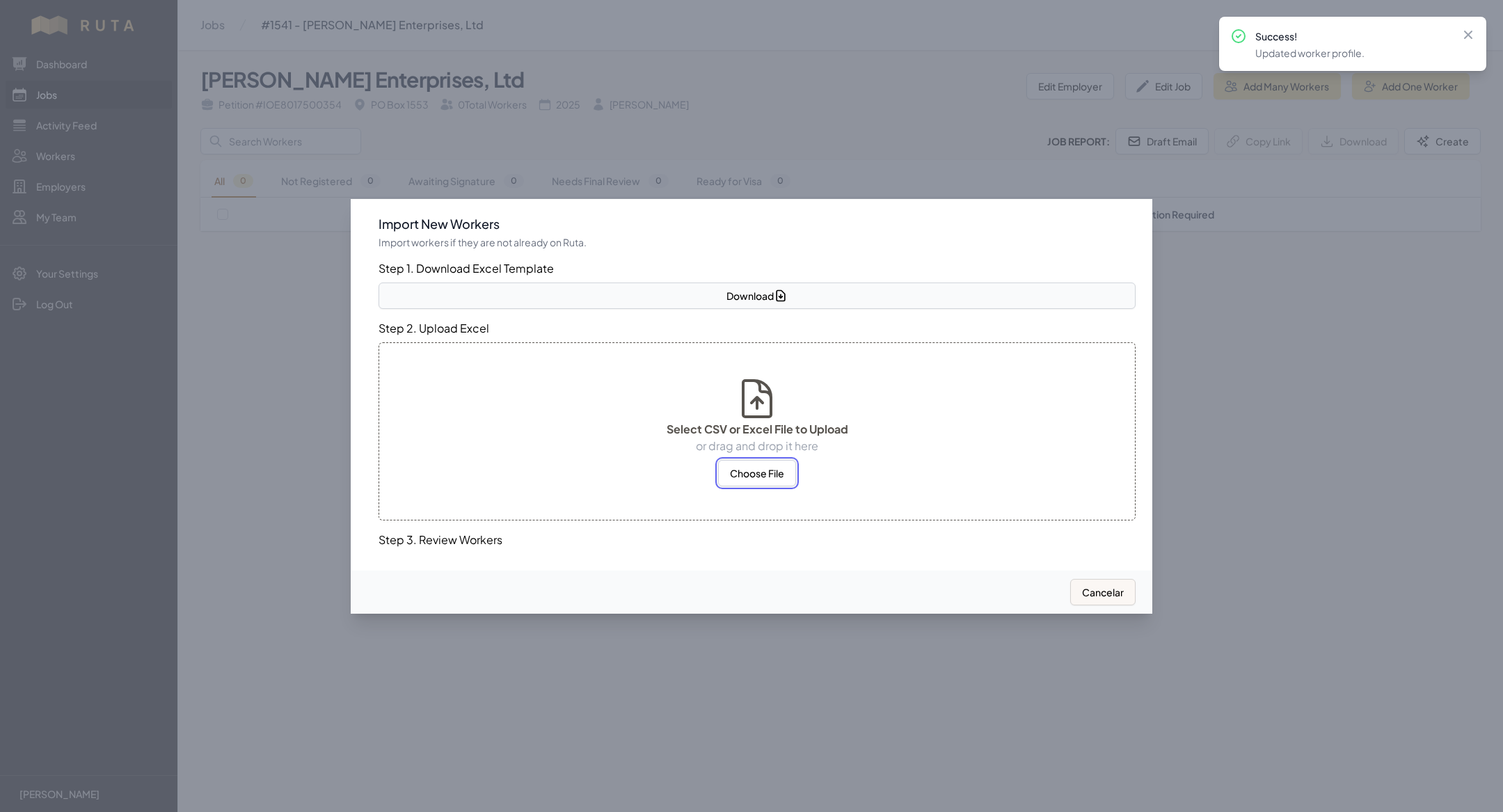
select select "US"
select select "MX"
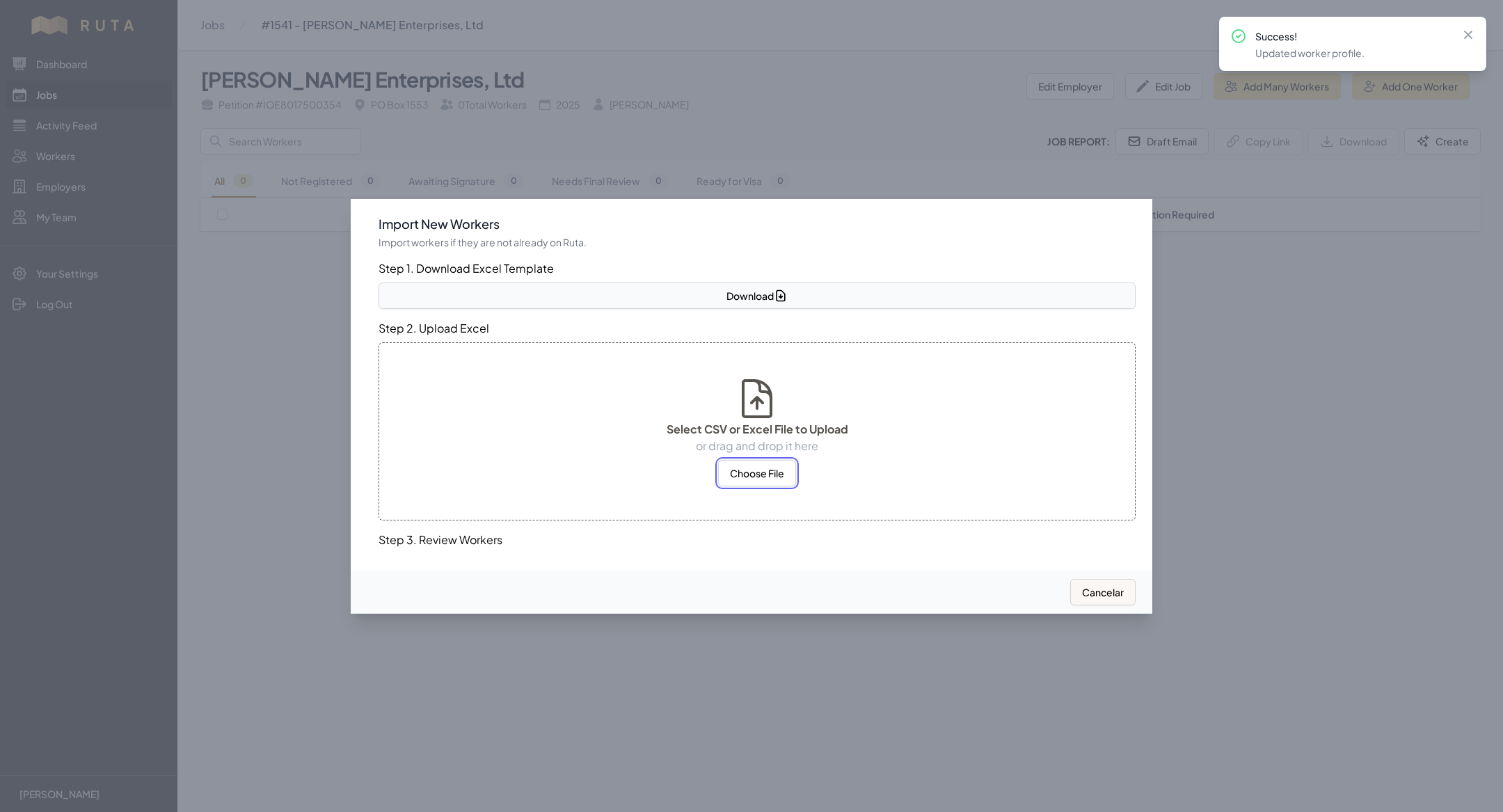
select select "MX"
select select "US"
select select "MX"
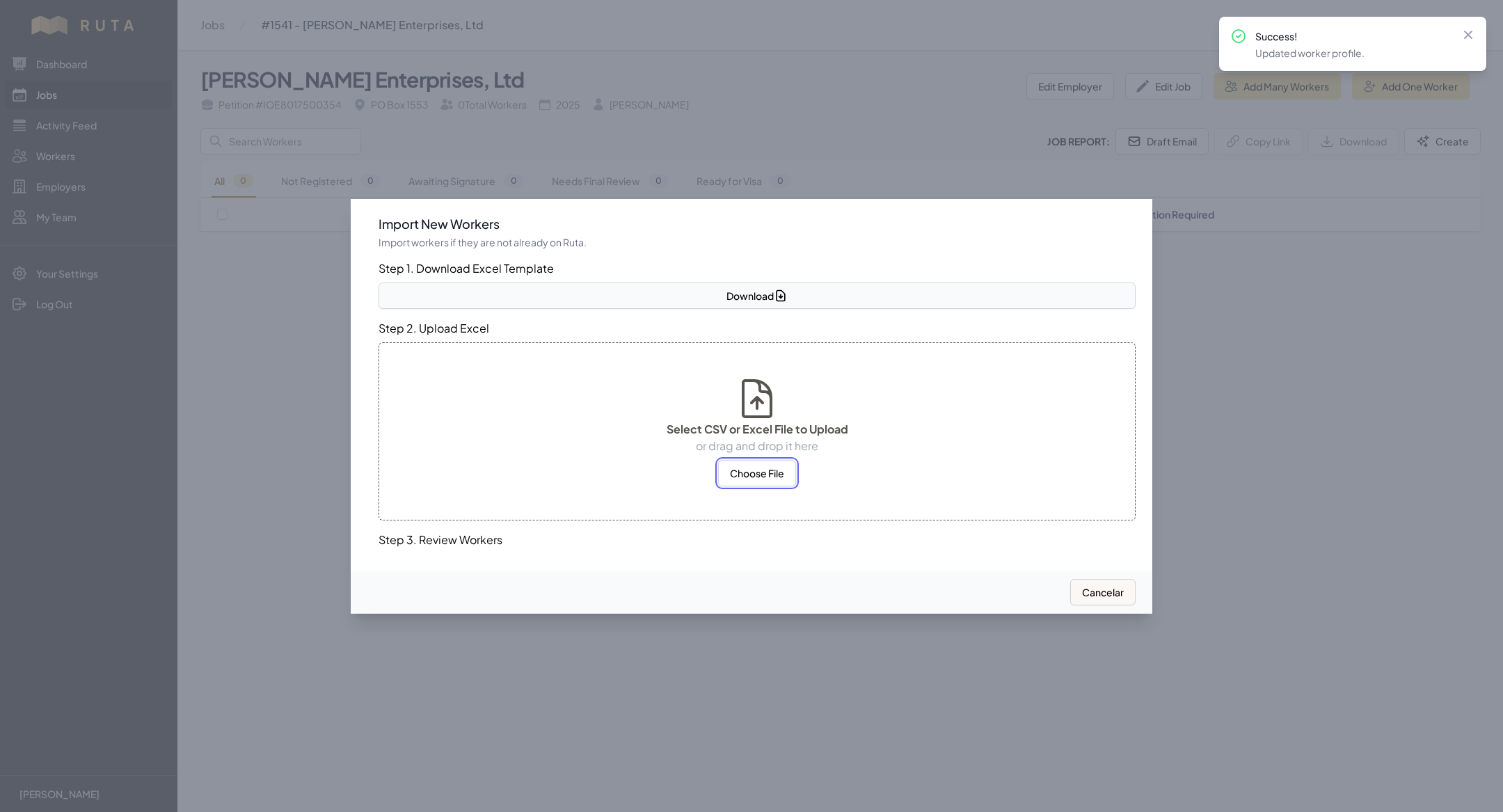
select select "MX"
select select "US"
select select "MX"
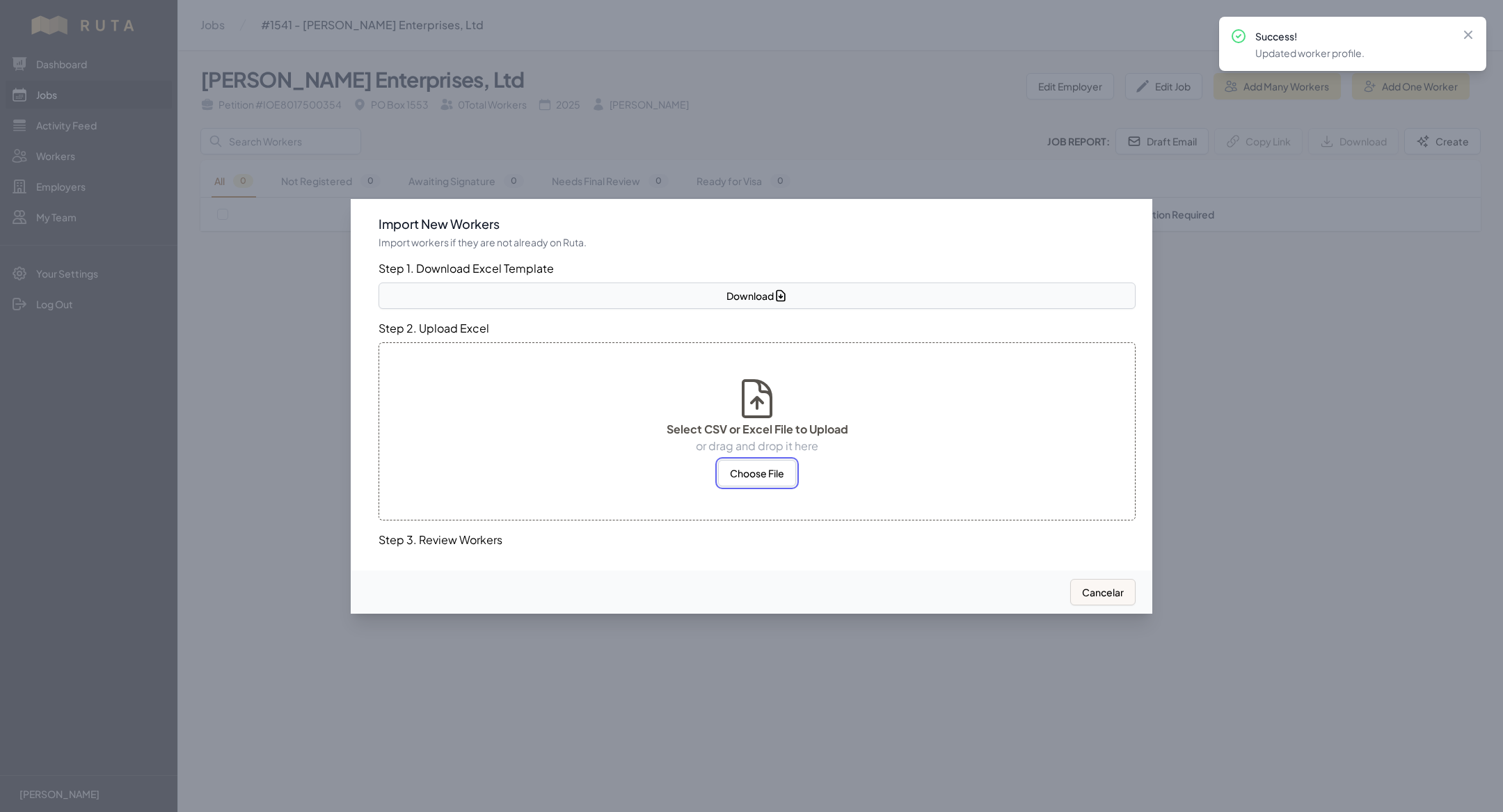
select select "MX"
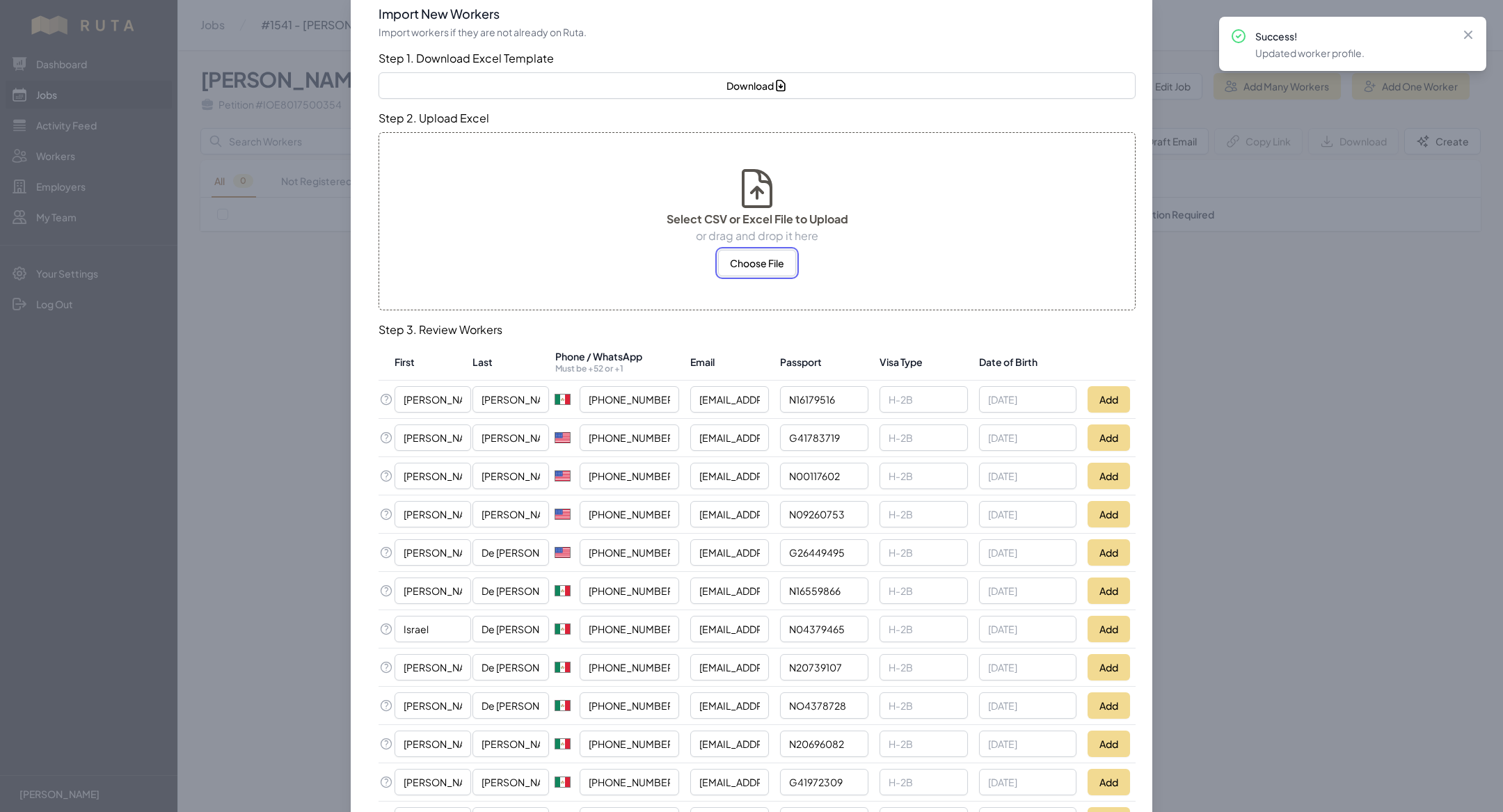
scroll to position [48, 0]
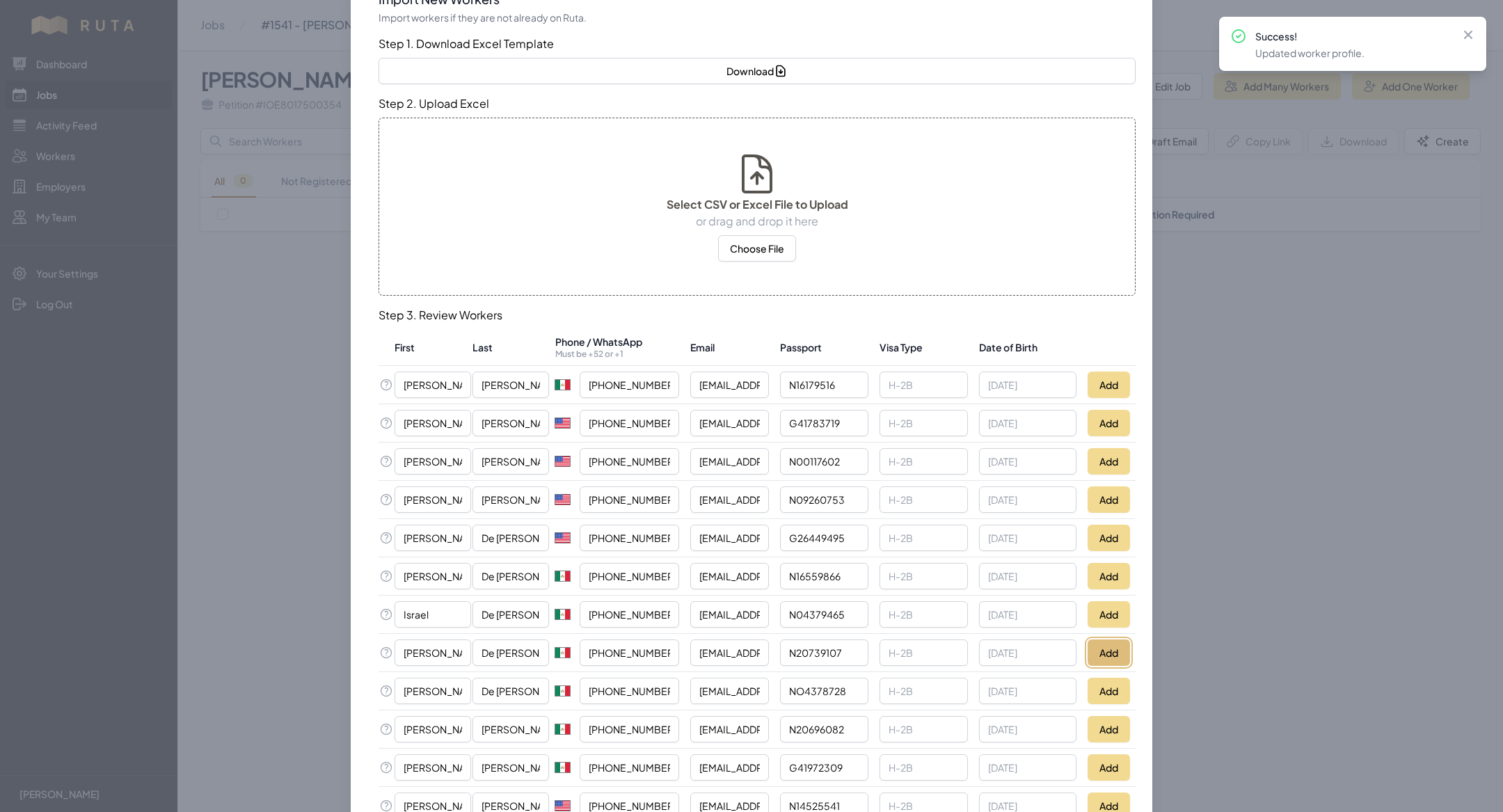
click at [1116, 651] on button "Add" at bounding box center [1109, 653] width 42 height 27
click at [1108, 608] on button "Add" at bounding box center [1109, 614] width 42 height 27
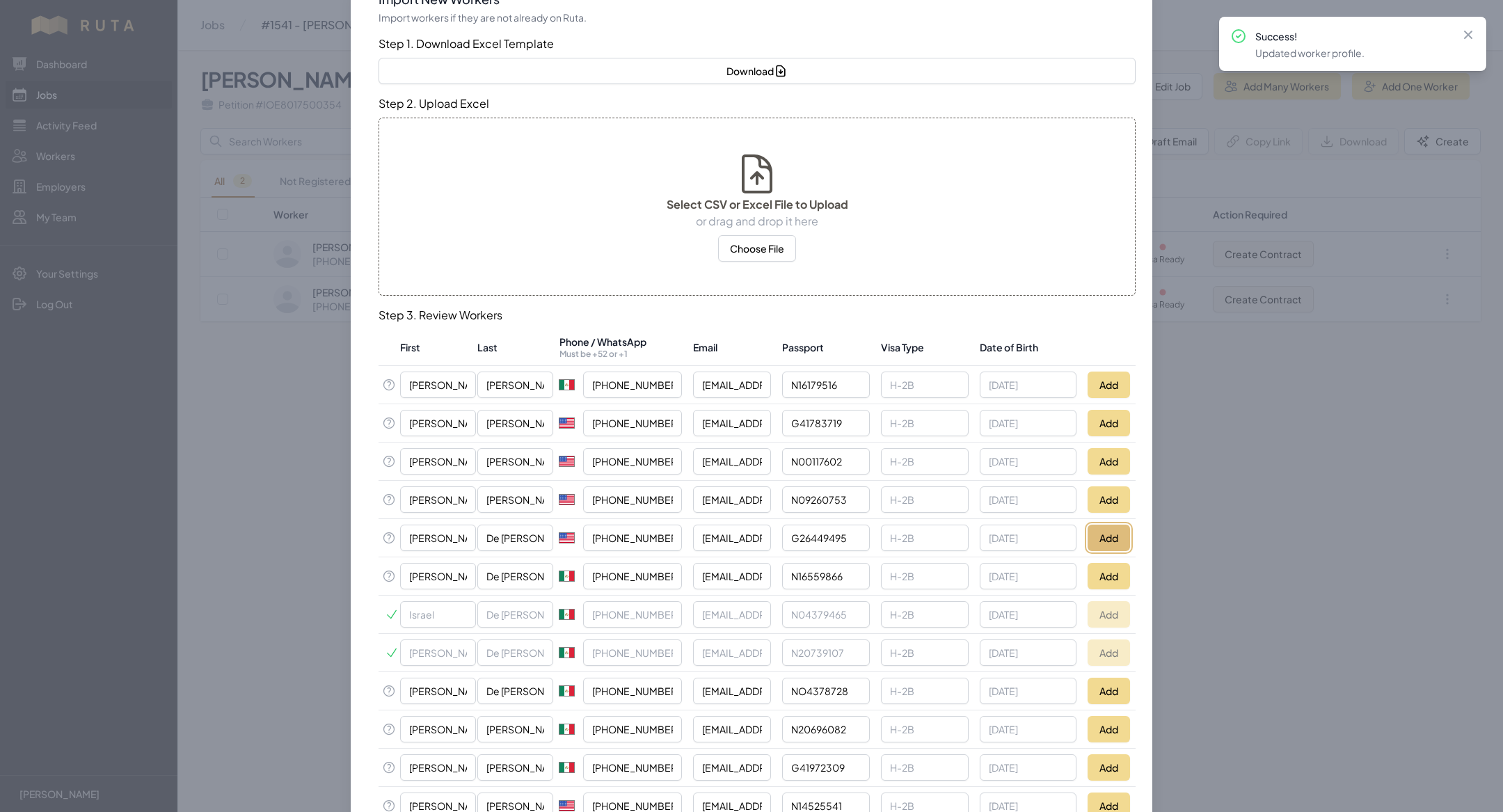
click at [1108, 540] on button "Add" at bounding box center [1109, 538] width 42 height 27
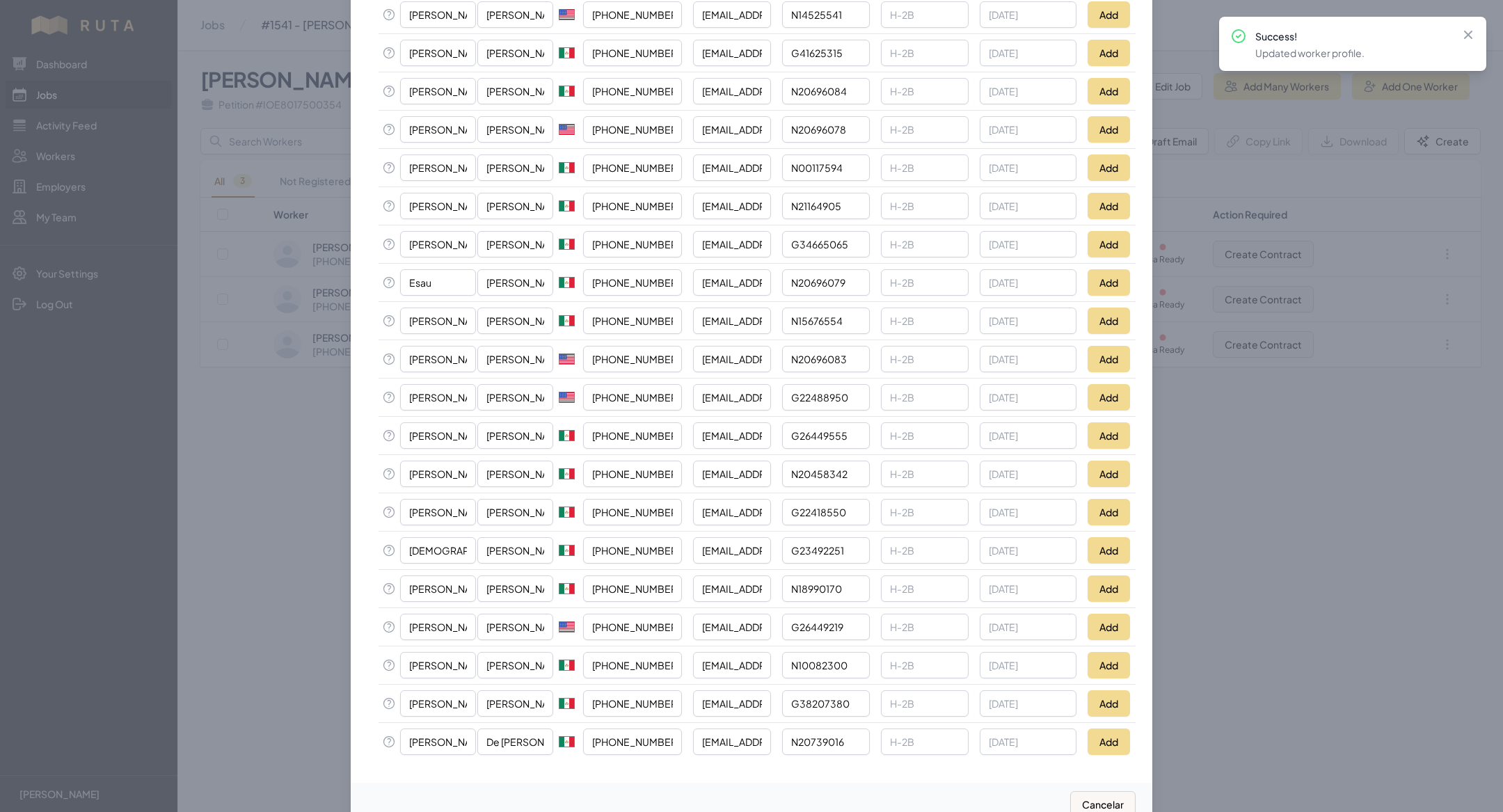
scroll to position [856, 0]
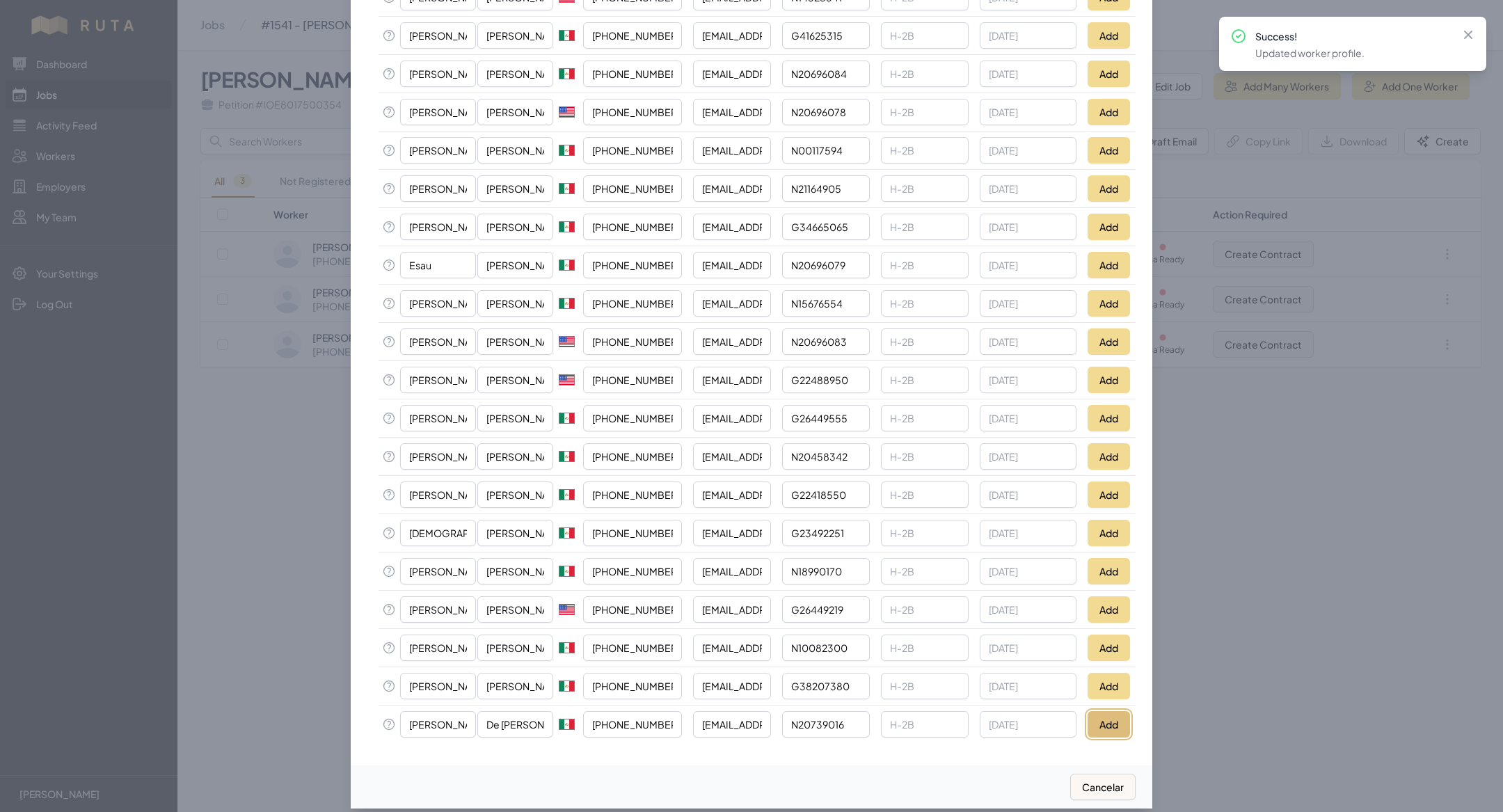
click at [1096, 718] on button "Add" at bounding box center [1109, 725] width 42 height 27
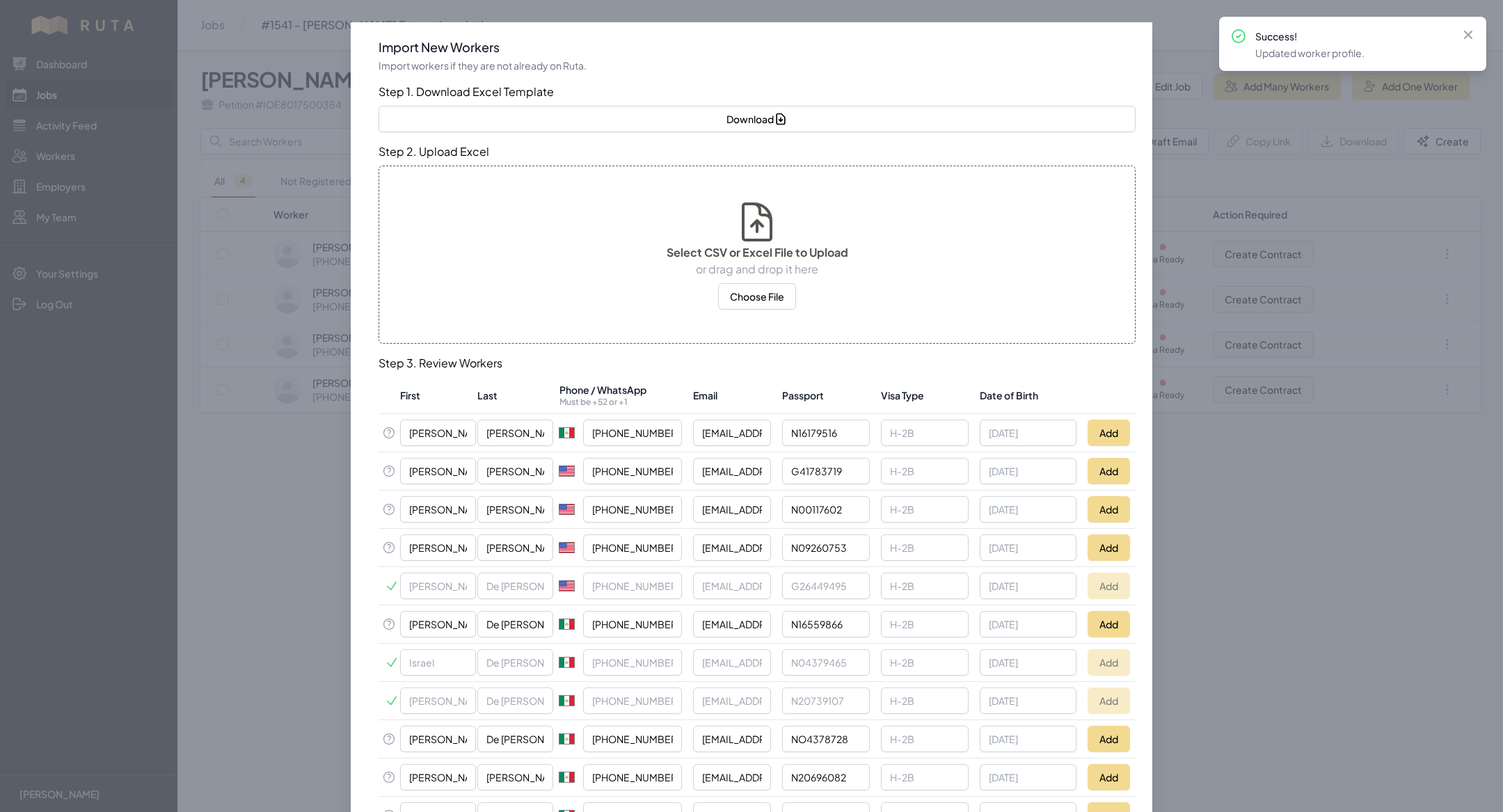
scroll to position [15, 0]
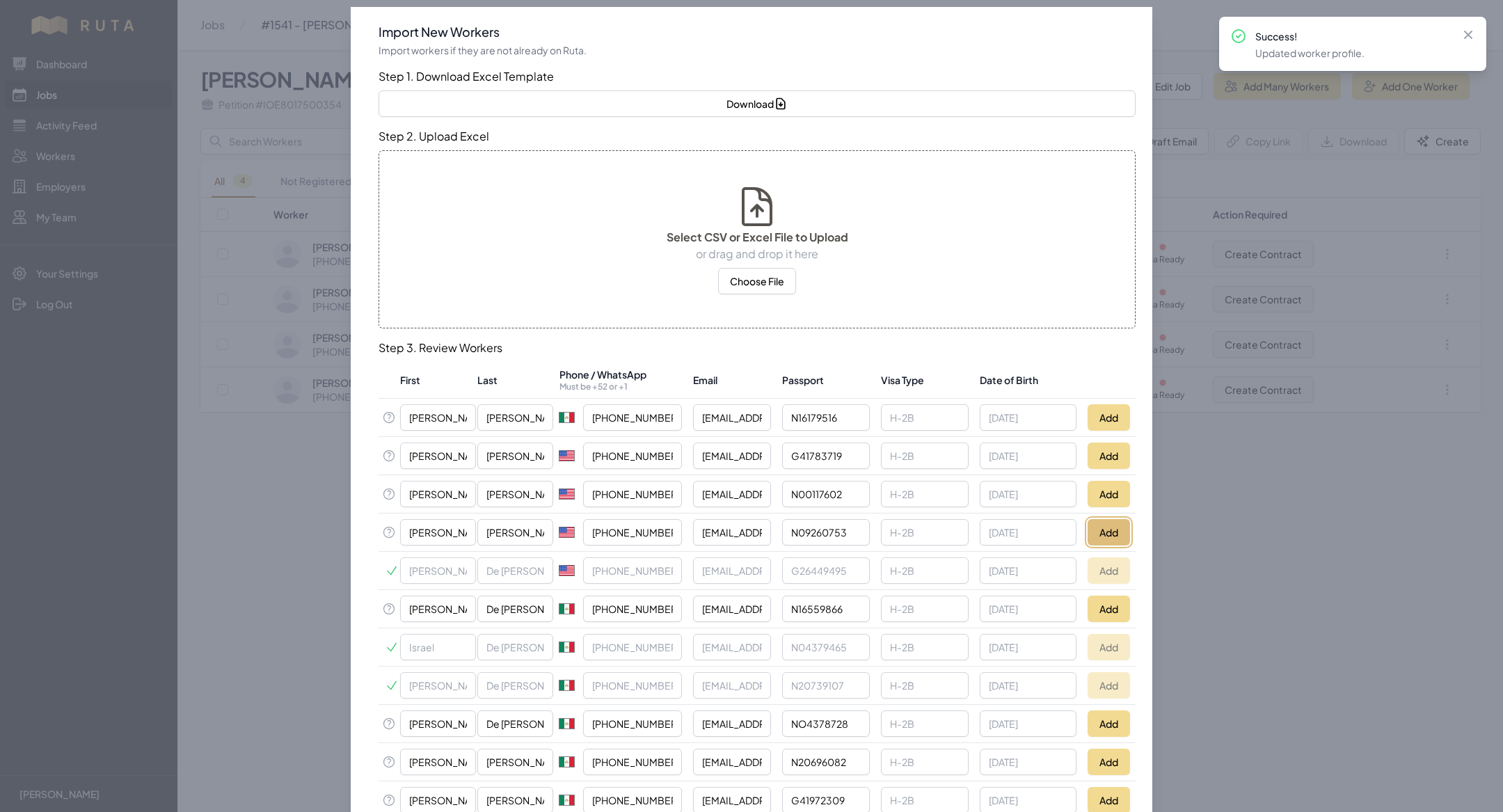
click at [1100, 526] on button "Add" at bounding box center [1109, 533] width 42 height 27
click at [1109, 496] on button "Add" at bounding box center [1109, 494] width 42 height 27
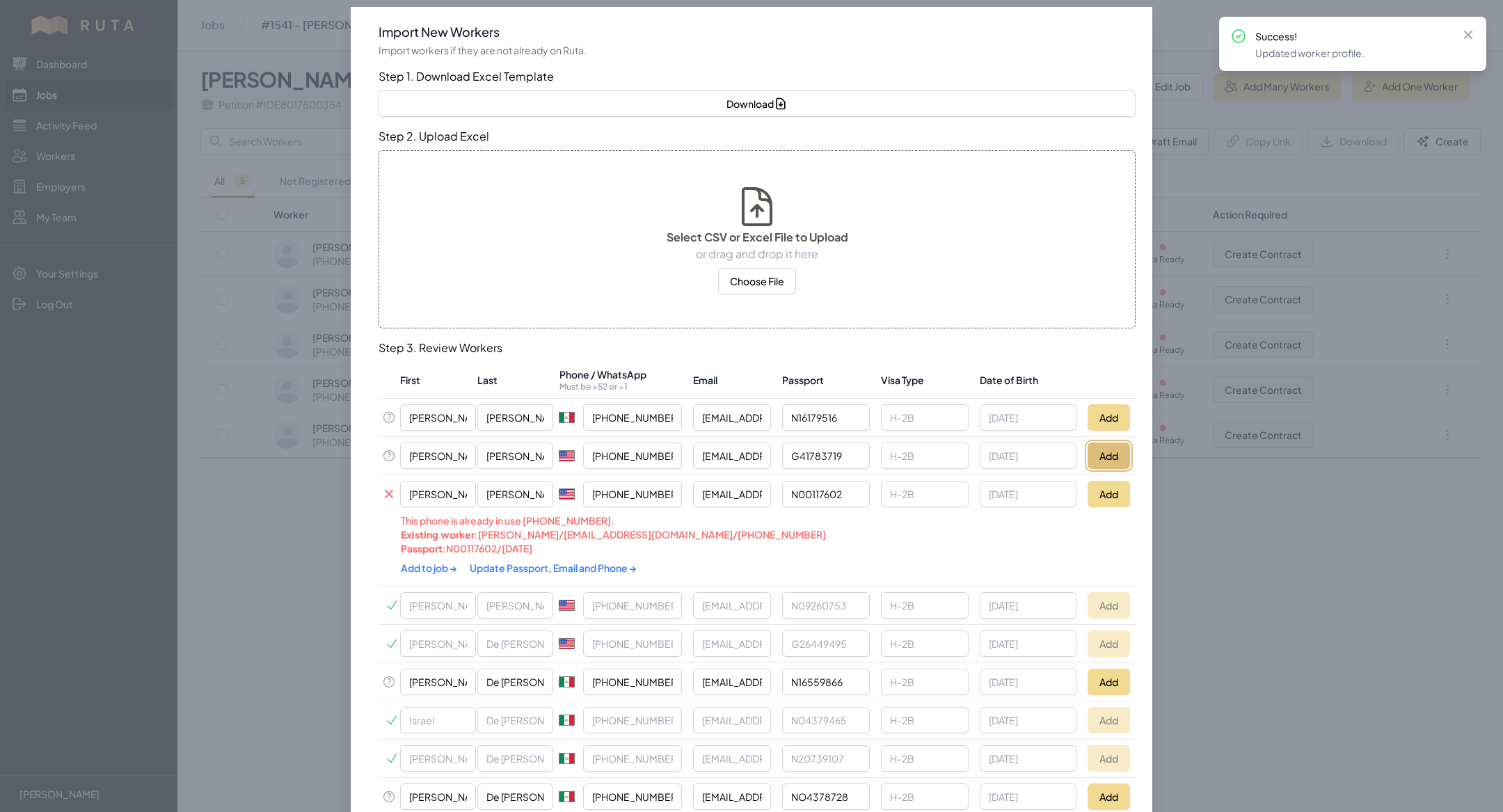
click at [1095, 452] on button "Add" at bounding box center [1109, 456] width 42 height 27
click at [1122, 401] on td "Add" at bounding box center [1109, 418] width 53 height 38
click at [1116, 412] on button "Add" at bounding box center [1109, 418] width 42 height 27
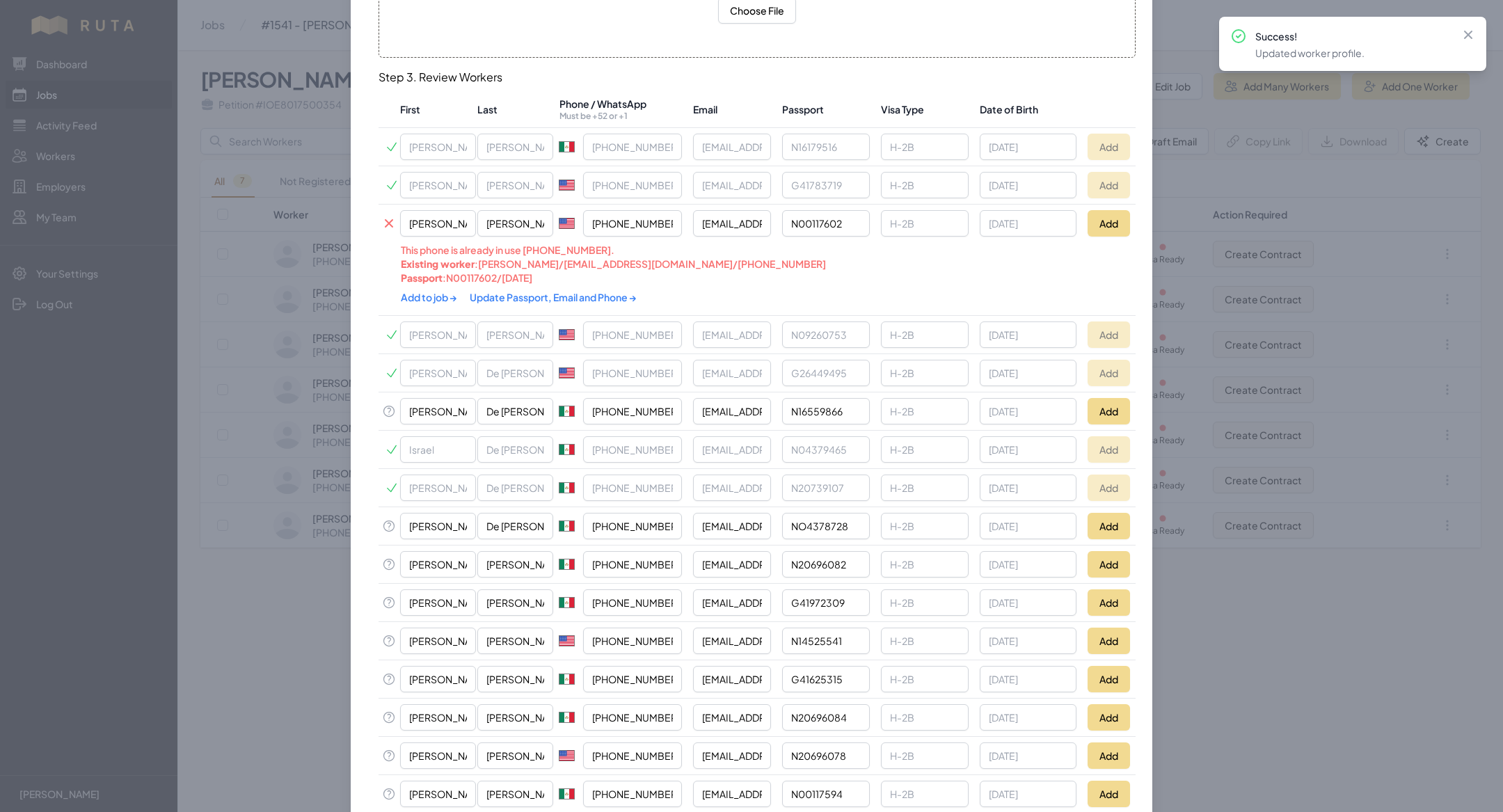
scroll to position [293, 0]
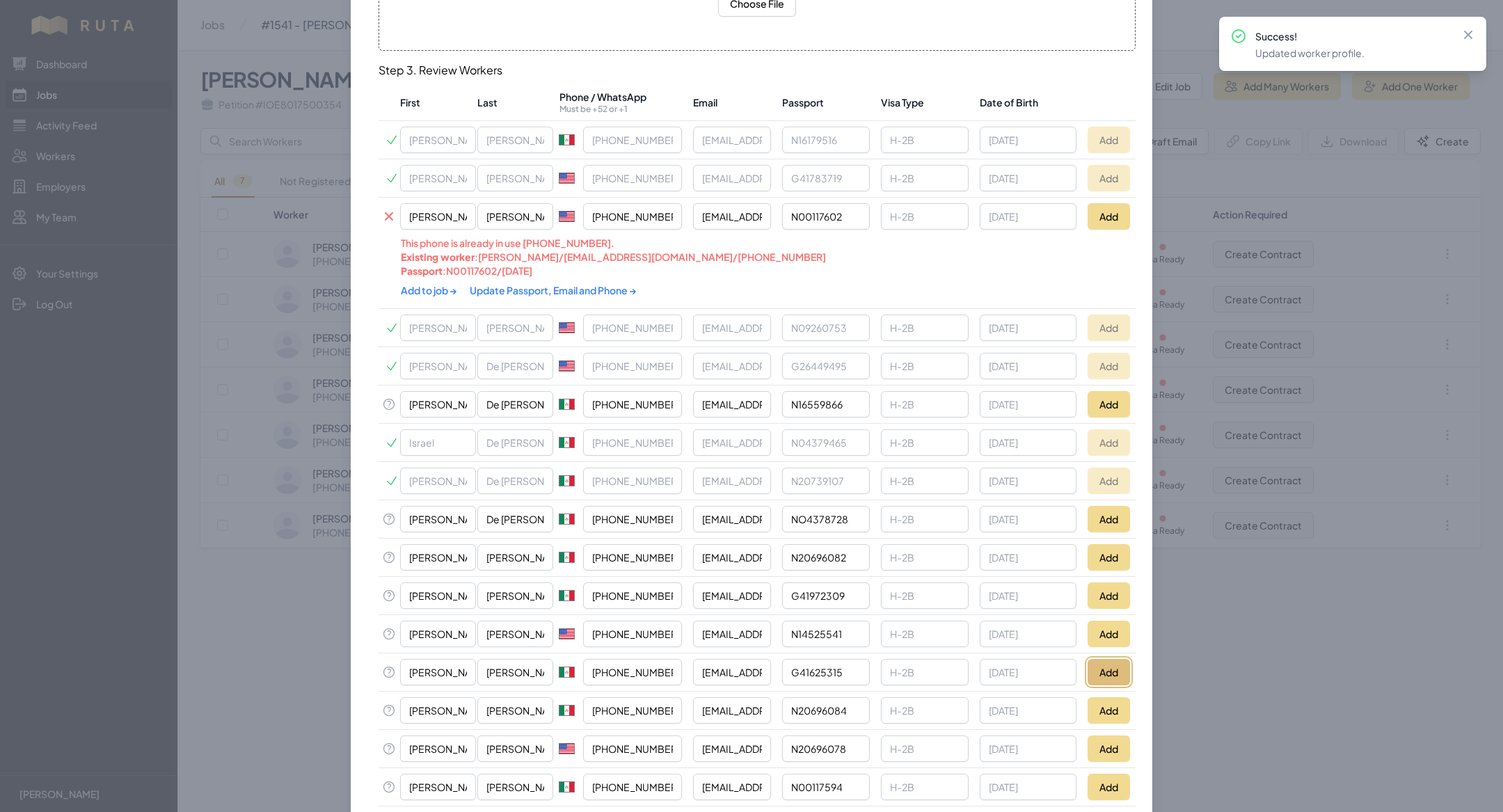
click at [1103, 659] on button "Add" at bounding box center [1109, 673] width 42 height 27
click at [1104, 621] on button "Add" at bounding box center [1109, 634] width 42 height 27
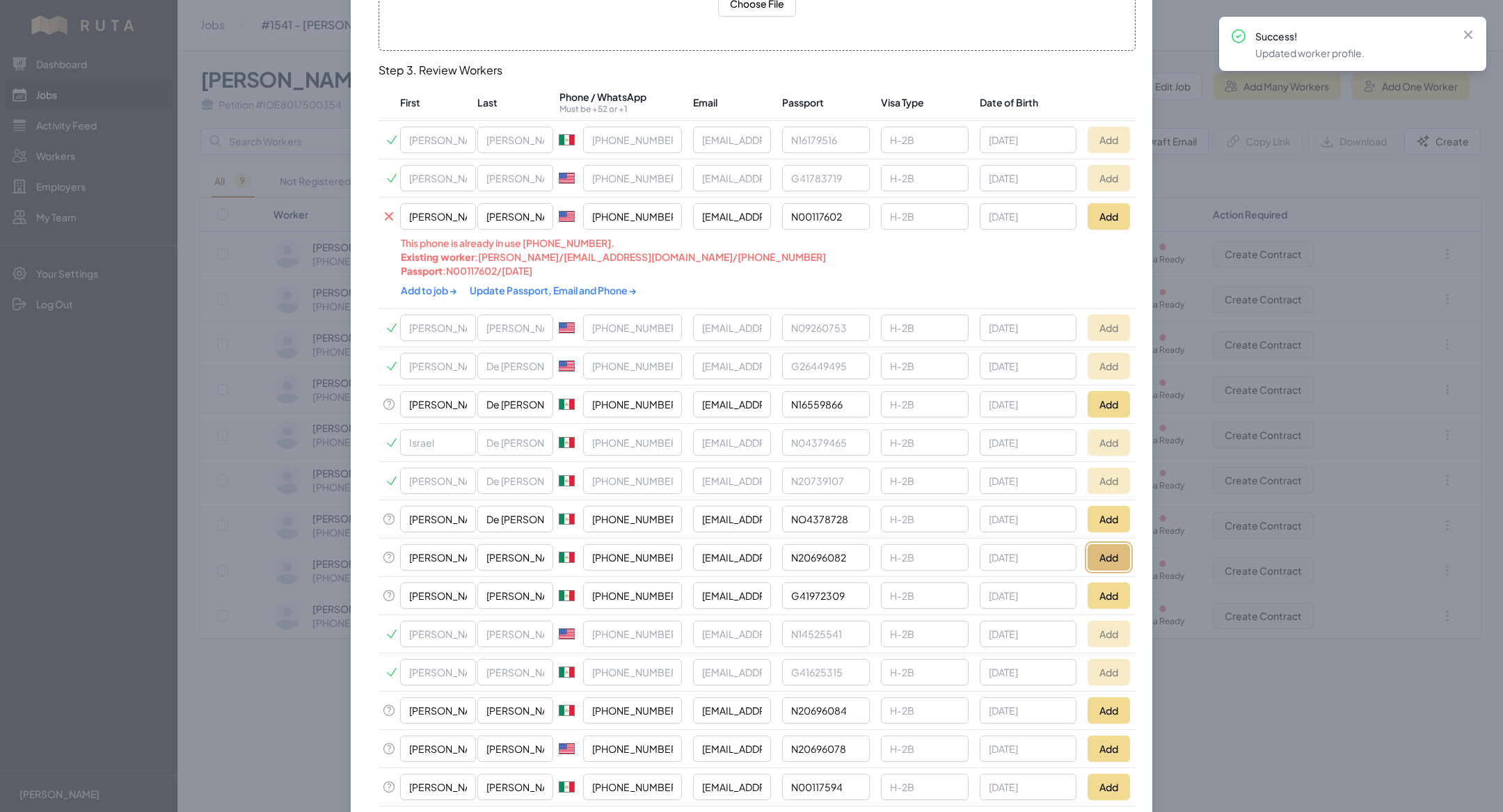
click at [1115, 549] on button "Add" at bounding box center [1109, 557] width 42 height 27
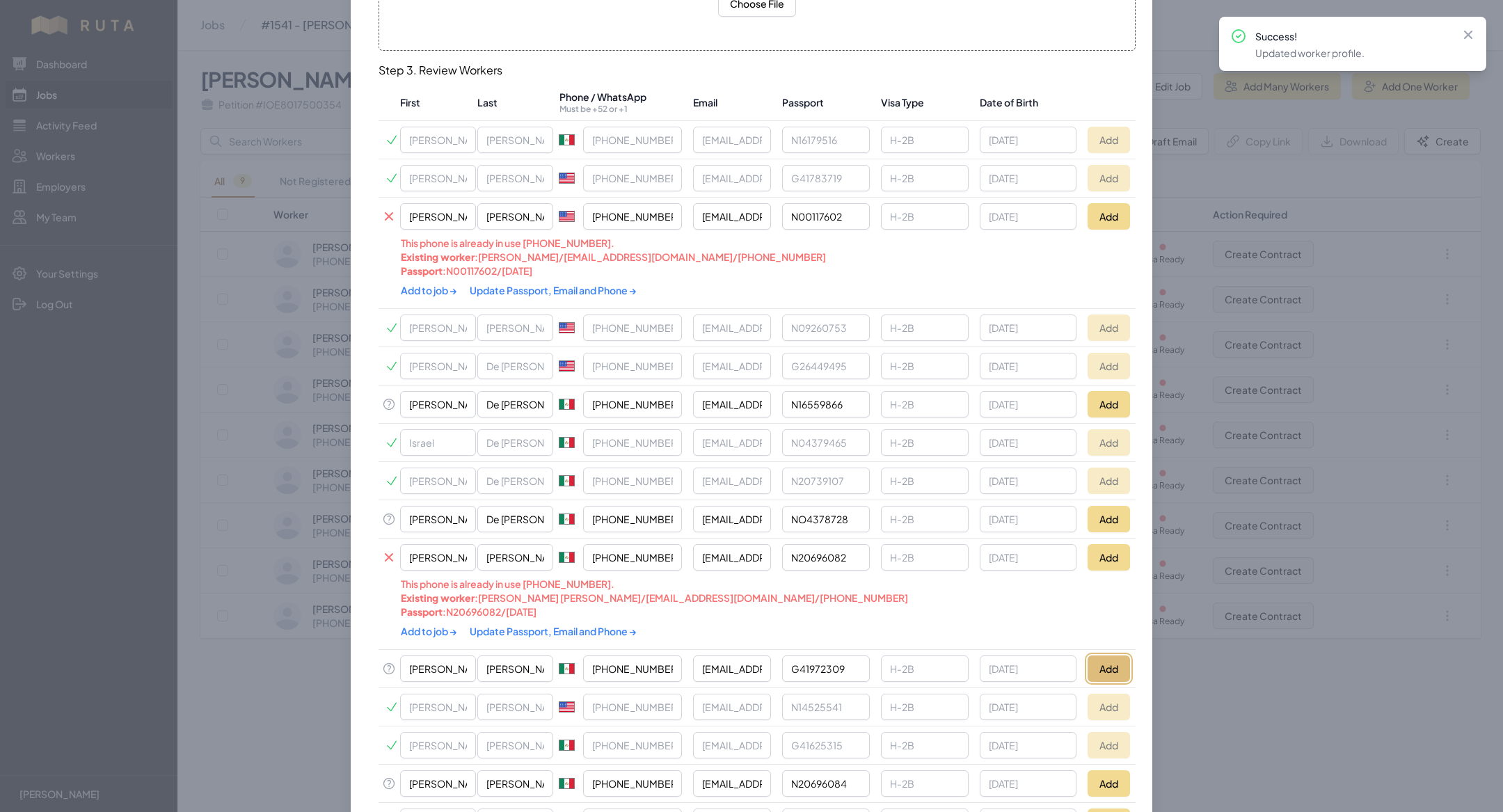
click at [1115, 660] on button "Add" at bounding box center [1109, 669] width 42 height 27
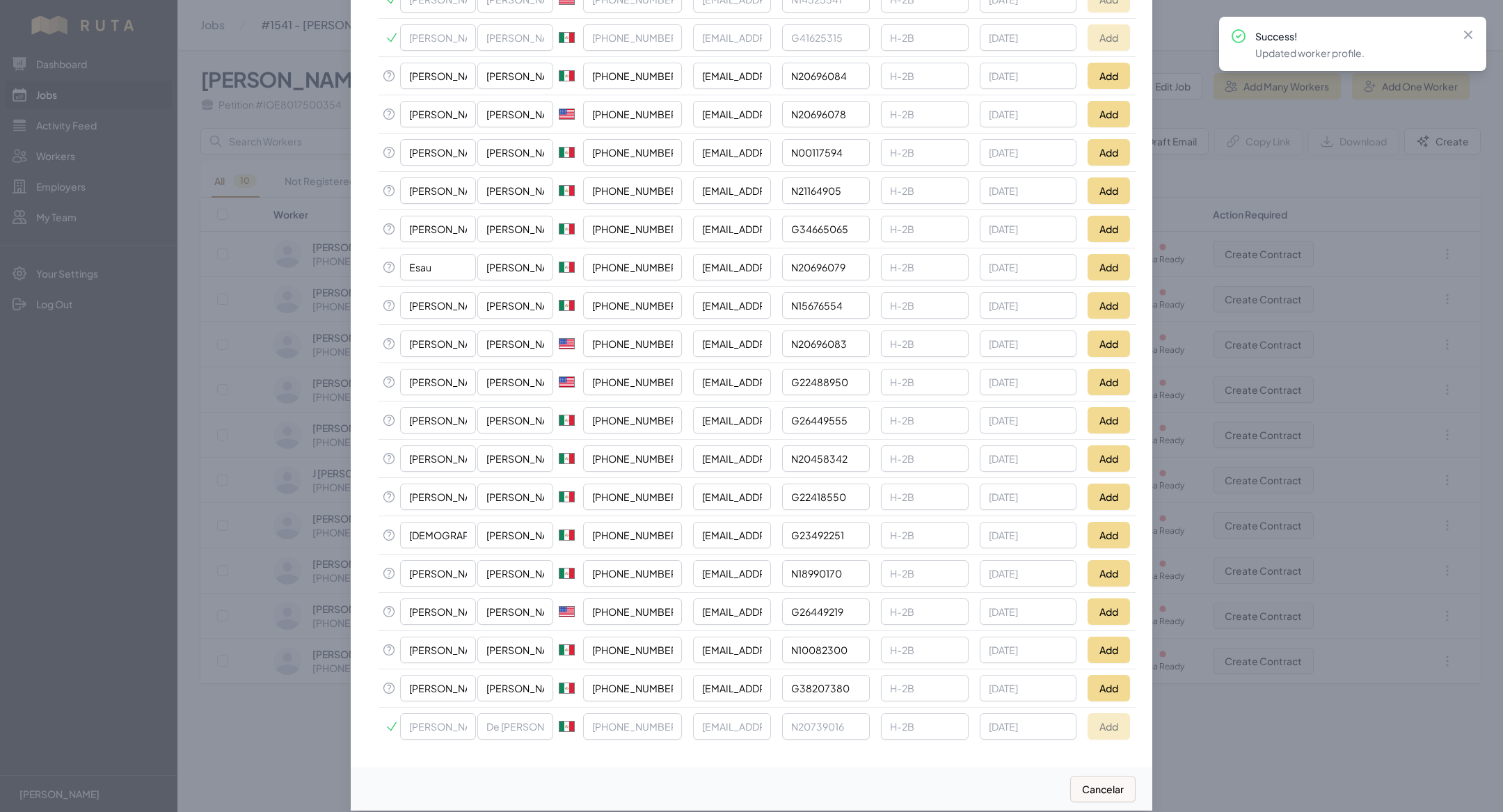
scroll to position [1003, 0]
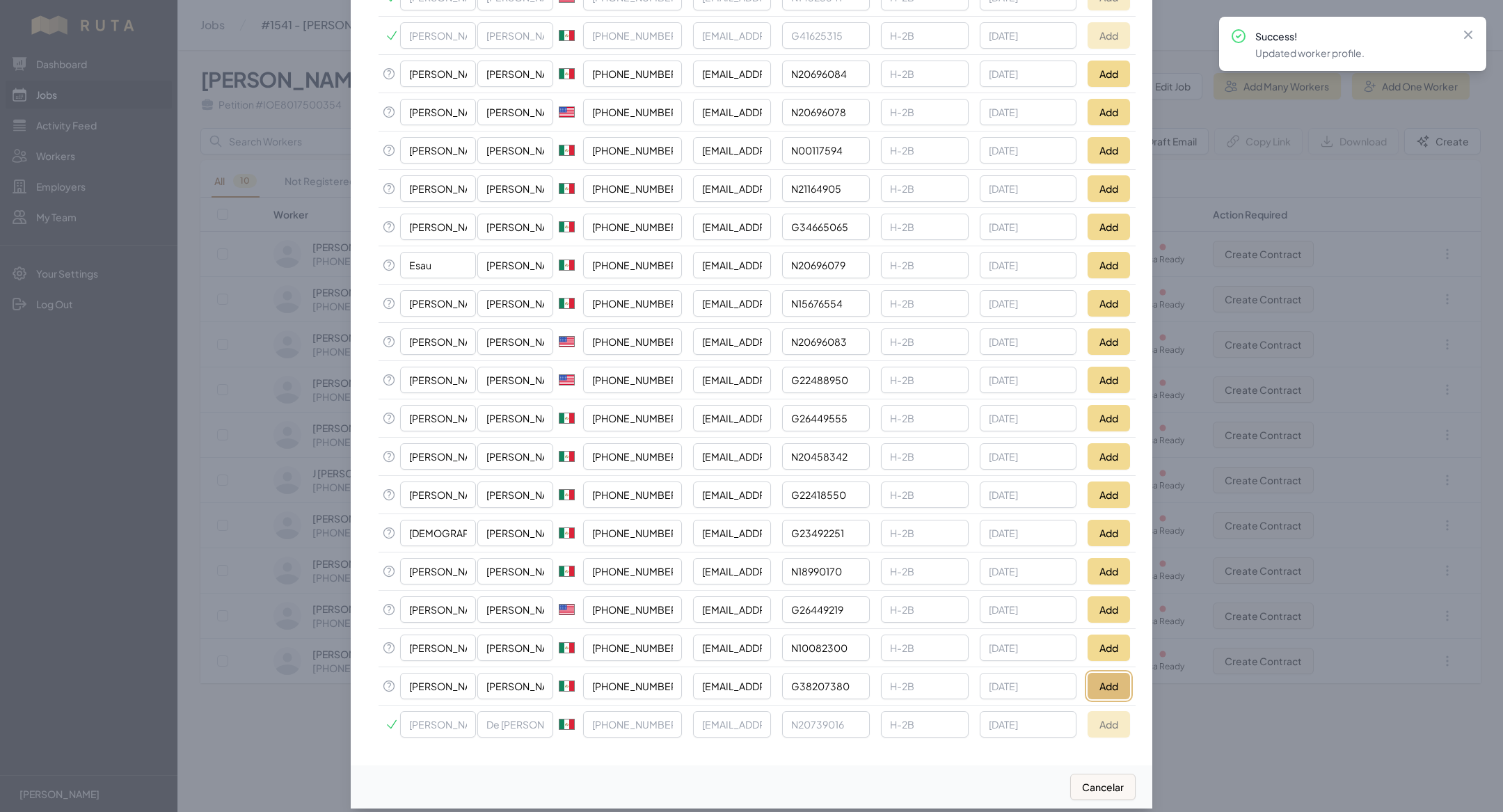
click at [1107, 673] on button "Add" at bounding box center [1109, 686] width 42 height 27
click at [1100, 635] on button "Add" at bounding box center [1109, 648] width 42 height 27
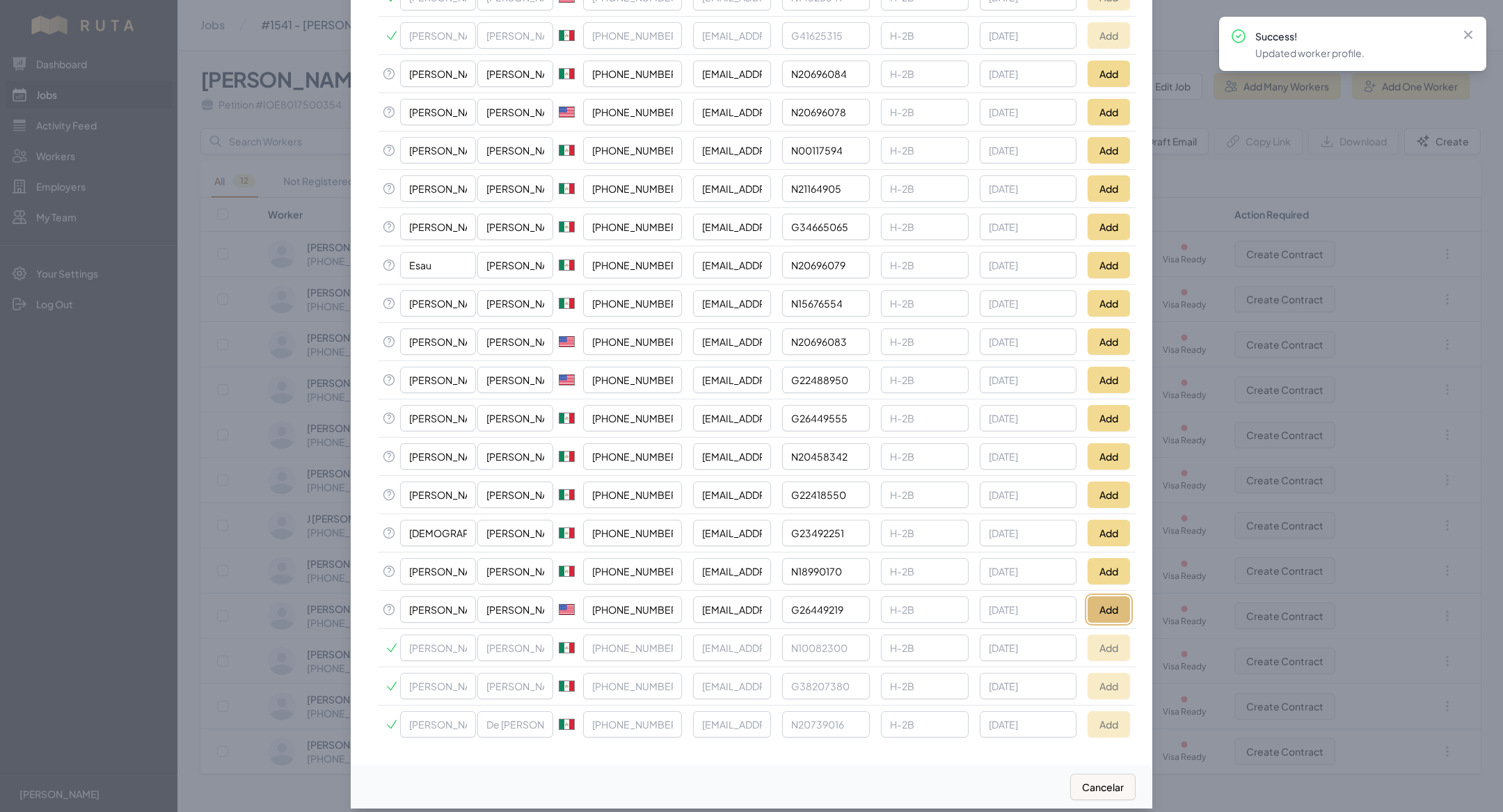
click at [1098, 597] on button "Add" at bounding box center [1109, 610] width 42 height 27
click at [1105, 481] on button "Add" at bounding box center [1109, 495] width 42 height 27
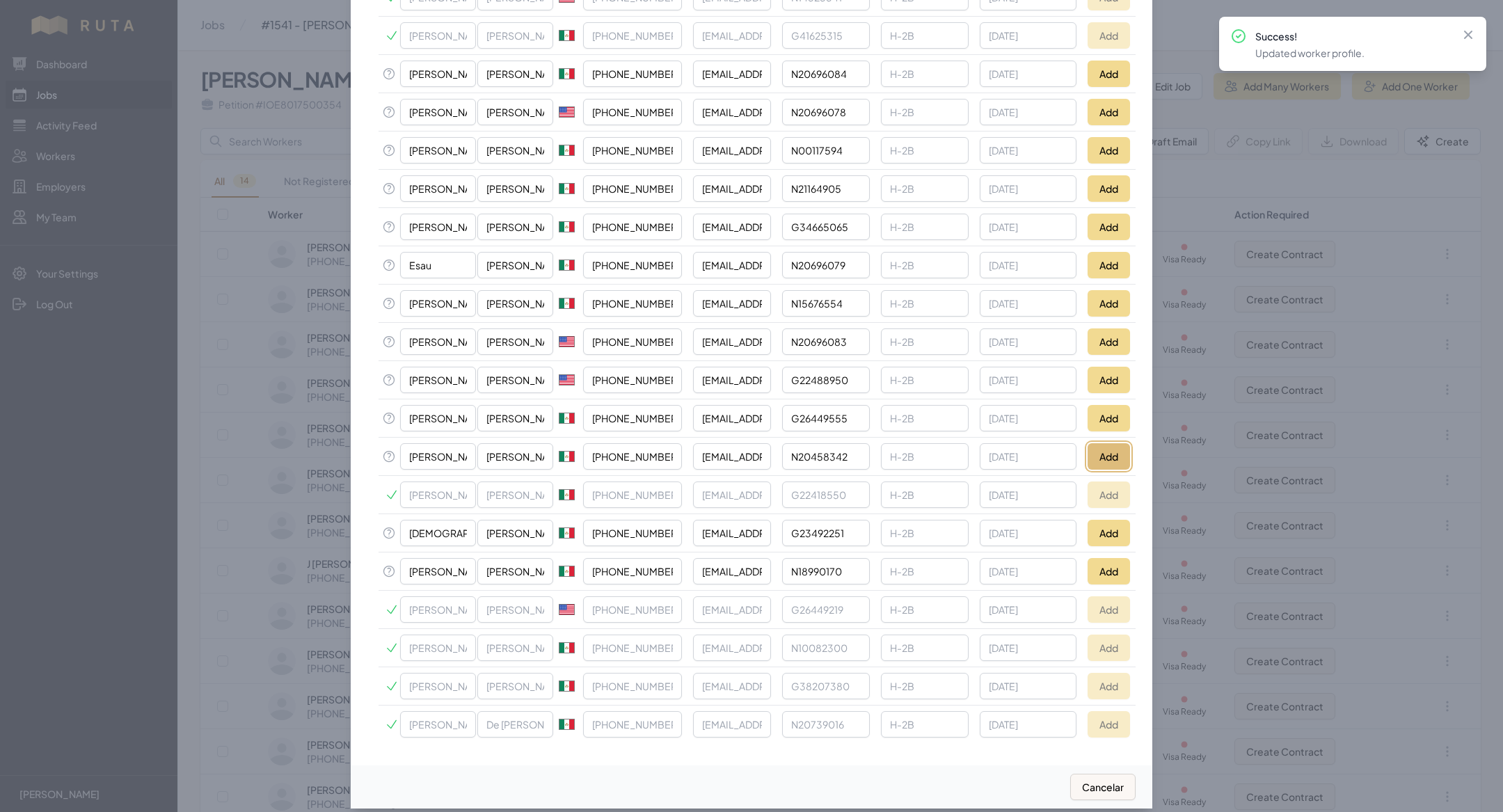
click at [1103, 444] on button "Add" at bounding box center [1109, 457] width 42 height 27
click at [1108, 408] on button "Add" at bounding box center [1109, 419] width 42 height 27
click at [1108, 372] on button "Add" at bounding box center [1109, 380] width 42 height 27
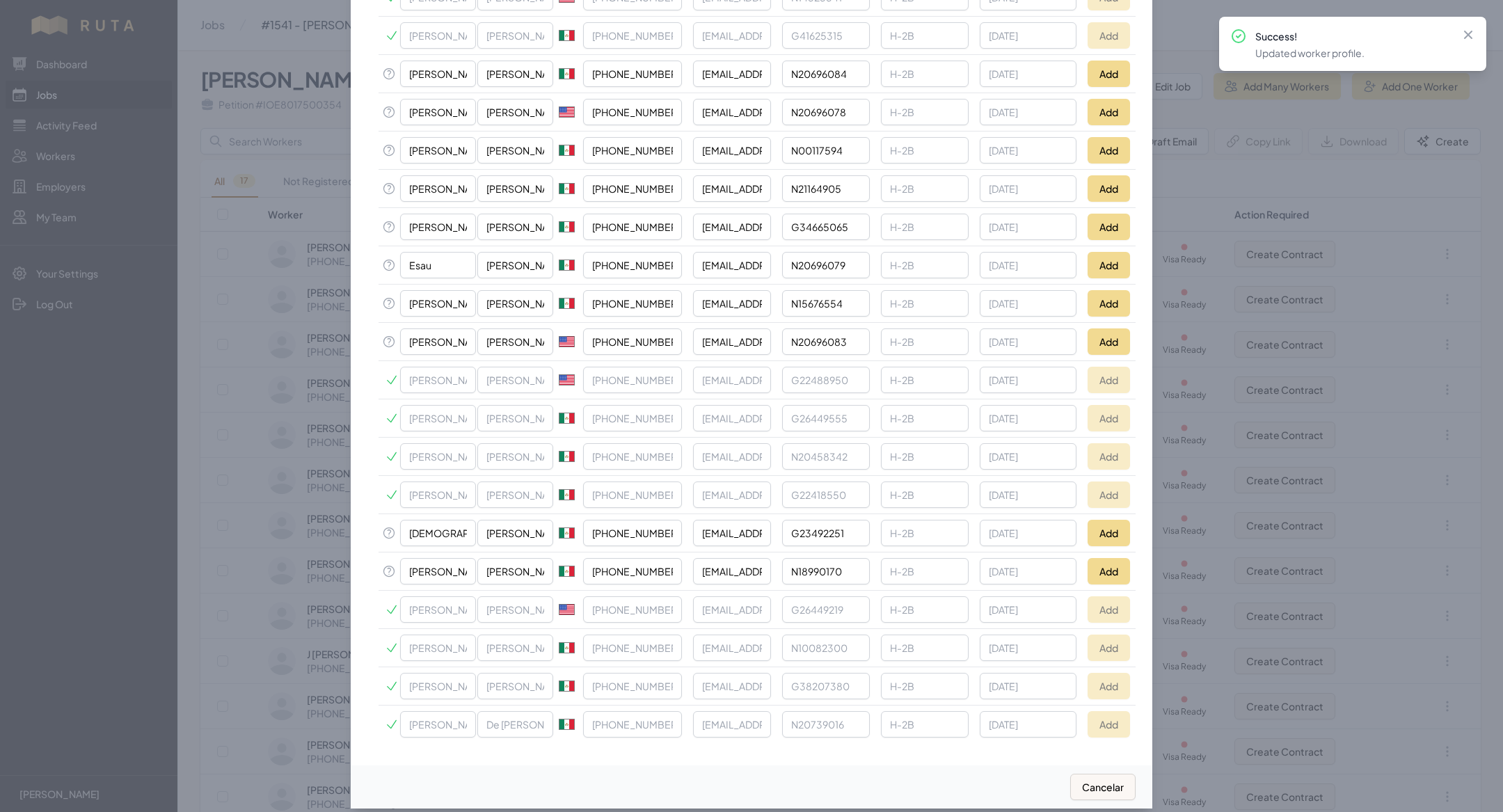
click at [239, 353] on div at bounding box center [752, 406] width 1503 height 812
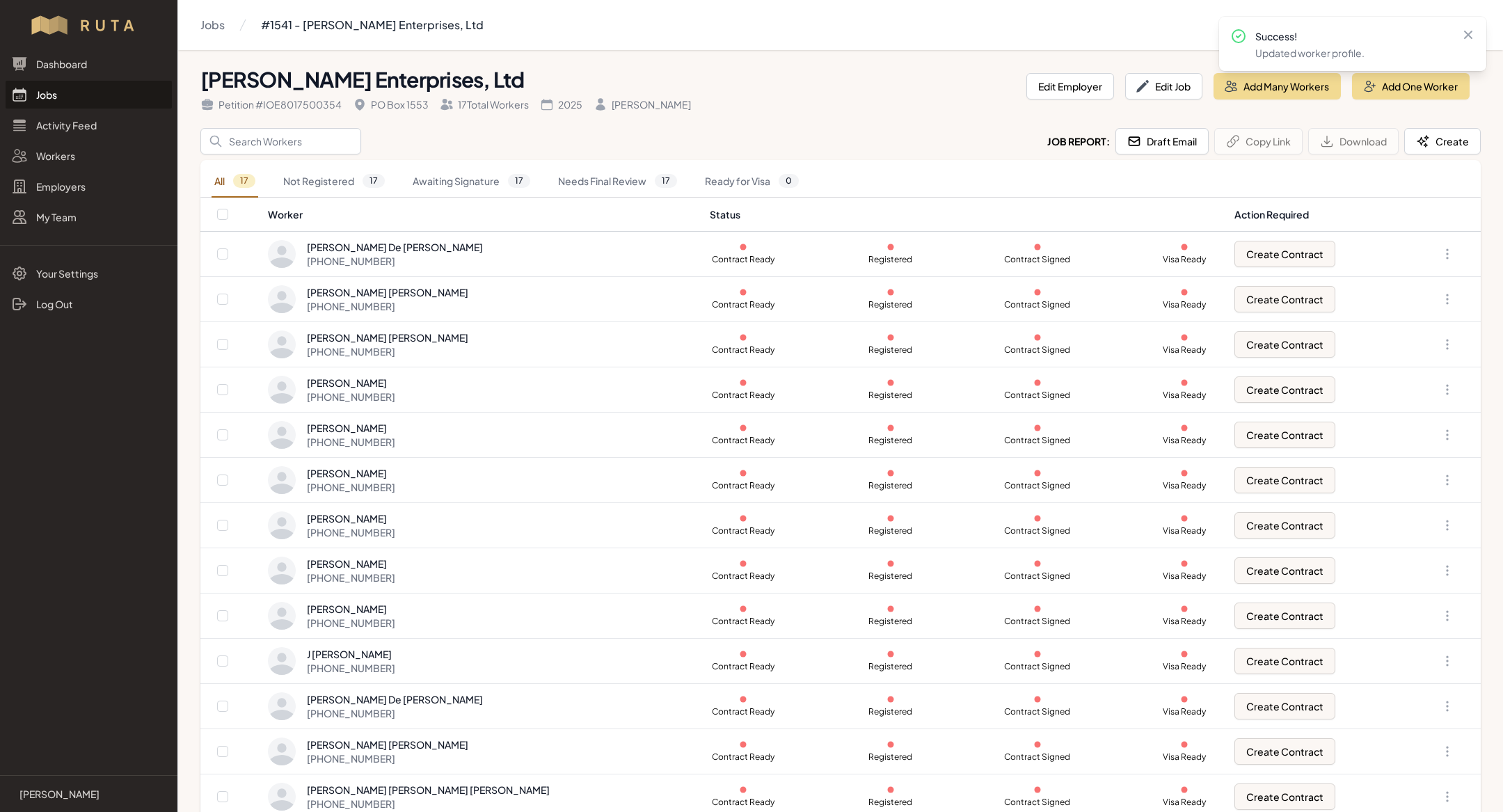
scroll to position [0, 0]
click at [57, 89] on link "Jobs" at bounding box center [89, 95] width 166 height 28
